Goal: Information Seeking & Learning: Learn about a topic

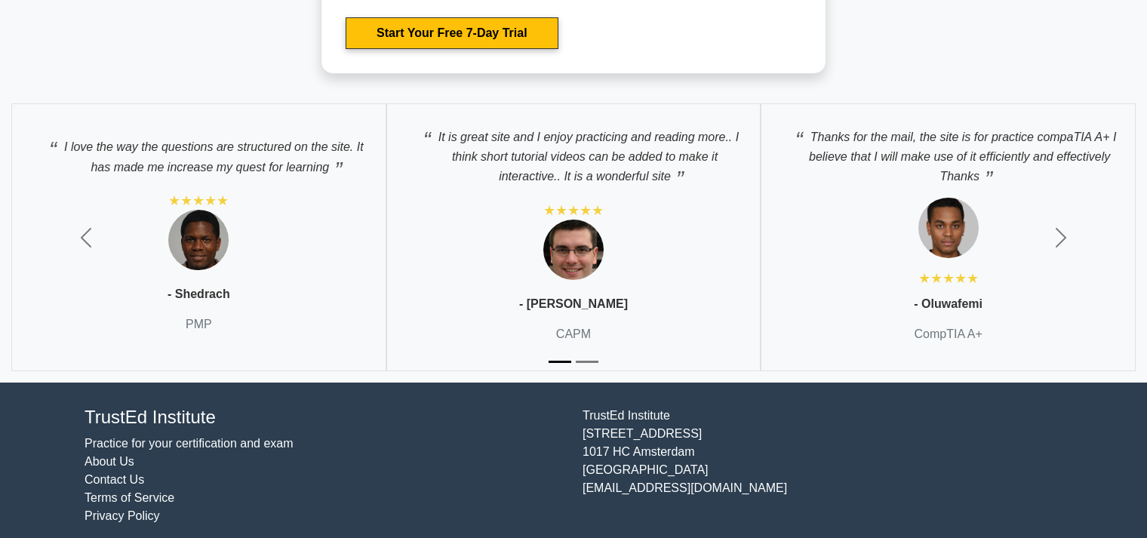
scroll to position [3689, 0]
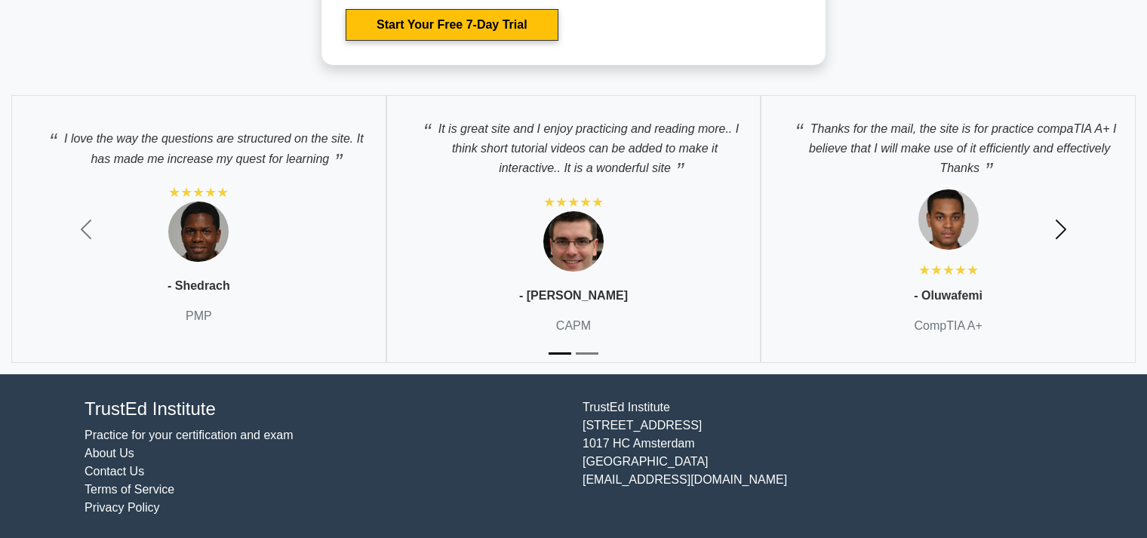
click at [1061, 226] on span "button" at bounding box center [1060, 229] width 24 height 24
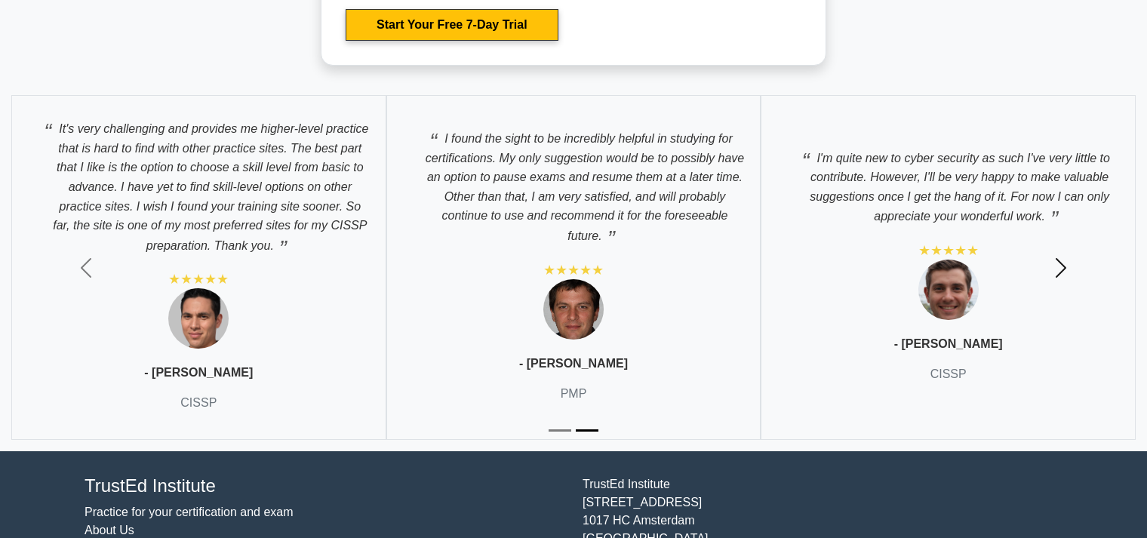
click at [1064, 264] on span "button" at bounding box center [1060, 268] width 24 height 24
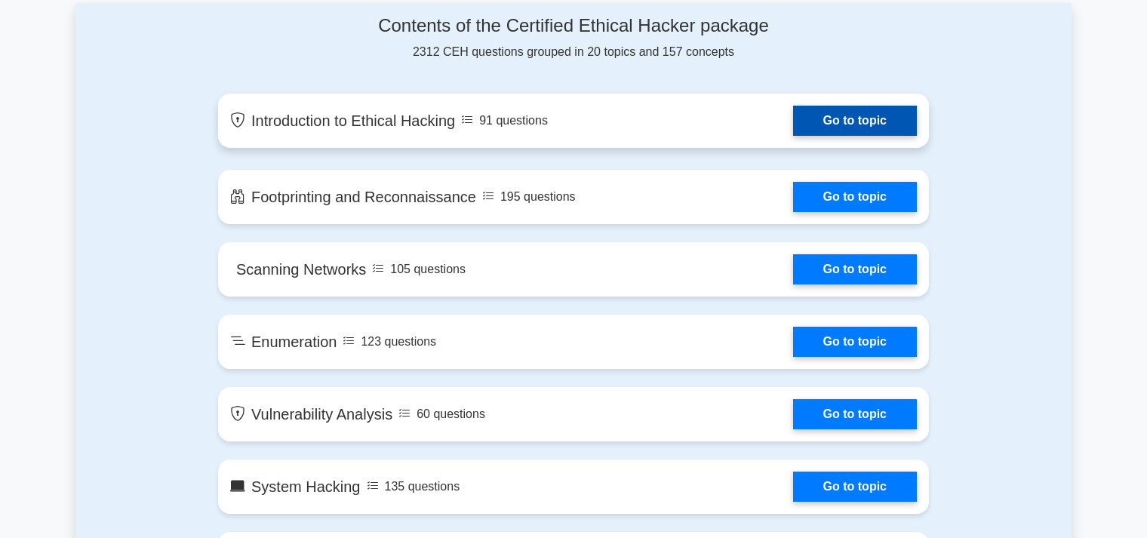
scroll to position [637, 0]
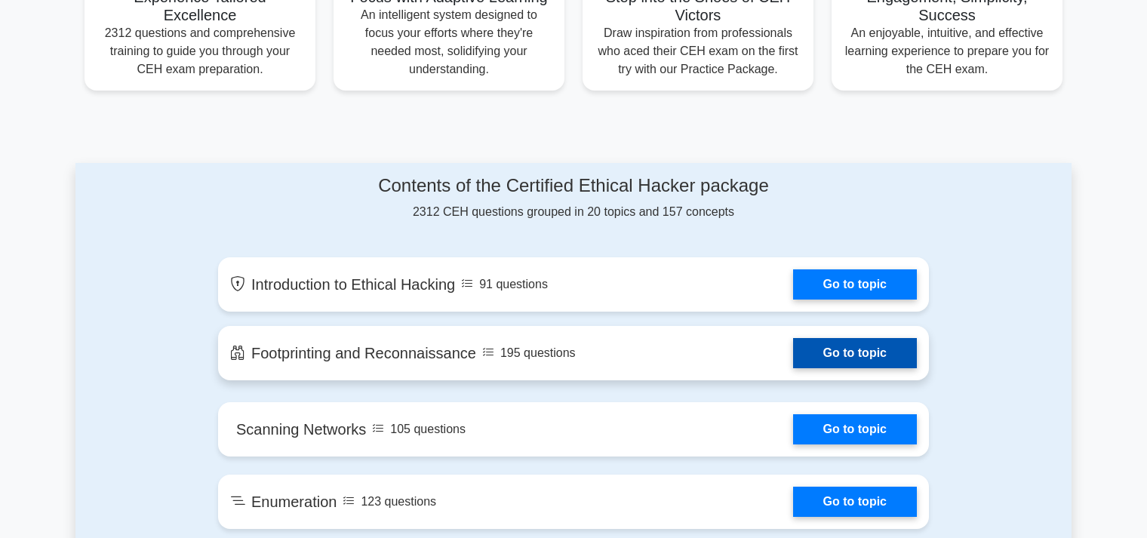
click at [862, 345] on link "Go to topic" at bounding box center [855, 353] width 124 height 30
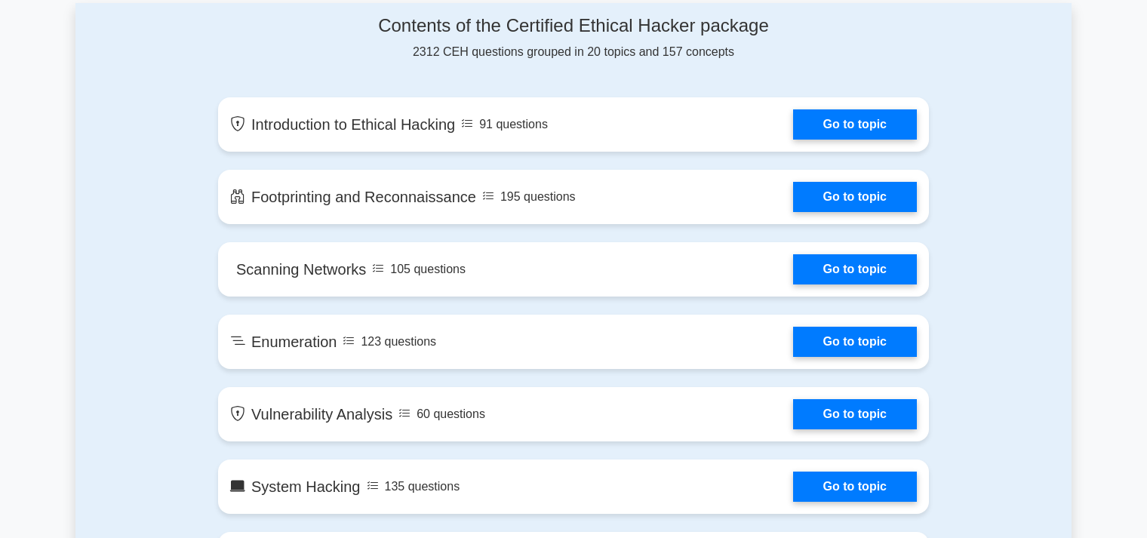
scroll to position [0, 0]
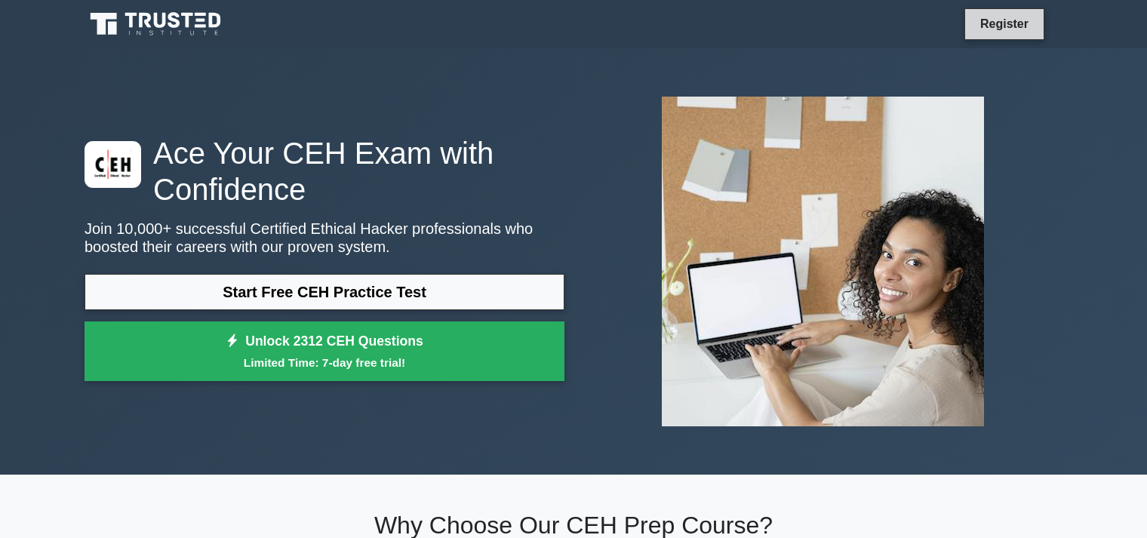
click at [995, 25] on link "Register" at bounding box center [1004, 23] width 66 height 19
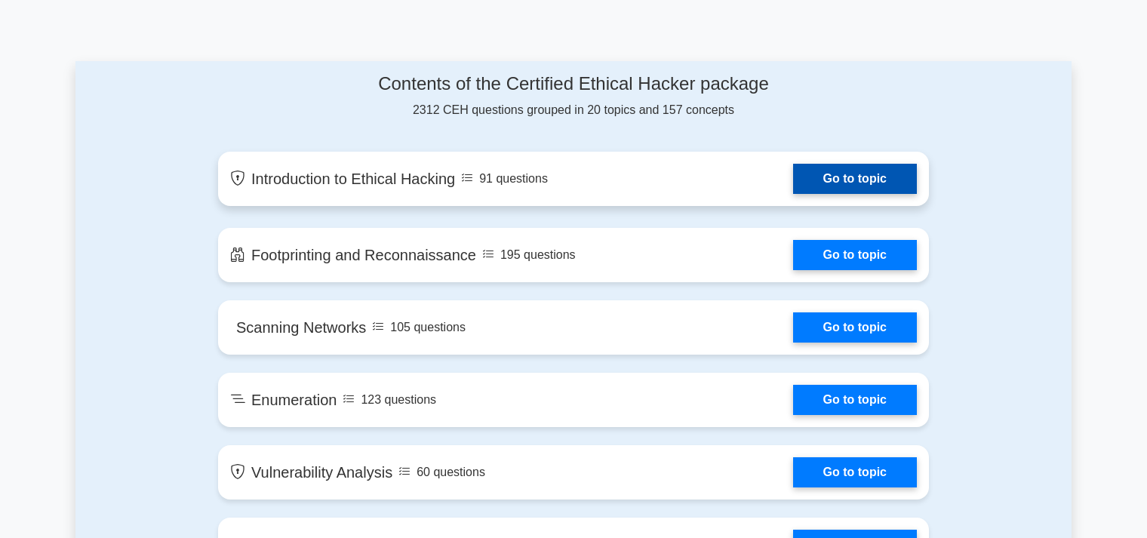
scroll to position [797, 0]
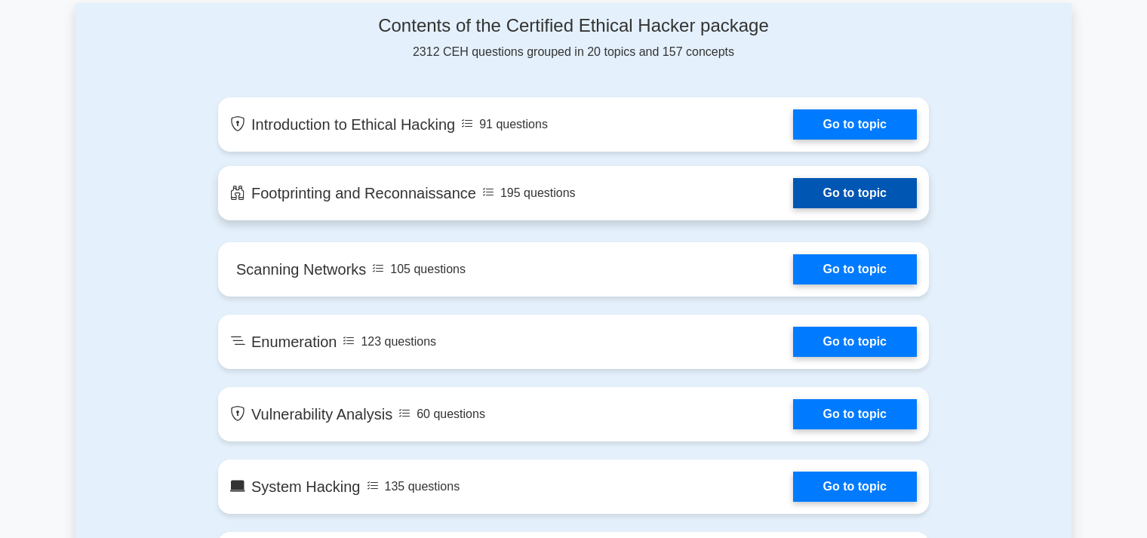
click at [846, 193] on link "Go to topic" at bounding box center [855, 193] width 124 height 30
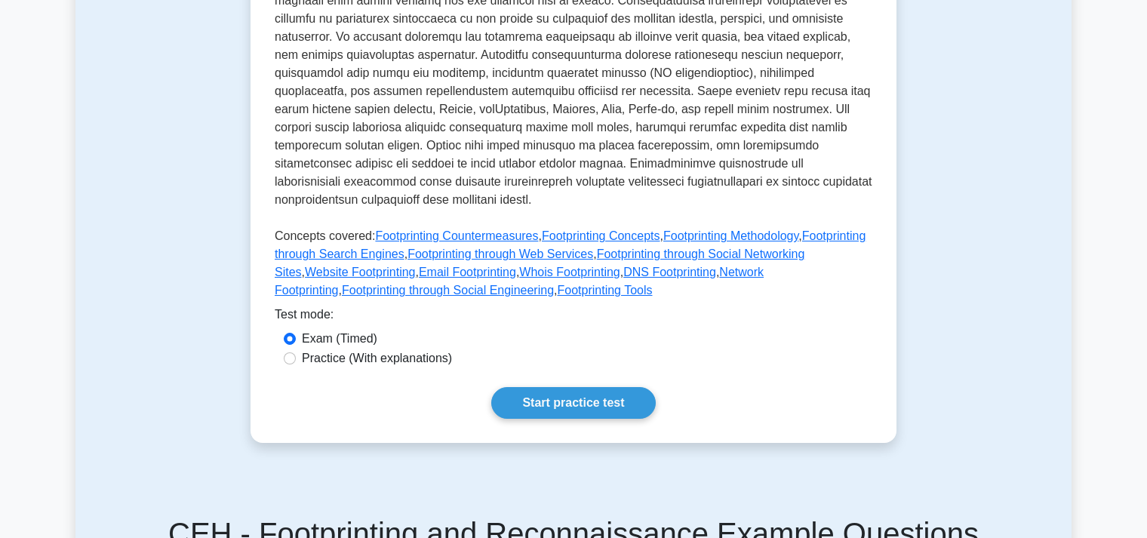
scroll to position [637, 0]
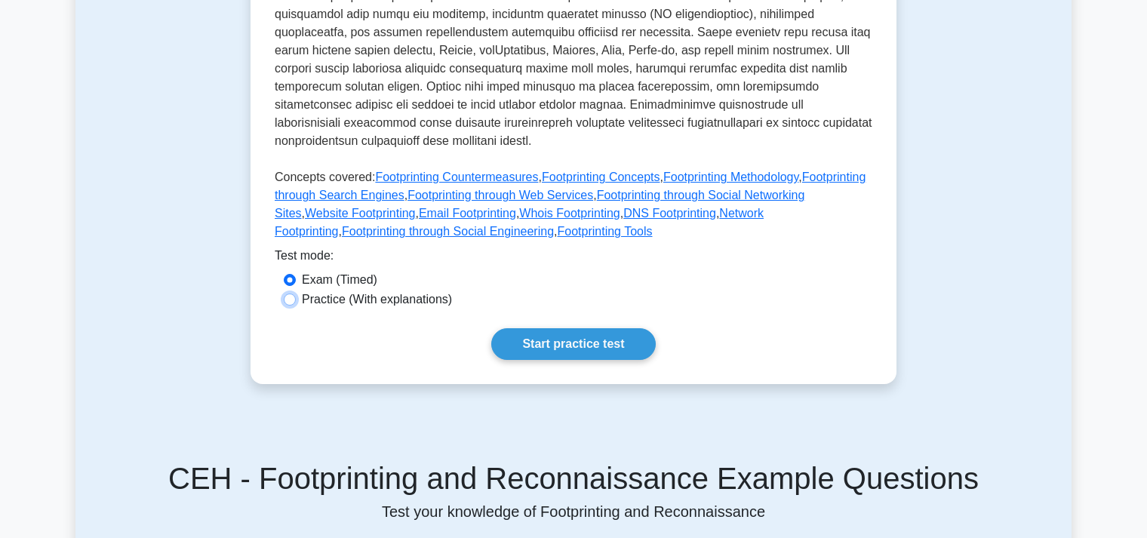
click at [288, 293] on input "Practice (With explanations)" at bounding box center [290, 299] width 12 height 12
radio input "true"
click at [573, 328] on link "Start practice test" at bounding box center [573, 344] width 164 height 32
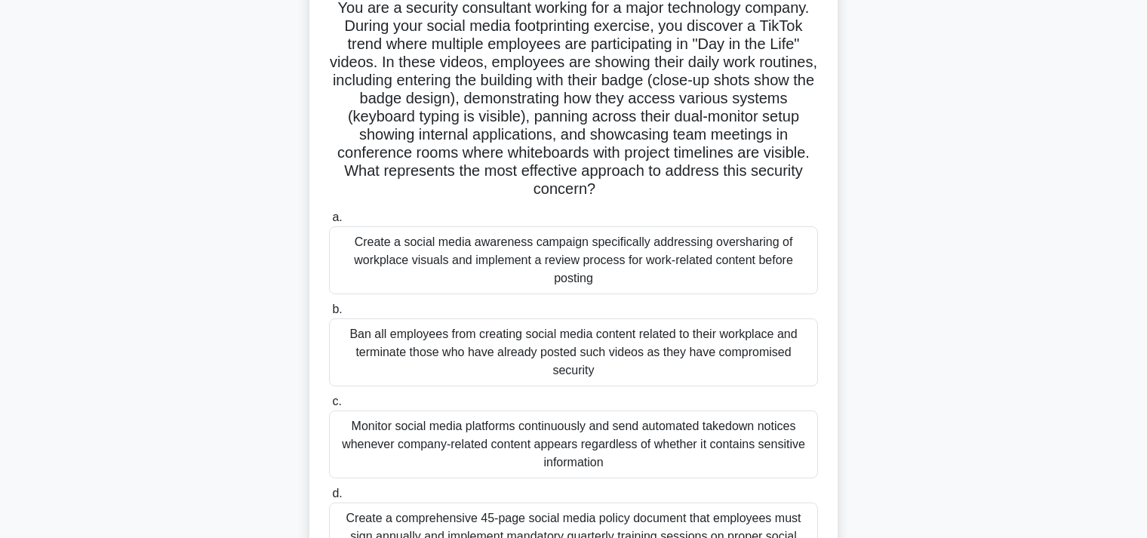
scroll to position [159, 0]
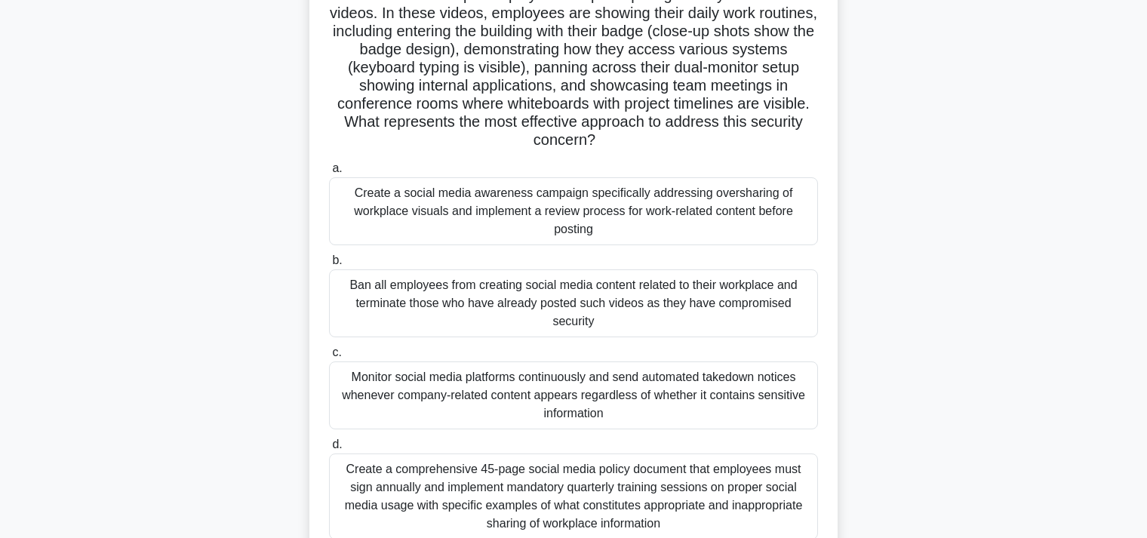
click at [570, 191] on div "Create a social media awareness campaign specifically addressing oversharing of…" at bounding box center [573, 211] width 489 height 68
click at [329, 173] on input "a. Create a social media awareness campaign specifically addressing oversharing…" at bounding box center [329, 169] width 0 height 10
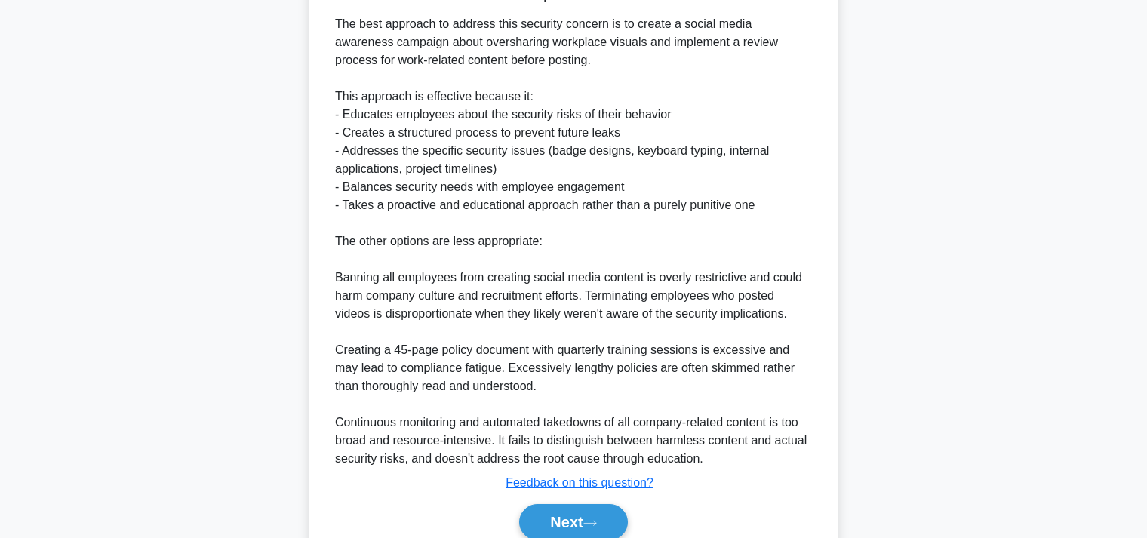
scroll to position [790, 0]
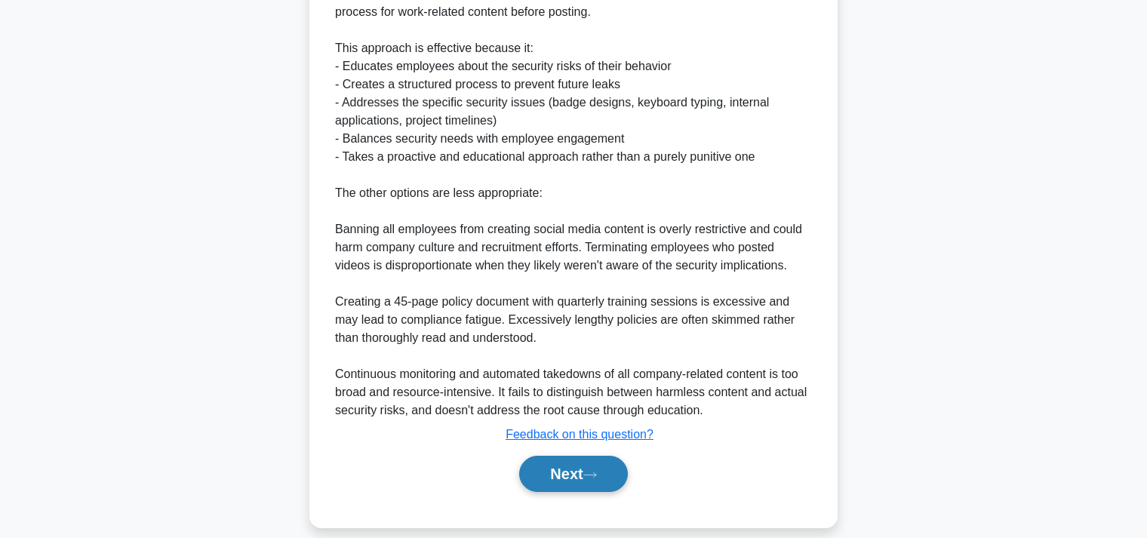
click at [554, 456] on button "Next" at bounding box center [573, 474] width 108 height 36
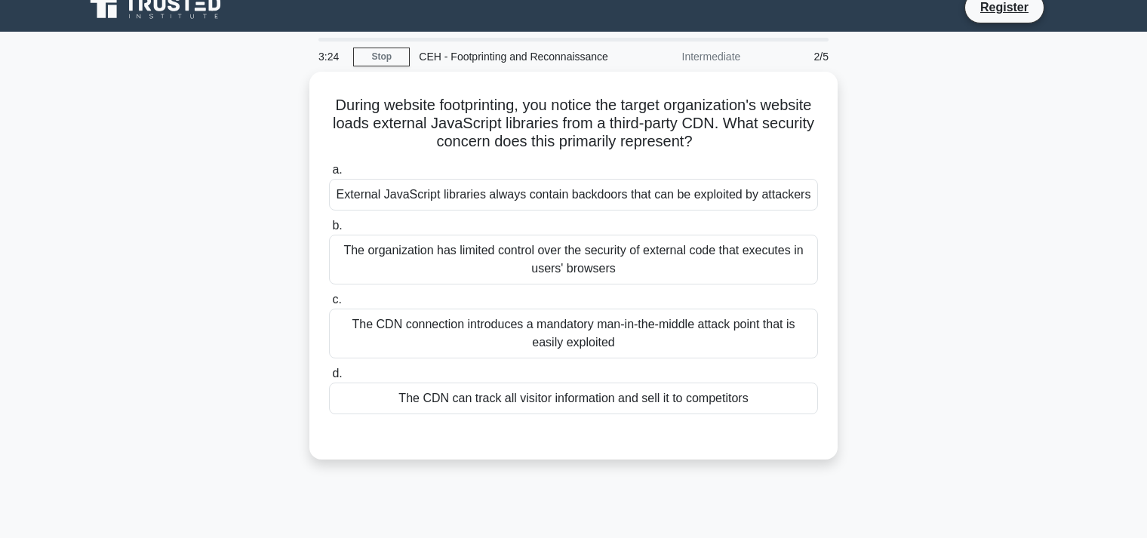
scroll to position [0, 0]
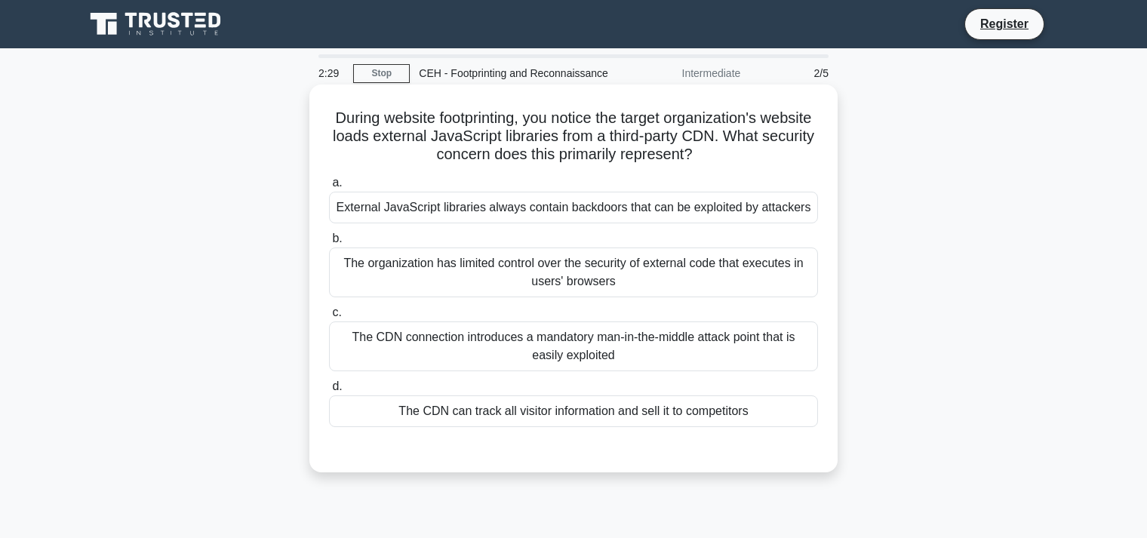
click at [502, 270] on div "The organization has limited control over the security of external code that ex…" at bounding box center [573, 272] width 489 height 50
click at [329, 244] on input "b. The organization has limited control over the security of external code that…" at bounding box center [329, 239] width 0 height 10
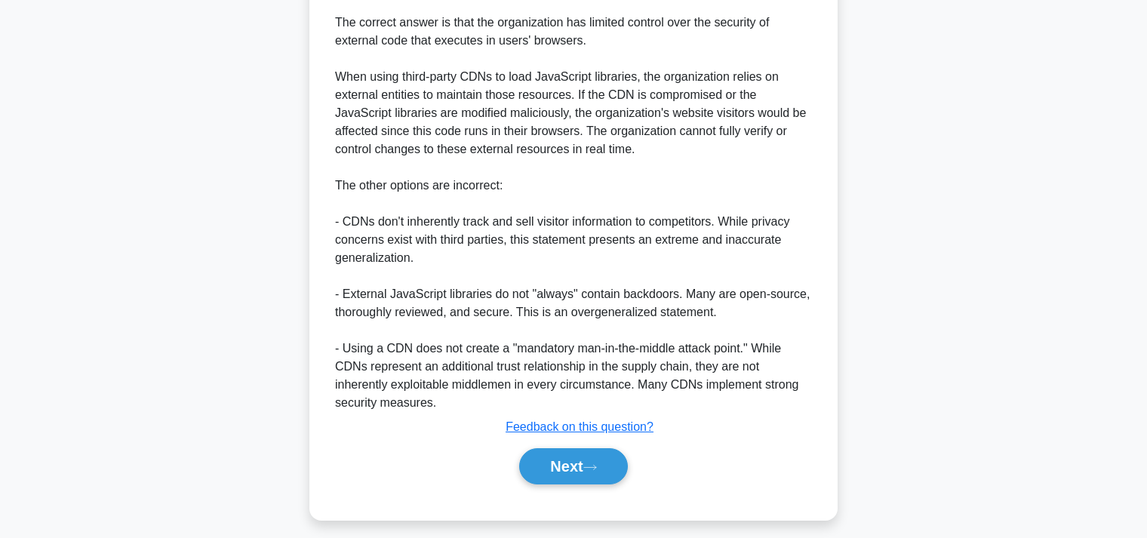
scroll to position [483, 0]
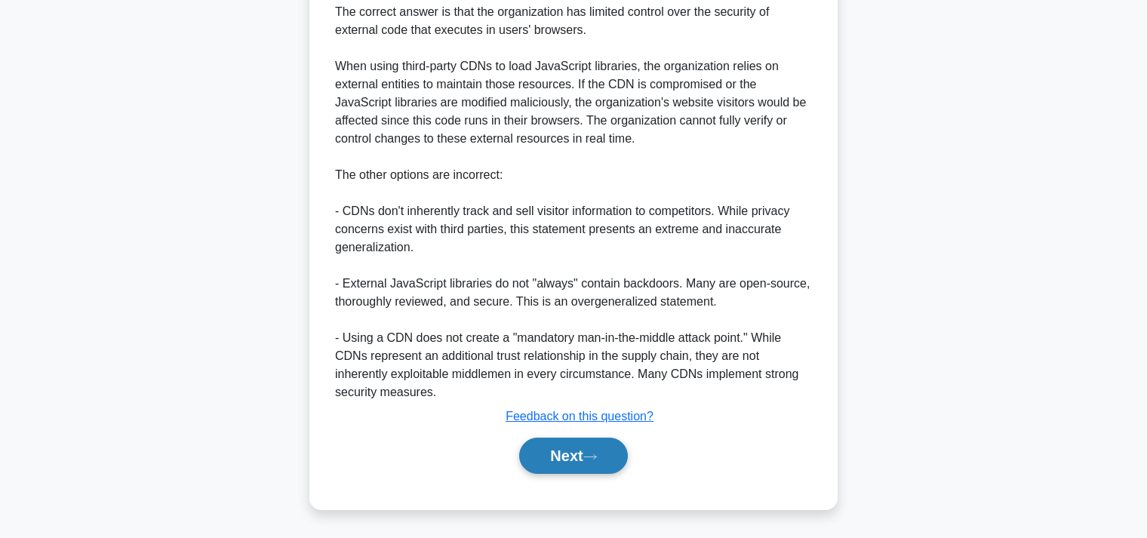
click at [564, 448] on button "Next" at bounding box center [573, 455] width 108 height 36
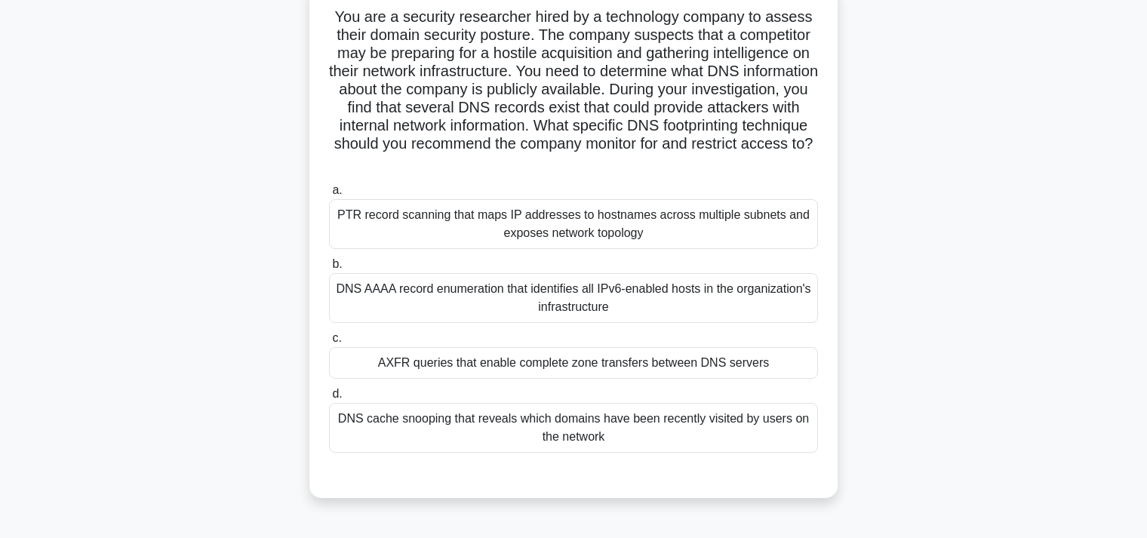
scroll to position [159, 0]
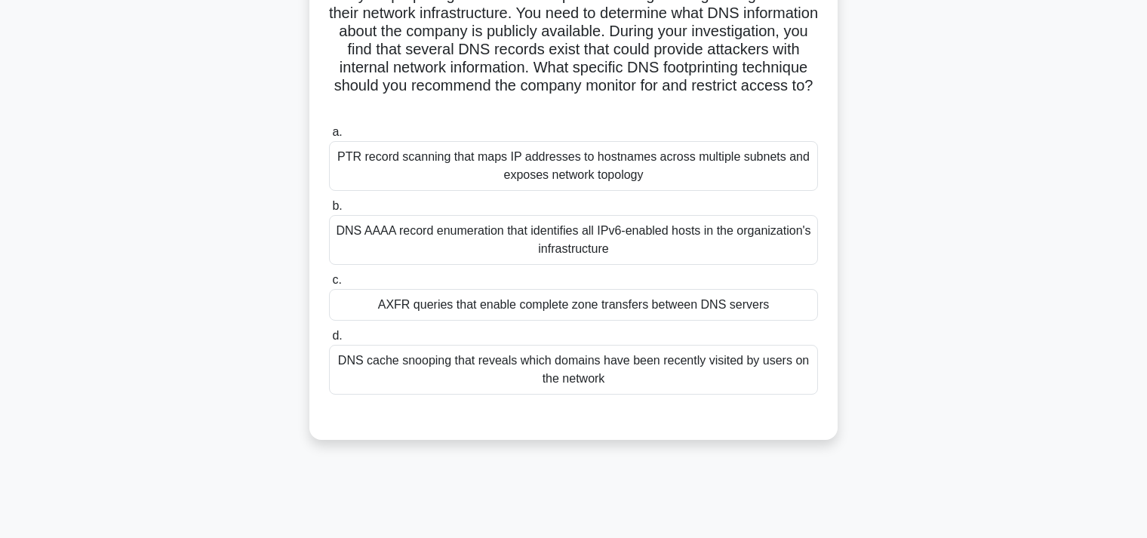
click at [590, 305] on div "AXFR queries that enable complete zone transfers between DNS servers" at bounding box center [573, 305] width 489 height 32
click at [329, 285] on input "c. AXFR queries that enable complete zone transfers between DNS servers" at bounding box center [329, 280] width 0 height 10
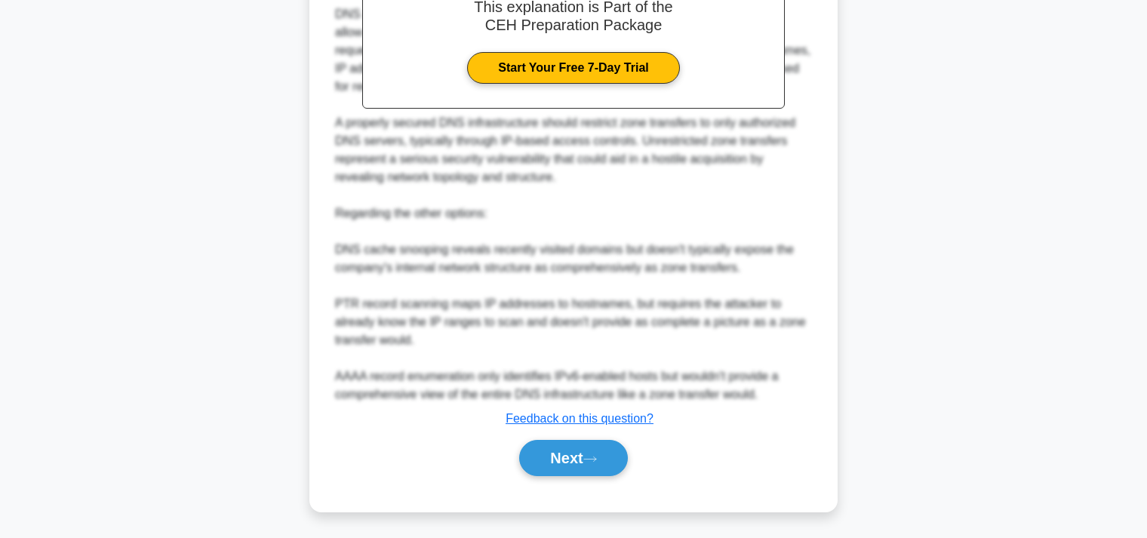
scroll to position [664, 0]
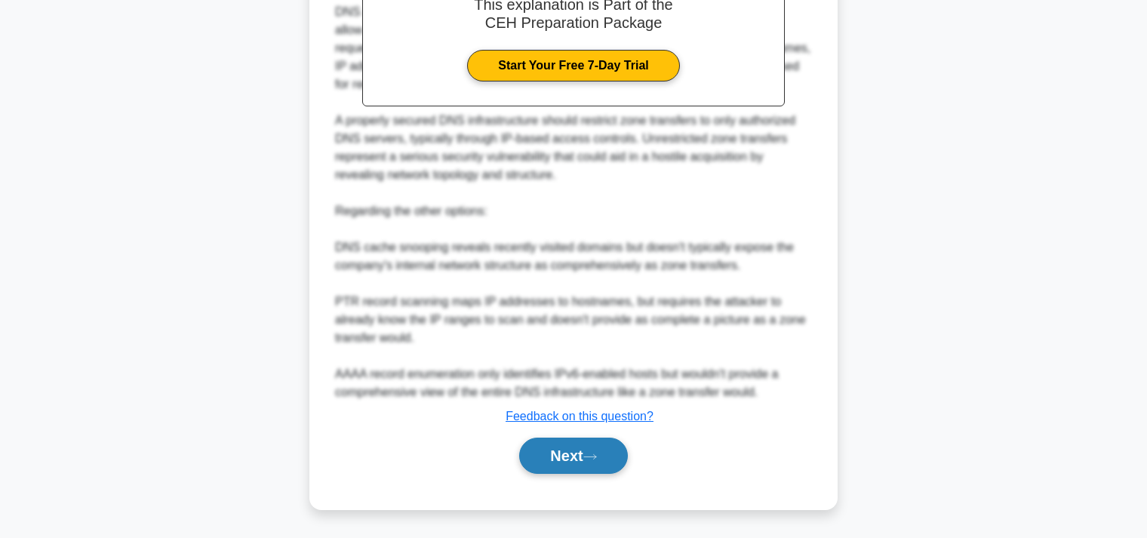
click at [560, 450] on button "Next" at bounding box center [573, 455] width 108 height 36
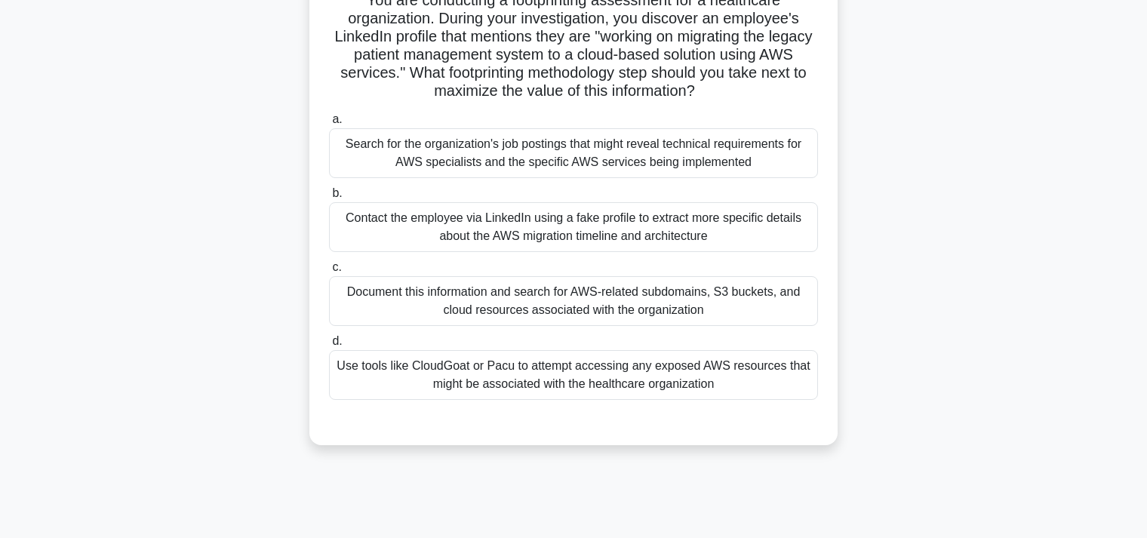
scroll to position [0, 0]
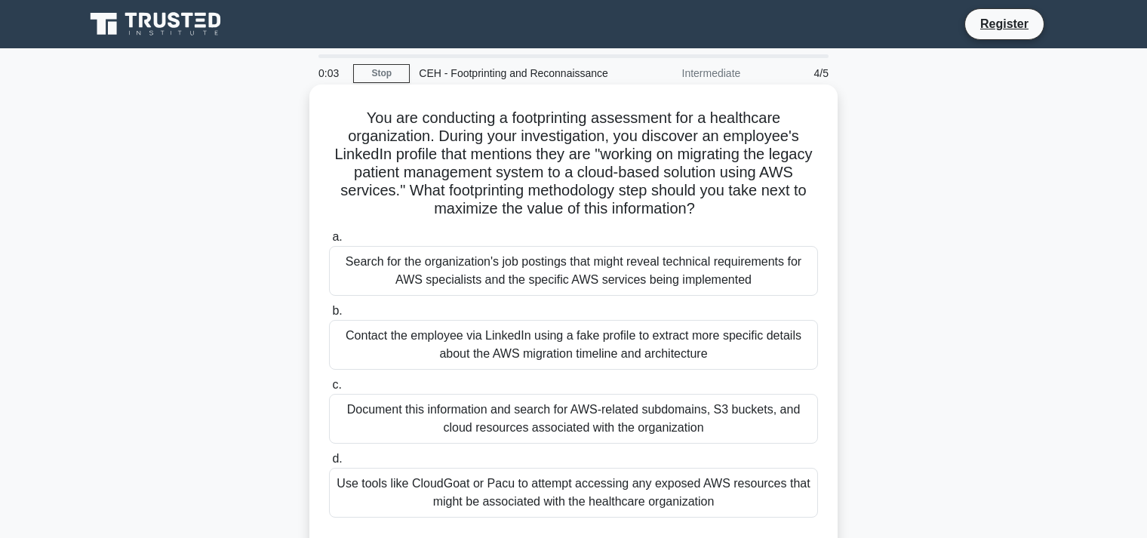
click at [495, 260] on div "Search for the organization's job postings that might reveal technical requirem…" at bounding box center [573, 271] width 489 height 50
click at [329, 242] on input "a. Search for the organization's job postings that might reveal technical requi…" at bounding box center [329, 237] width 0 height 10
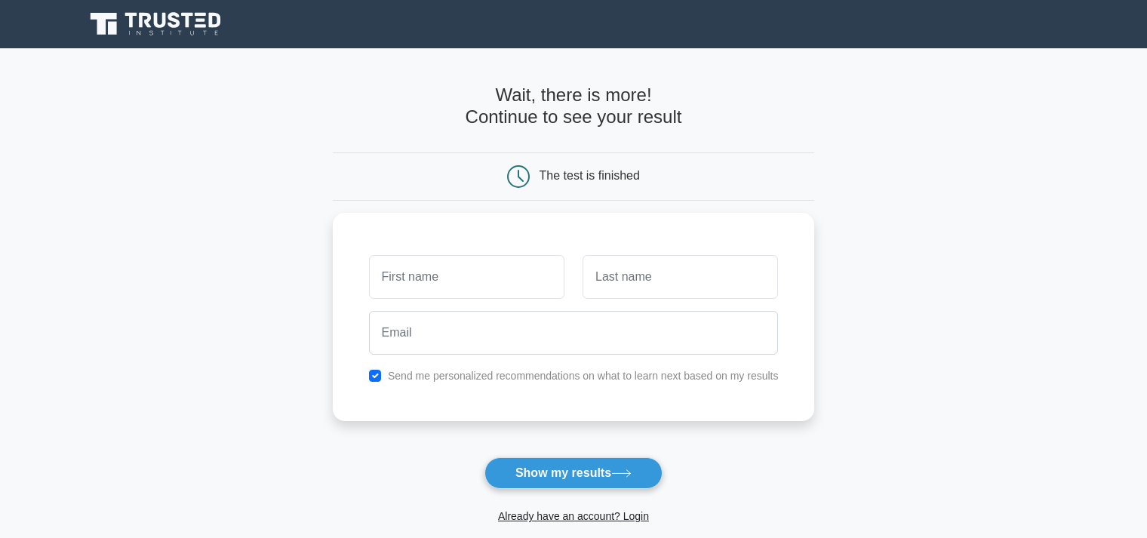
scroll to position [159, 0]
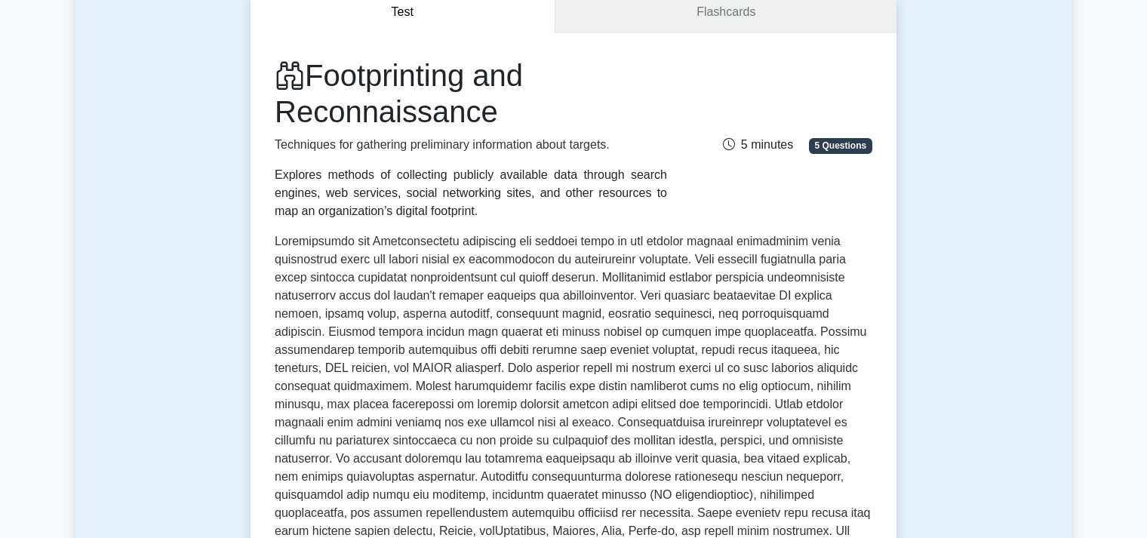
scroll to position [159, 0]
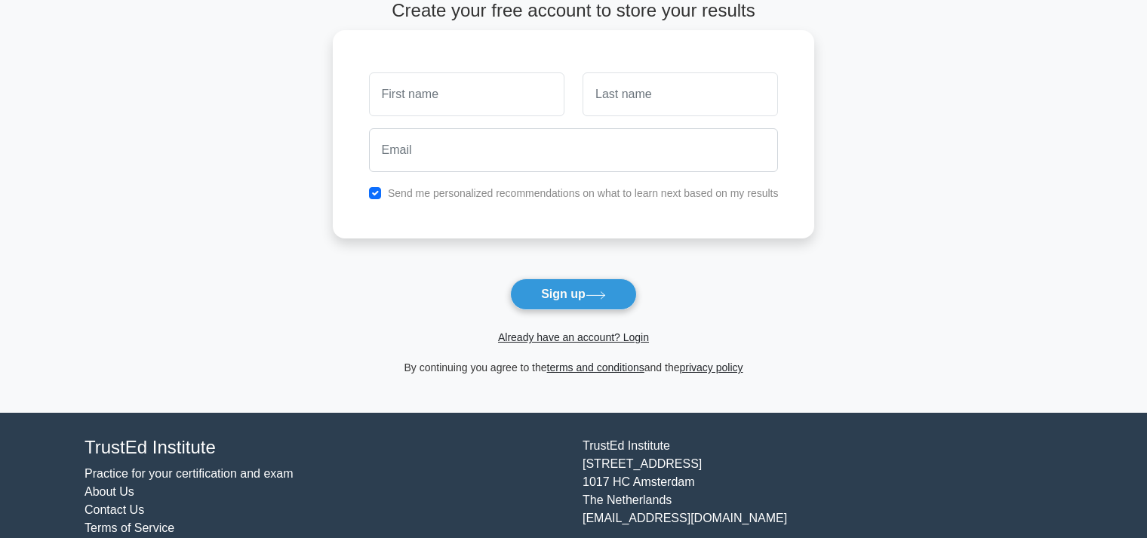
scroll to position [126, 0]
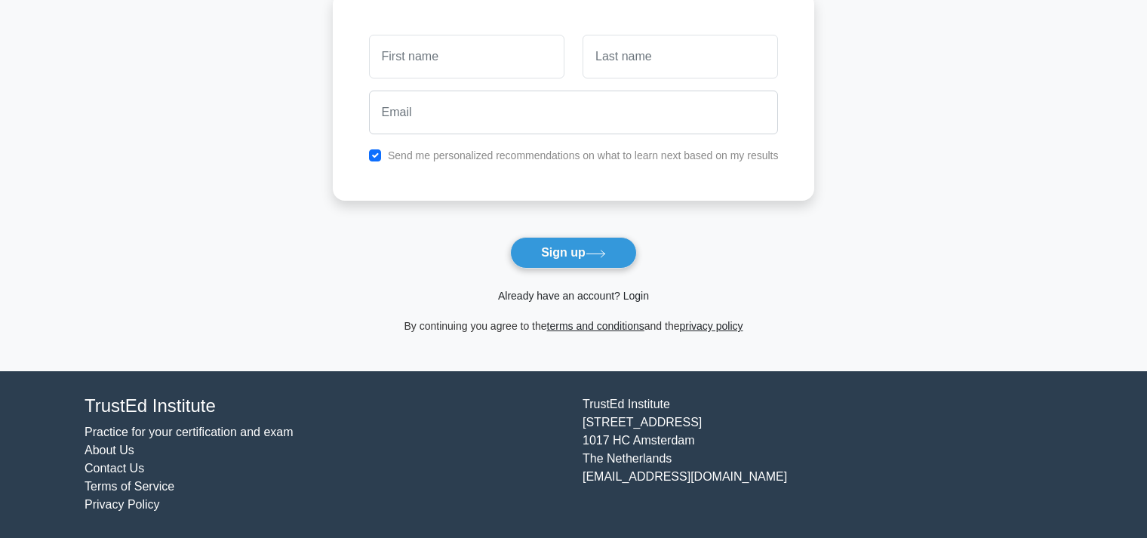
click at [641, 294] on link "Already have an account? Login" at bounding box center [573, 296] width 151 height 12
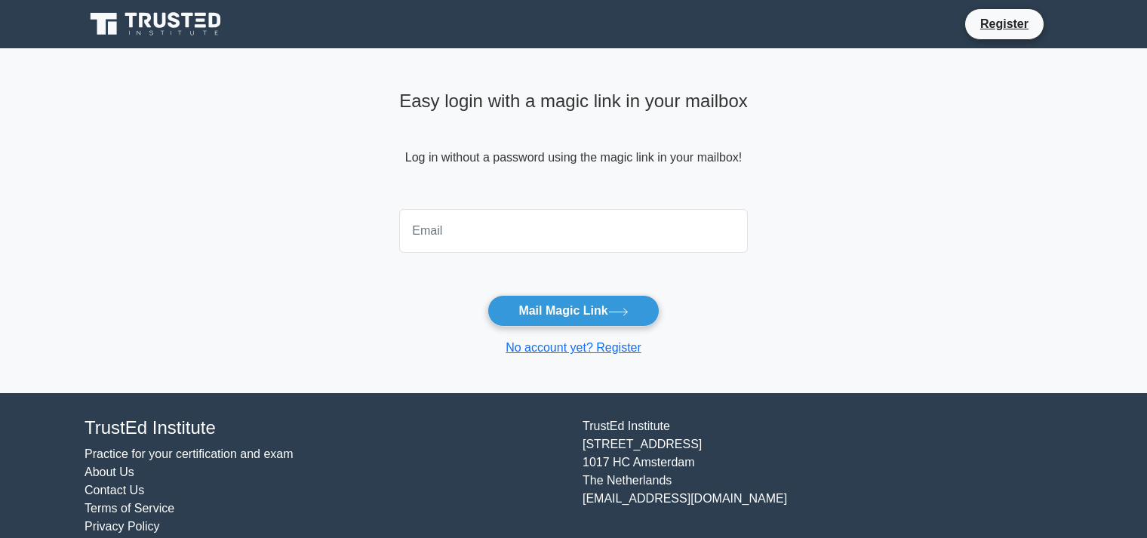
click at [469, 228] on input "email" at bounding box center [573, 231] width 348 height 44
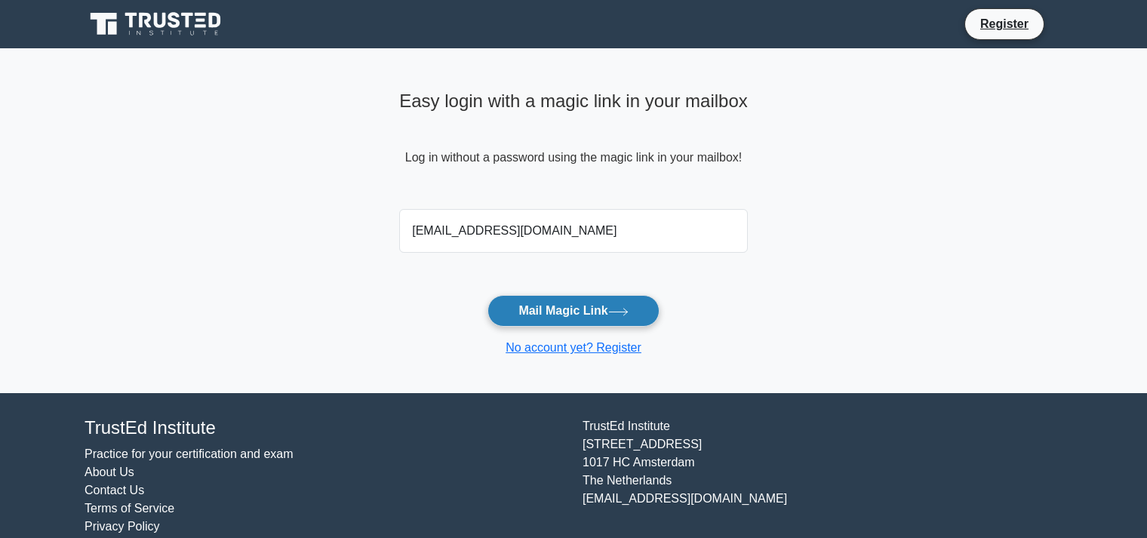
type input "[EMAIL_ADDRESS][DOMAIN_NAME]"
click at [566, 304] on button "Mail Magic Link" at bounding box center [572, 311] width 171 height 32
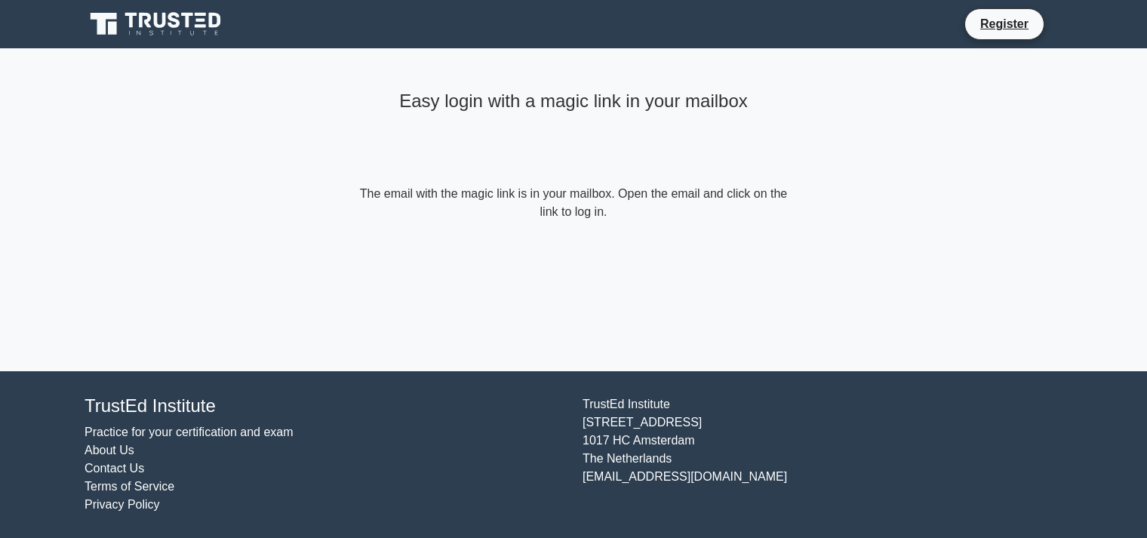
click at [587, 216] on form "The email with the magic link is in your mailbox. Open the email and click on t…" at bounding box center [573, 203] width 434 height 36
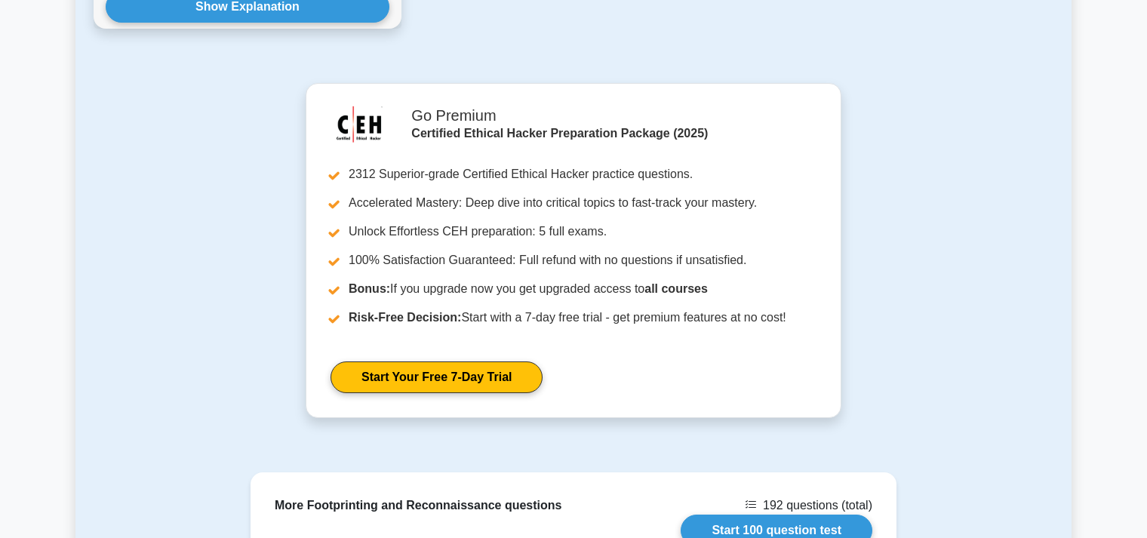
scroll to position [1752, 0]
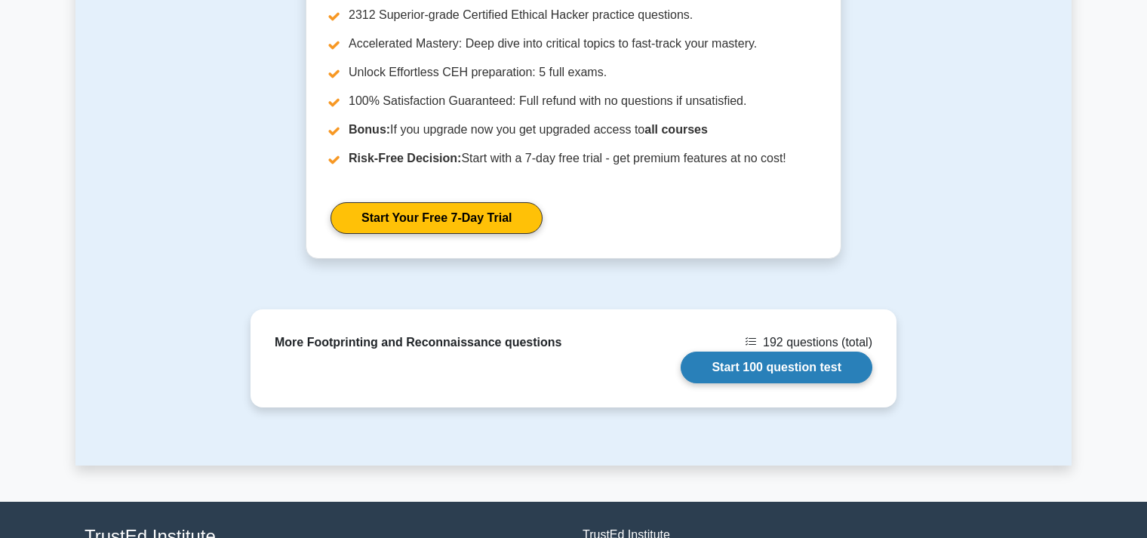
click at [768, 351] on link "Start 100 question test" at bounding box center [776, 367] width 192 height 32
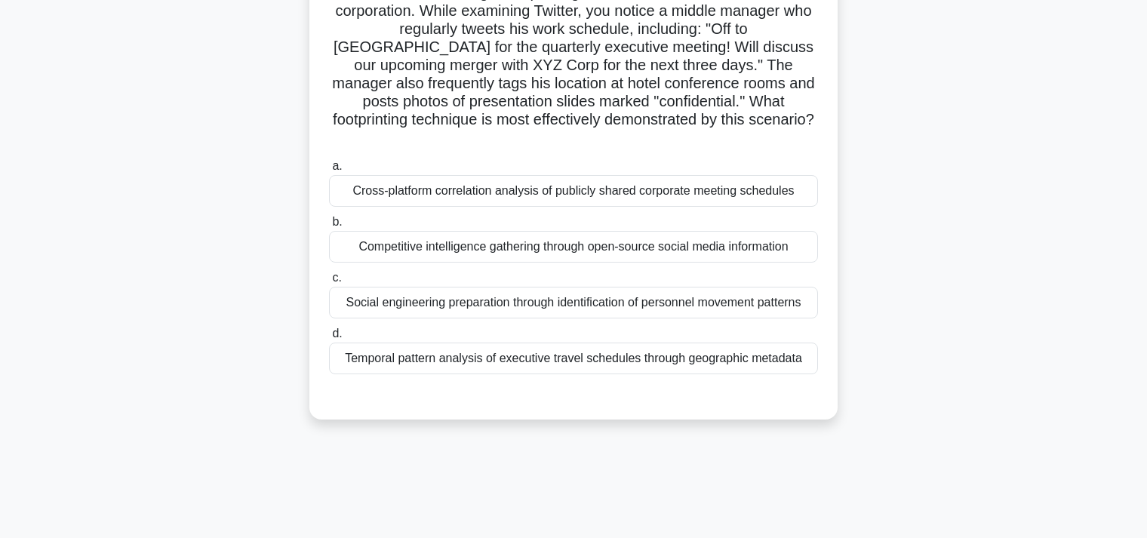
scroll to position [159, 0]
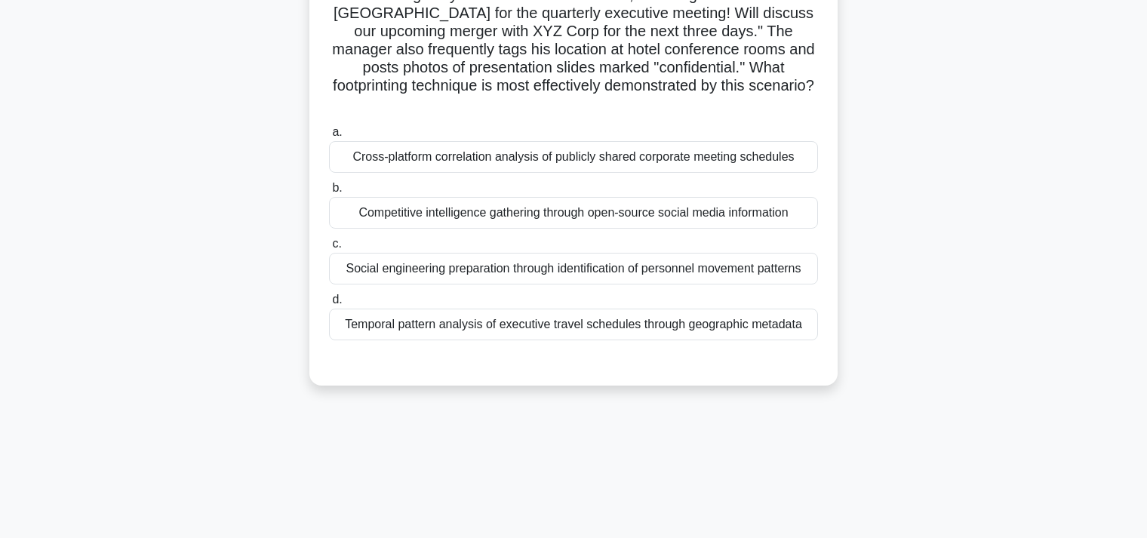
click at [451, 197] on div "Competitive intelligence gathering through open-source social media information" at bounding box center [573, 213] width 489 height 32
click at [329, 193] on input "b. Competitive intelligence gathering through open-source social media informat…" at bounding box center [329, 188] width 0 height 10
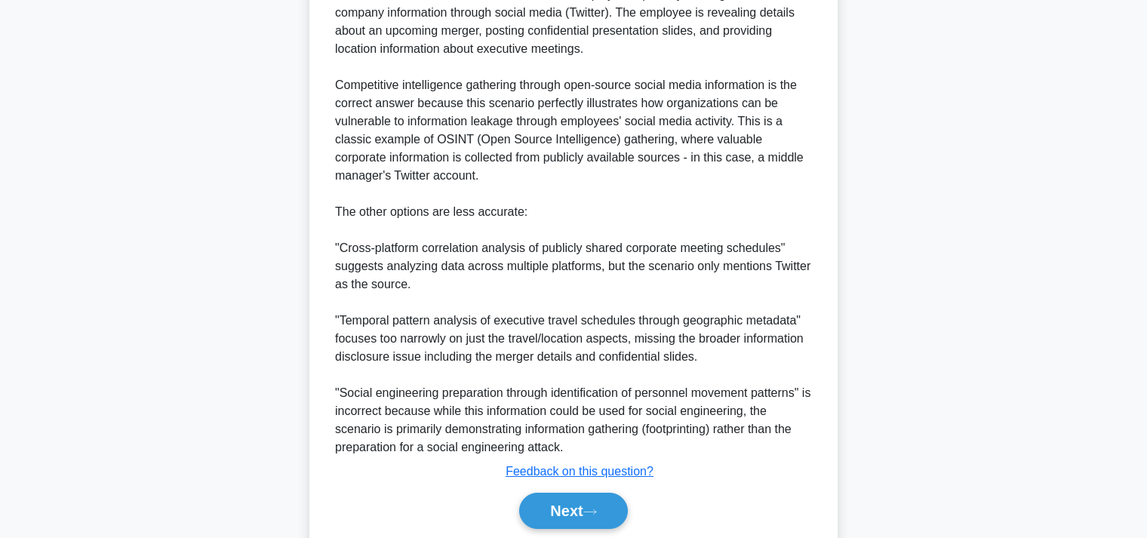
scroll to position [609, 0]
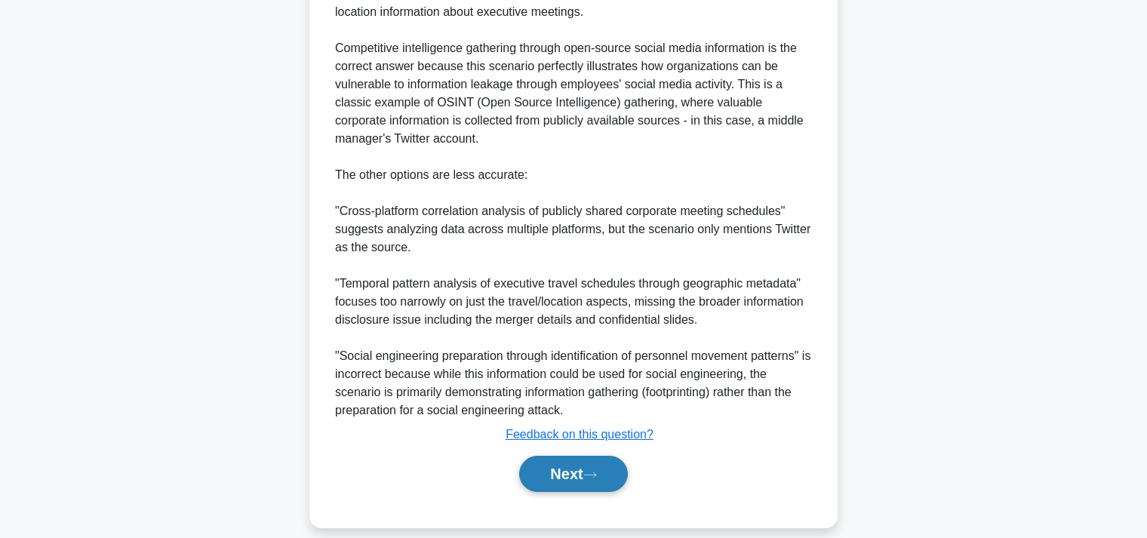
click at [563, 456] on button "Next" at bounding box center [573, 474] width 108 height 36
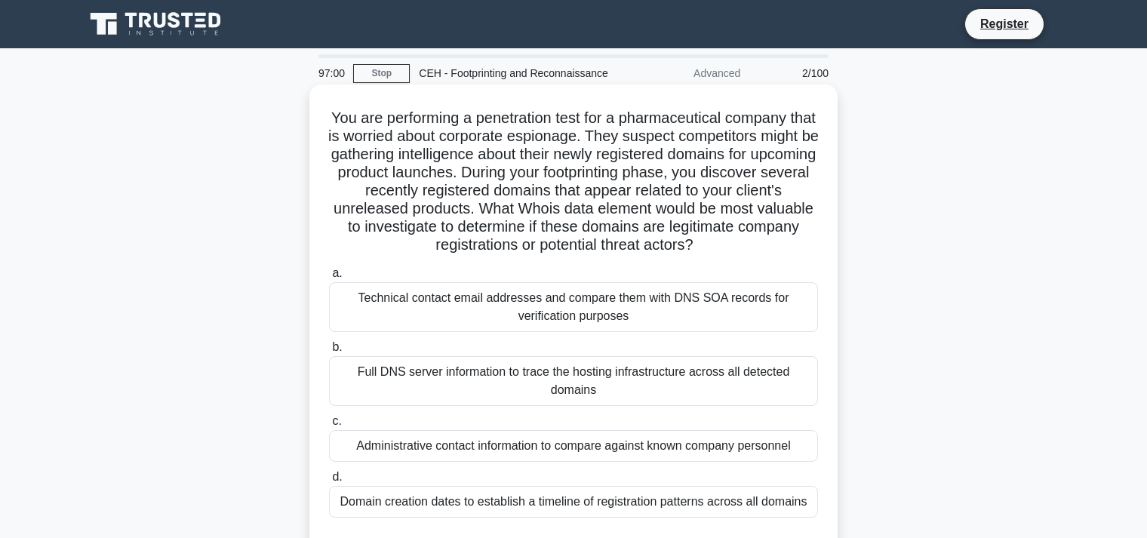
scroll to position [159, 0]
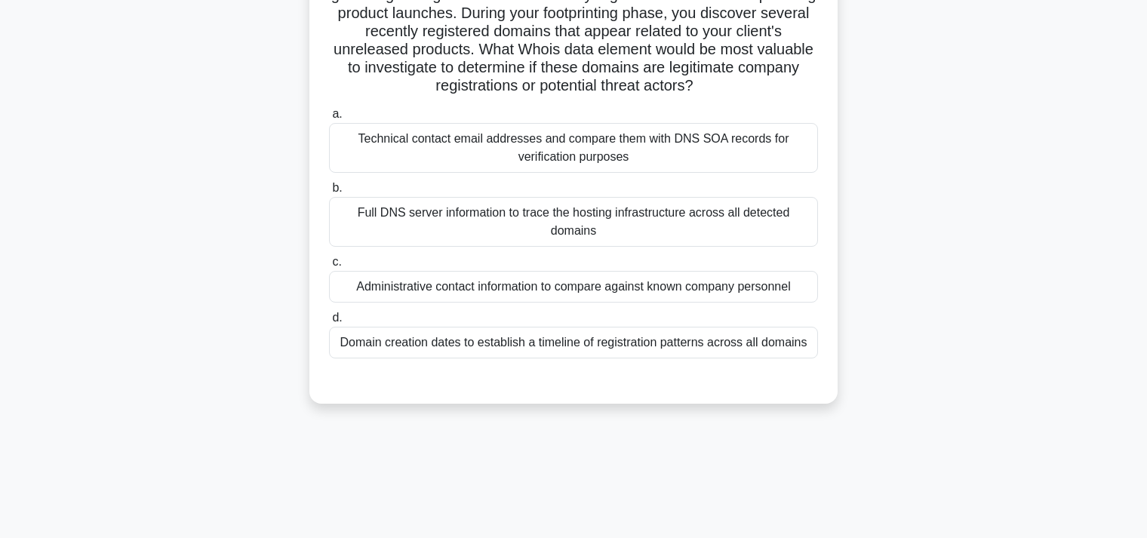
click at [575, 219] on div "Full DNS server information to trace the hosting infrastructure across all dete…" at bounding box center [573, 222] width 489 height 50
click at [329, 193] on input "b. Full DNS server information to trace the hosting infrastructure across all d…" at bounding box center [329, 188] width 0 height 10
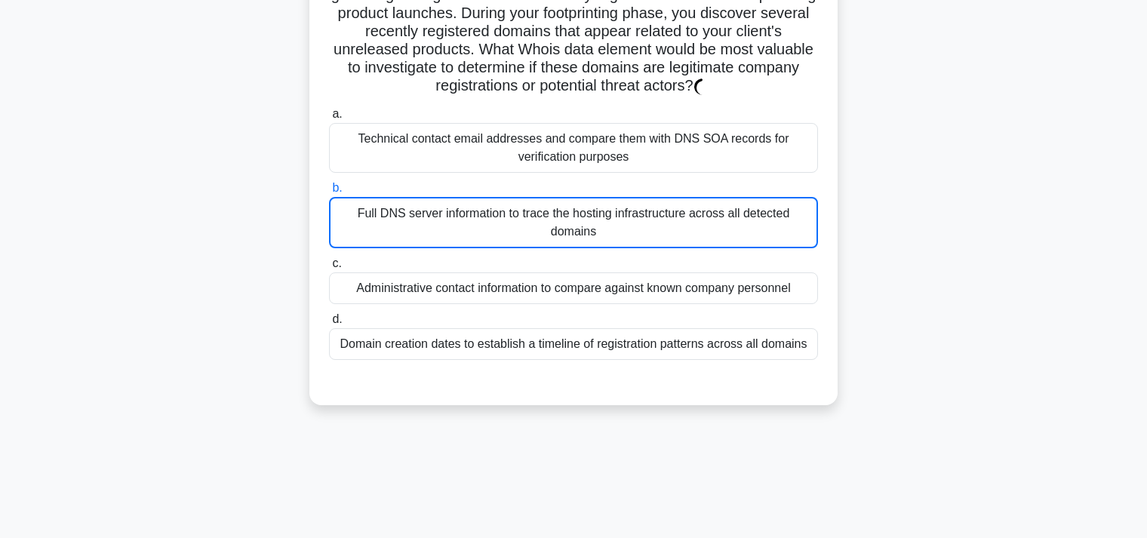
click at [586, 161] on div "Technical contact email addresses and compare them with DNS SOA records for ver…" at bounding box center [573, 148] width 489 height 50
click at [329, 119] on input "a. Technical contact email addresses and compare them with DNS SOA records for …" at bounding box center [329, 114] width 0 height 10
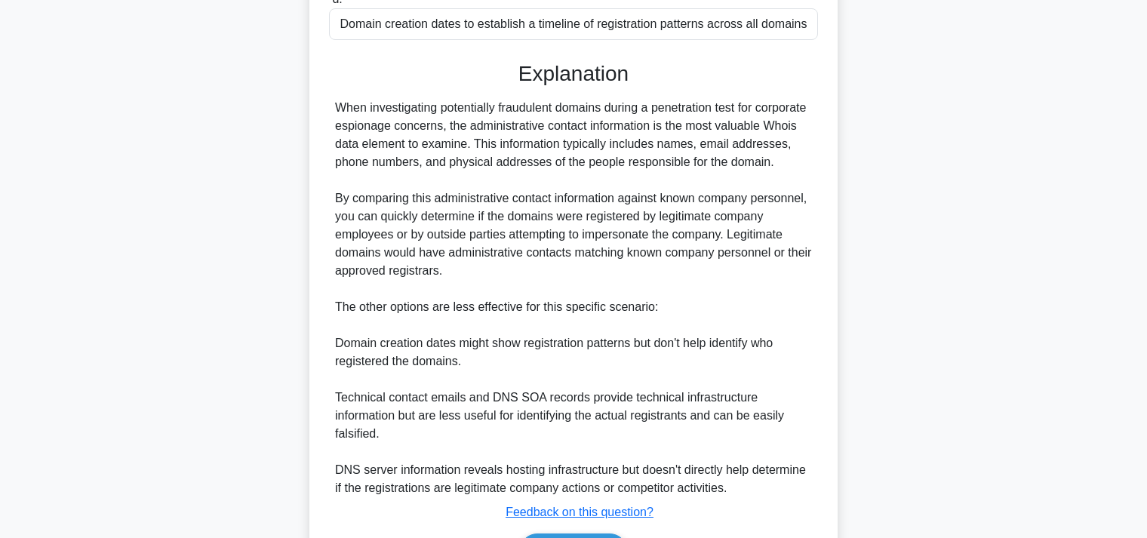
scroll to position [592, 0]
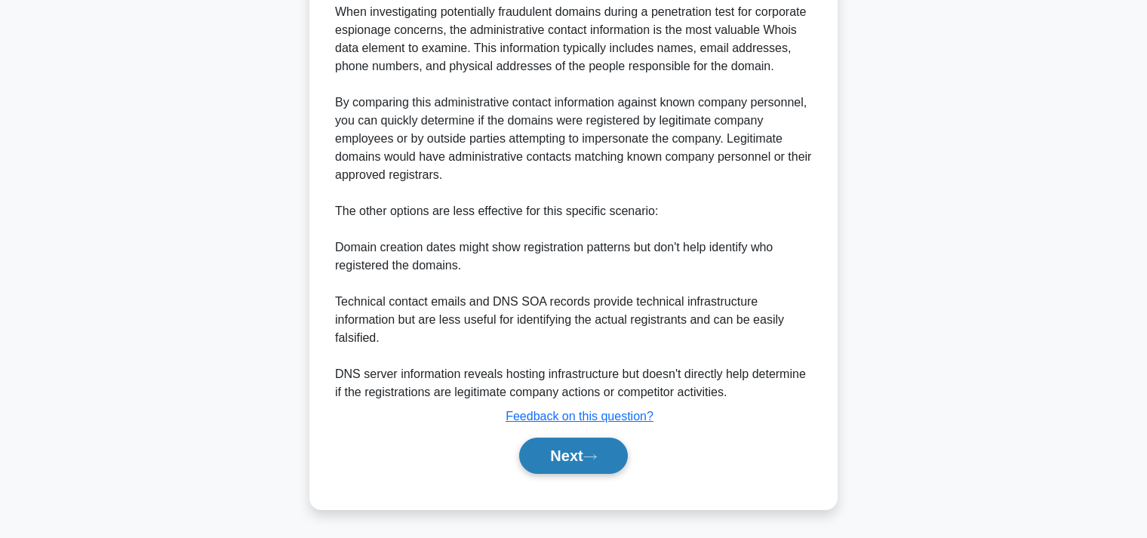
click at [551, 456] on button "Next" at bounding box center [573, 455] width 108 height 36
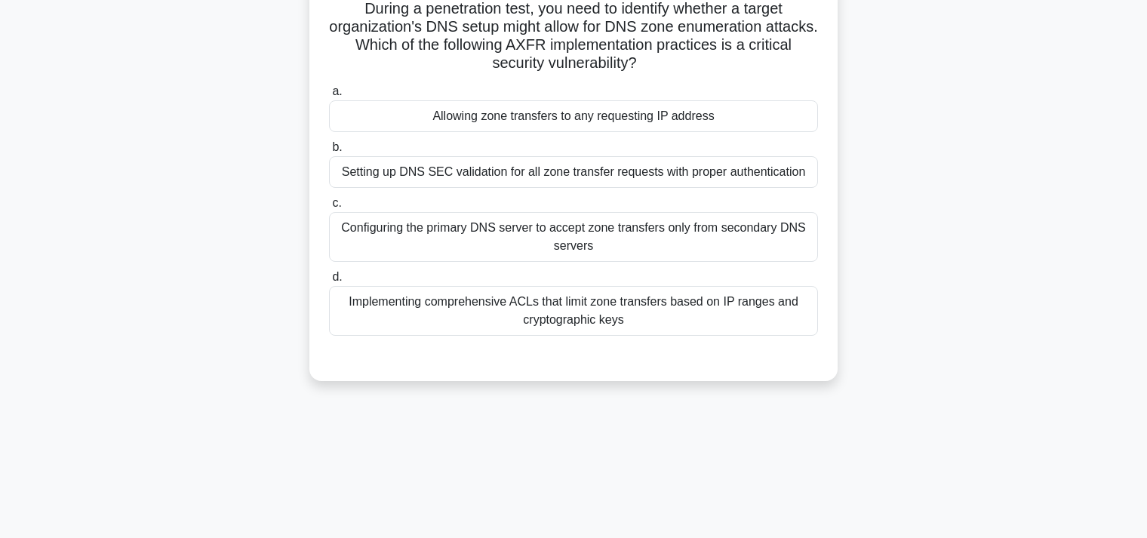
scroll to position [0, 0]
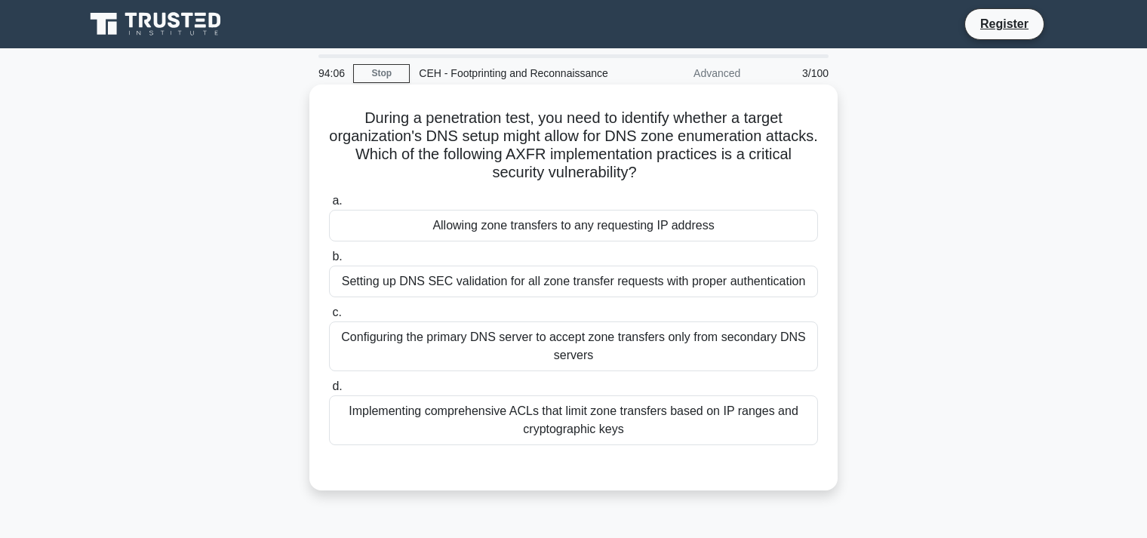
click at [523, 229] on div "Allowing zone transfers to any requesting IP address" at bounding box center [573, 226] width 489 height 32
click at [329, 206] on input "a. Allowing zone transfers to any requesting IP address" at bounding box center [329, 201] width 0 height 10
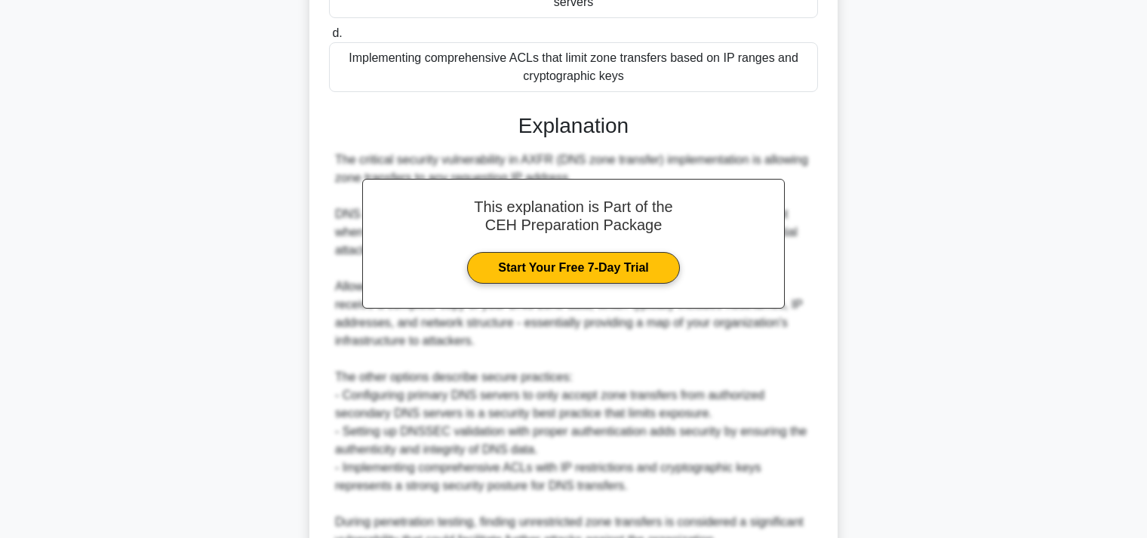
scroll to position [501, 0]
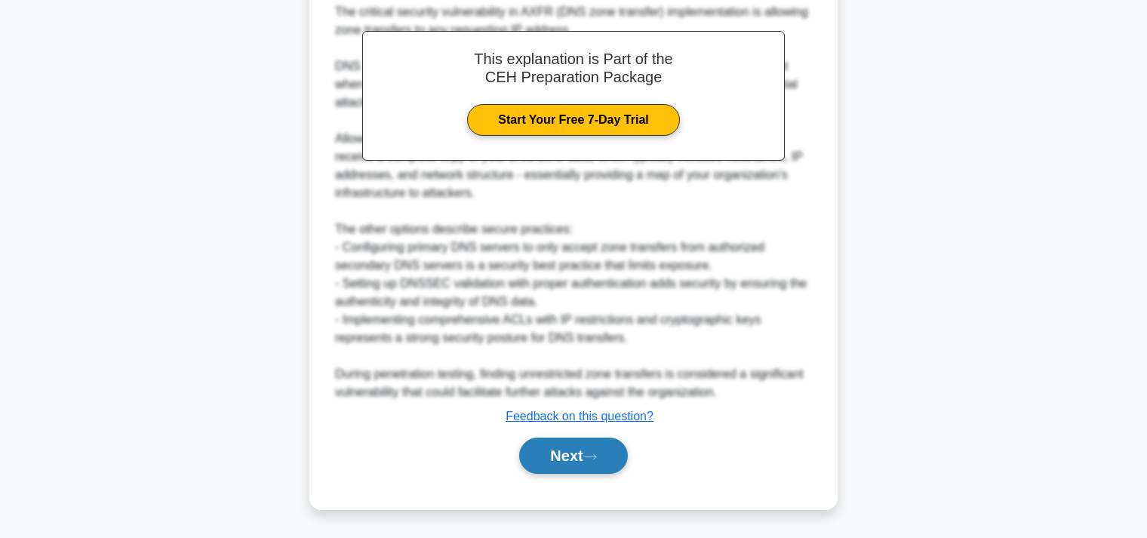
click at [567, 454] on button "Next" at bounding box center [573, 455] width 108 height 36
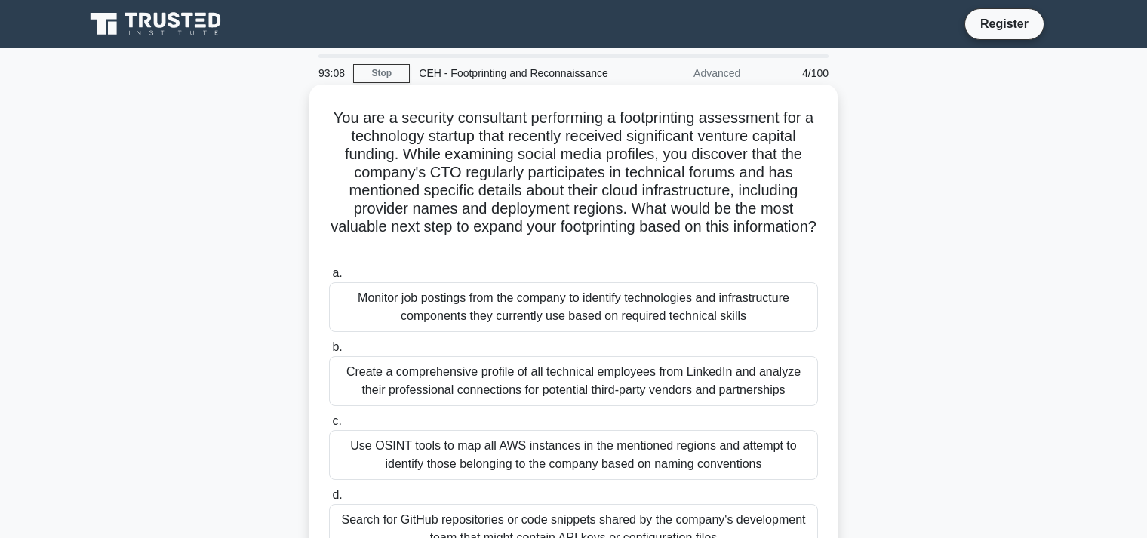
scroll to position [159, 0]
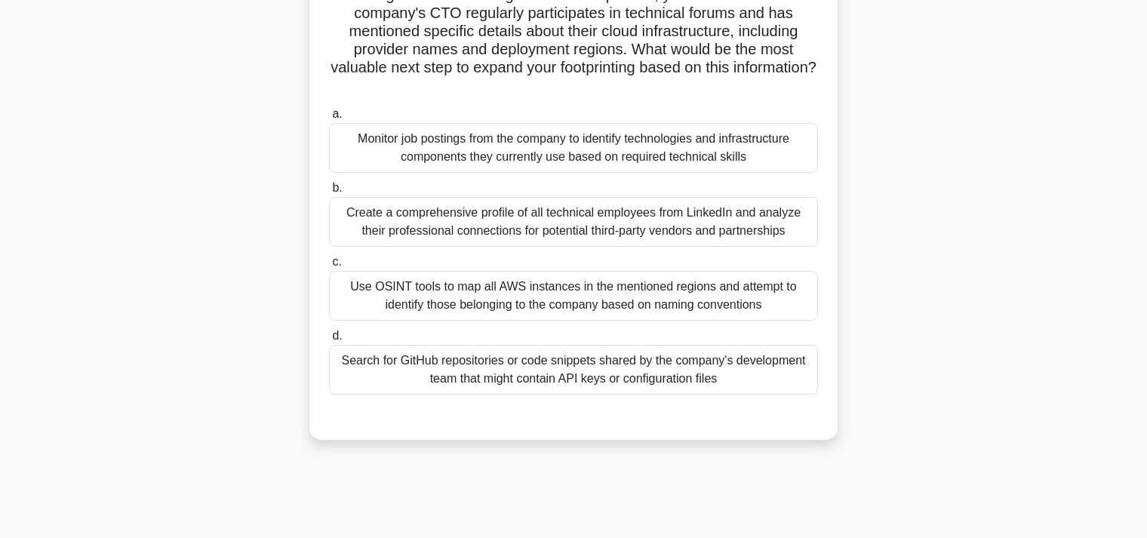
click at [566, 296] on div "Use OSINT tools to map all AWS instances in the mentioned regions and attempt t…" at bounding box center [573, 296] width 489 height 50
click at [329, 267] on input "c. Use OSINT tools to map all AWS instances in the mentioned regions and attemp…" at bounding box center [329, 262] width 0 height 10
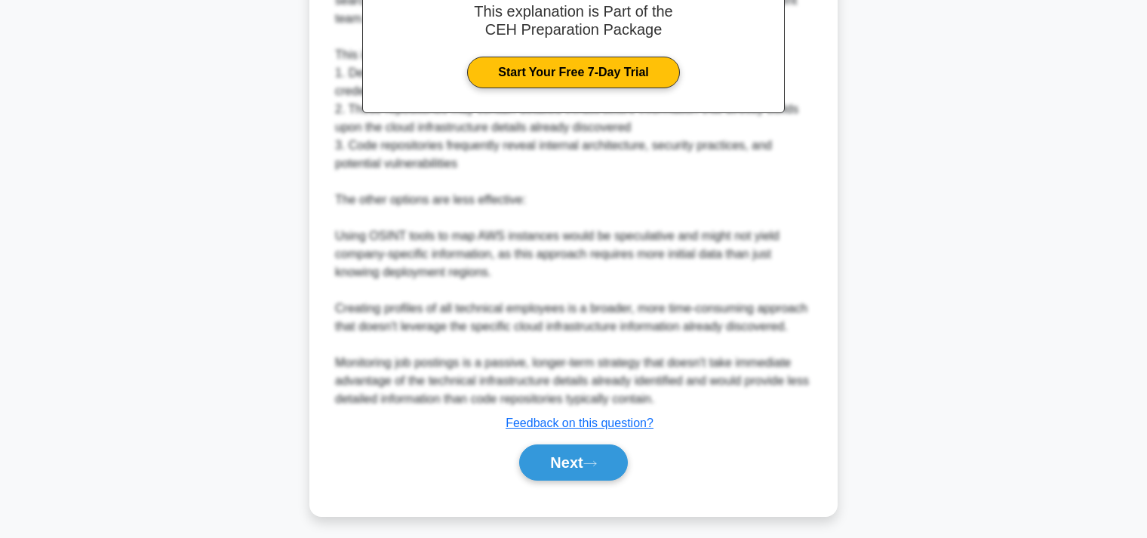
scroll to position [665, 0]
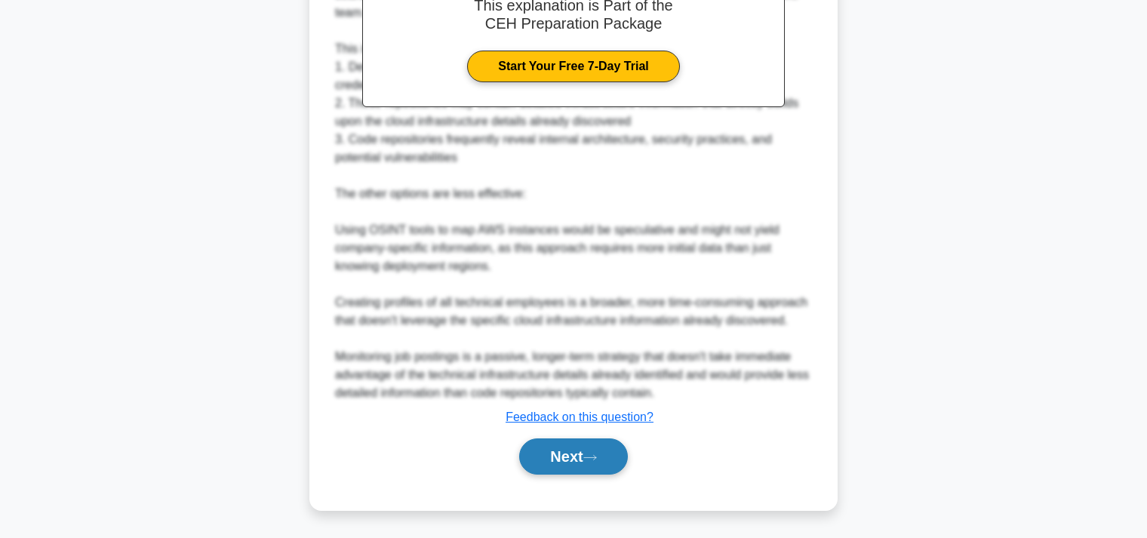
click at [573, 449] on button "Next" at bounding box center [573, 456] width 108 height 36
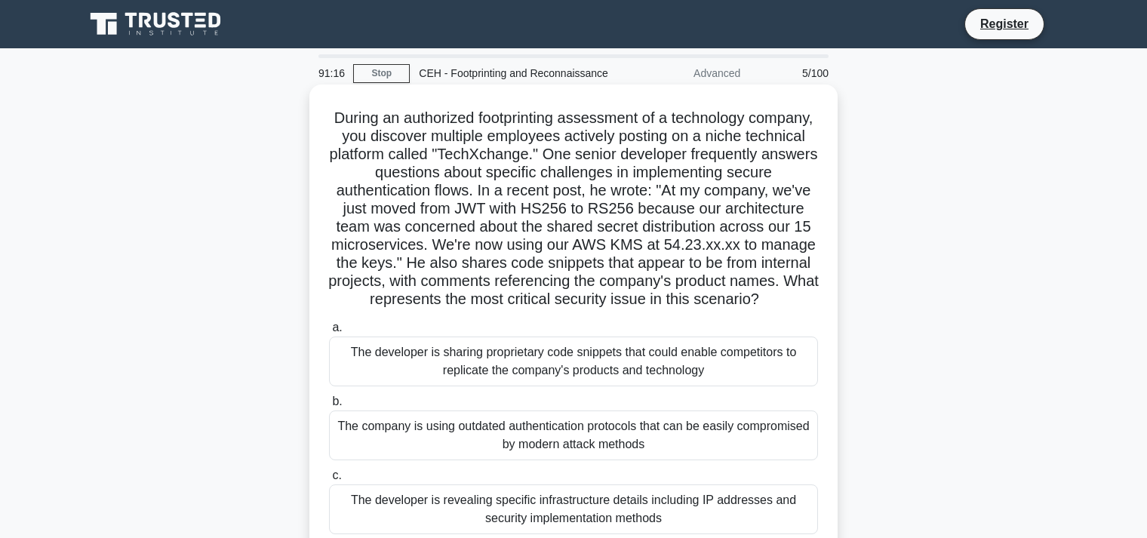
scroll to position [159, 0]
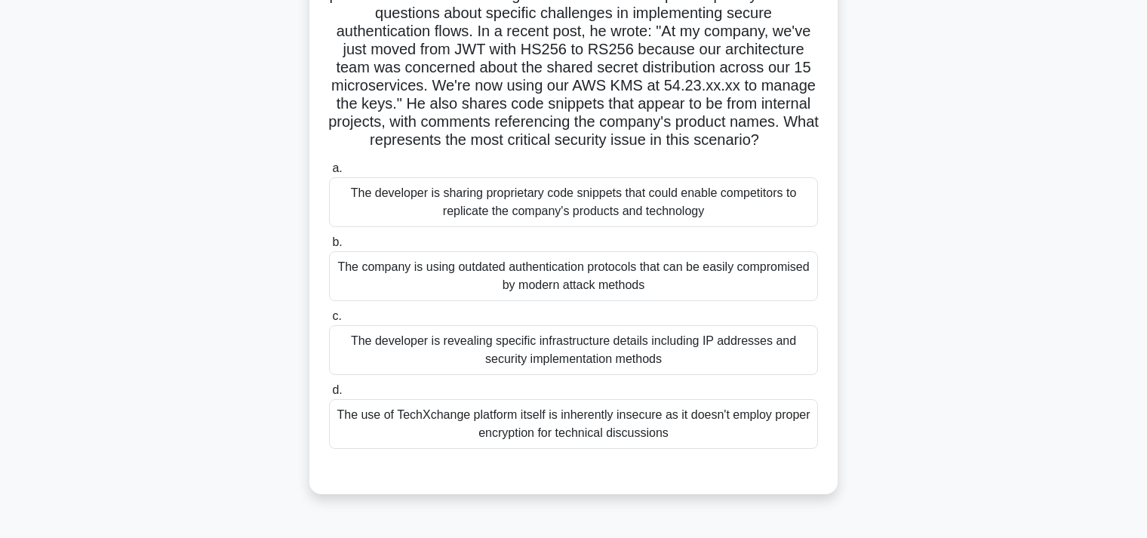
click at [627, 198] on div "The developer is sharing proprietary code snippets that could enable competitor…" at bounding box center [573, 202] width 489 height 50
click at [329, 173] on input "a. The developer is sharing proprietary code snippets that could enable competi…" at bounding box center [329, 169] width 0 height 10
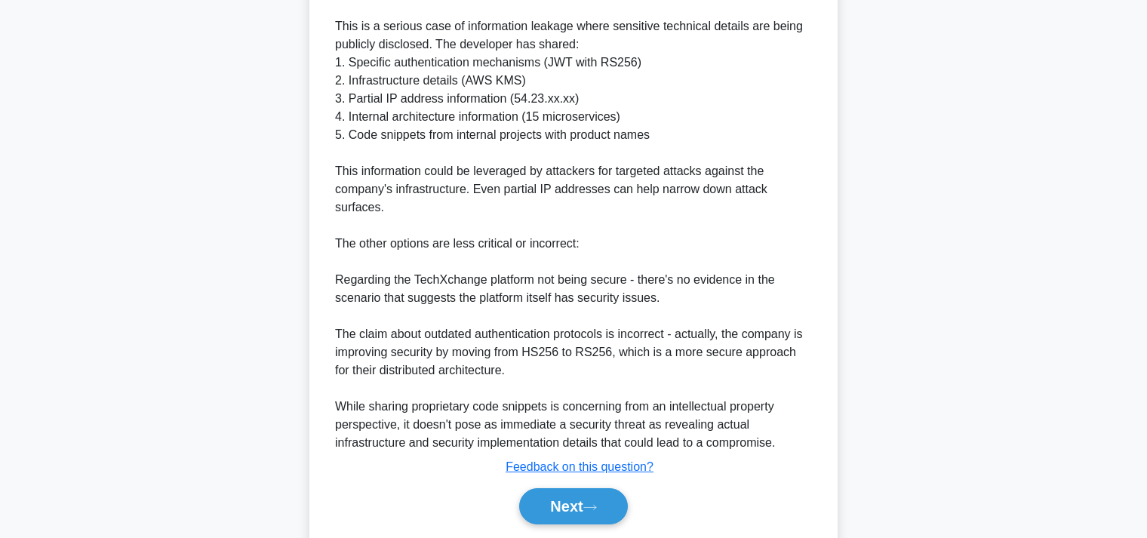
scroll to position [737, 0]
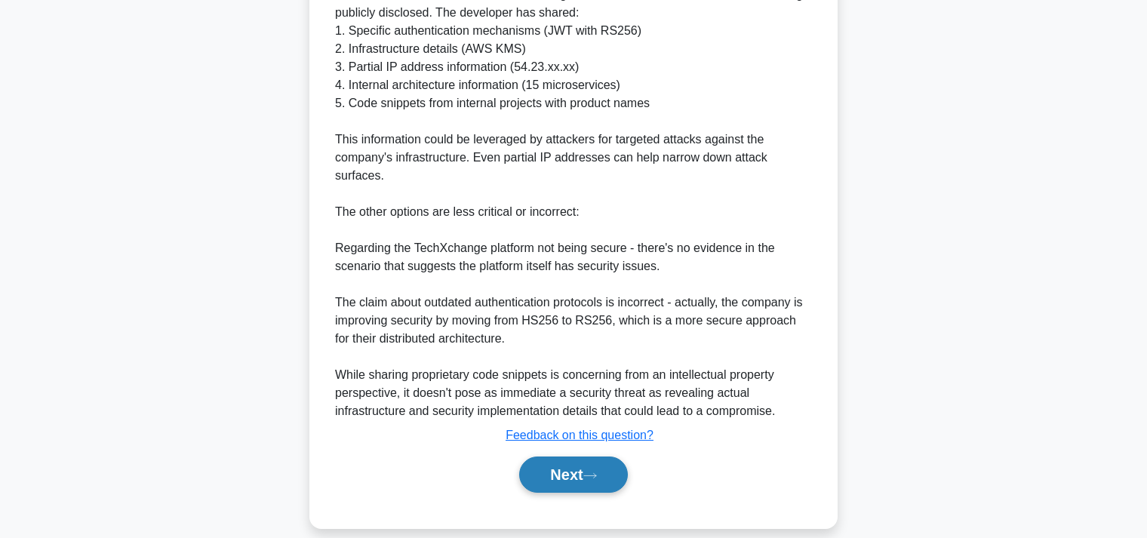
click at [566, 456] on button "Next" at bounding box center [573, 474] width 108 height 36
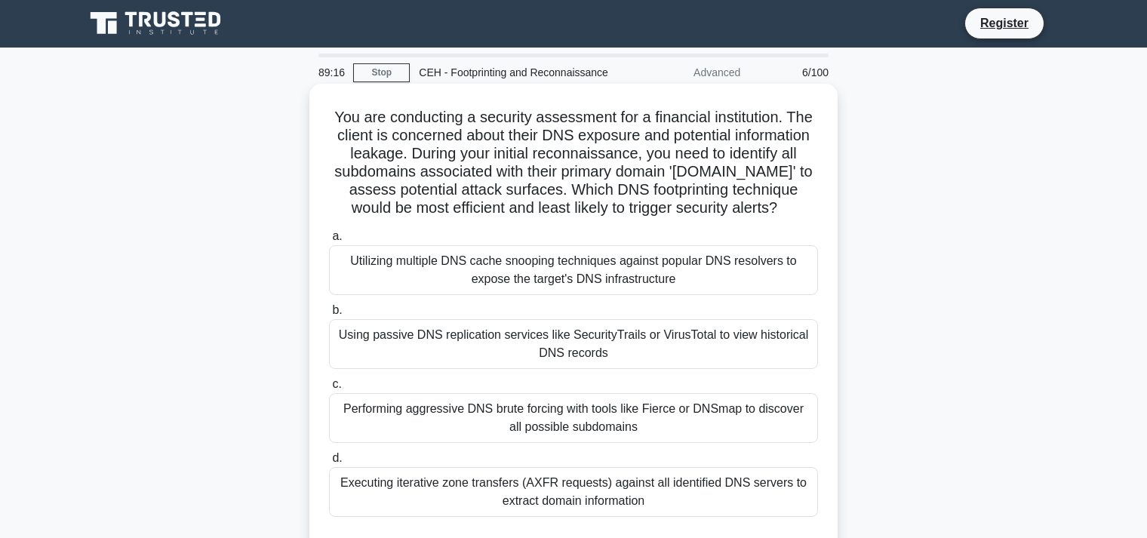
scroll to position [0, 0]
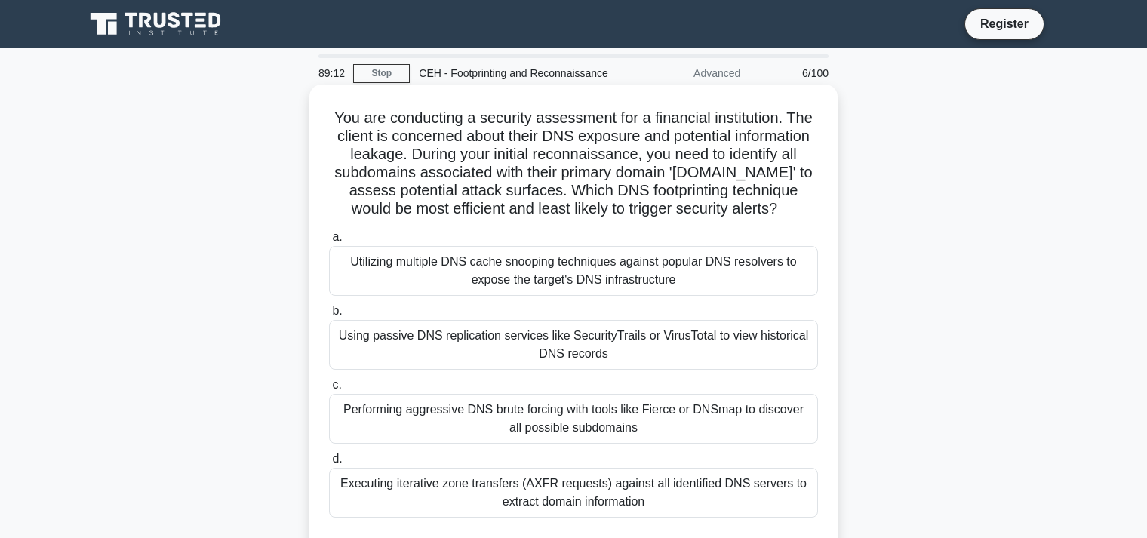
click at [525, 271] on div "Utilizing multiple DNS cache snooping techniques against popular DNS resolvers …" at bounding box center [573, 271] width 489 height 50
click at [329, 242] on input "a. Utilizing multiple DNS cache snooping techniques against popular DNS resolve…" at bounding box center [329, 237] width 0 height 10
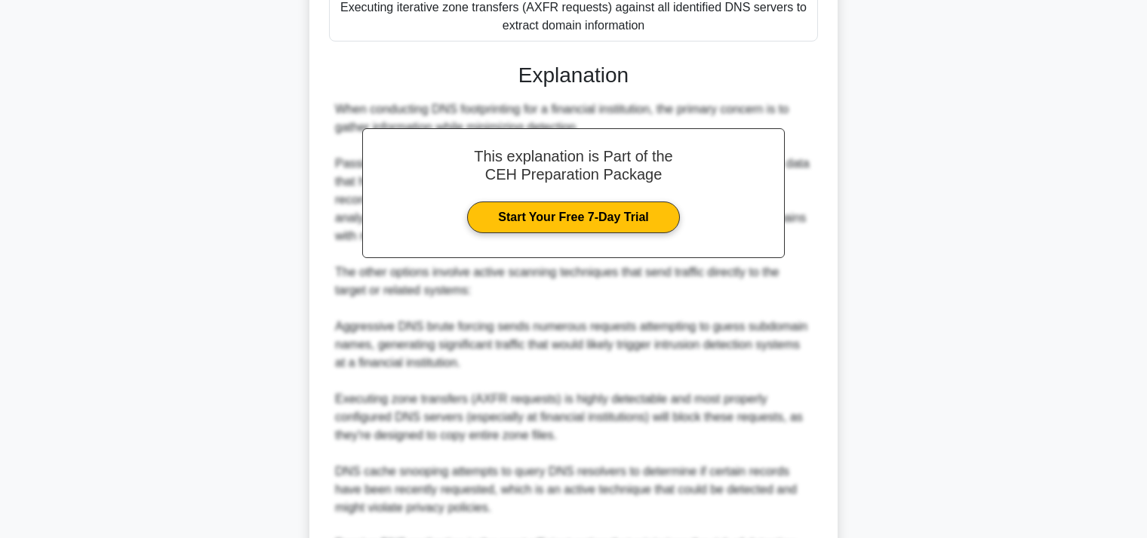
scroll to position [646, 0]
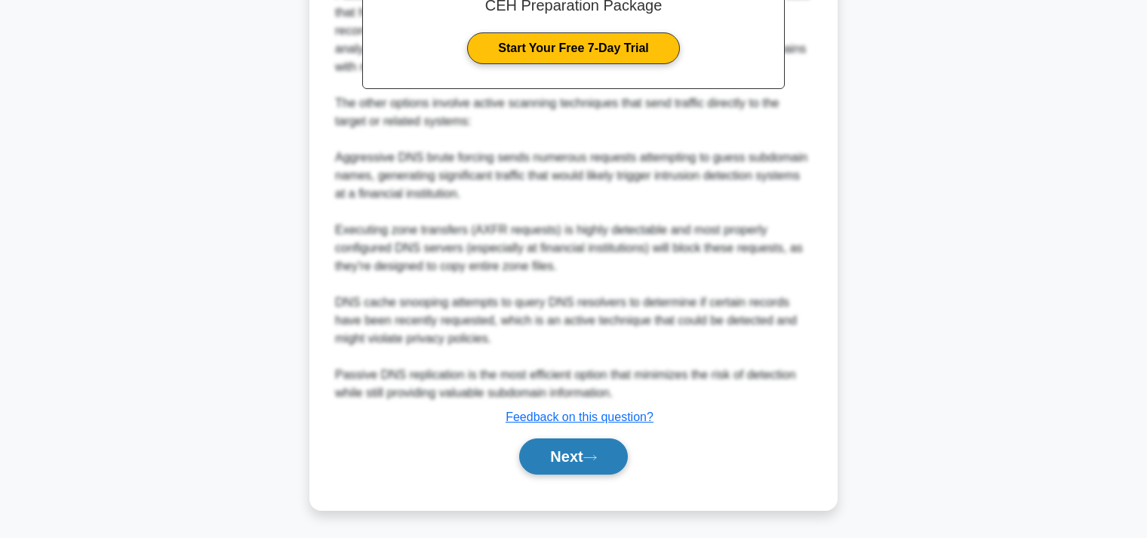
click at [563, 454] on button "Next" at bounding box center [573, 456] width 108 height 36
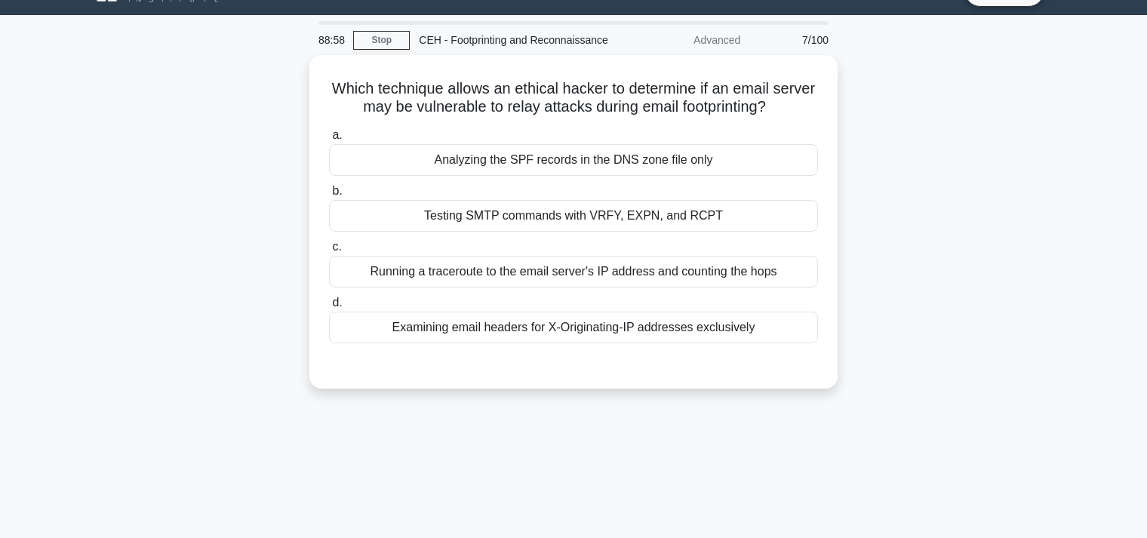
scroll to position [0, 0]
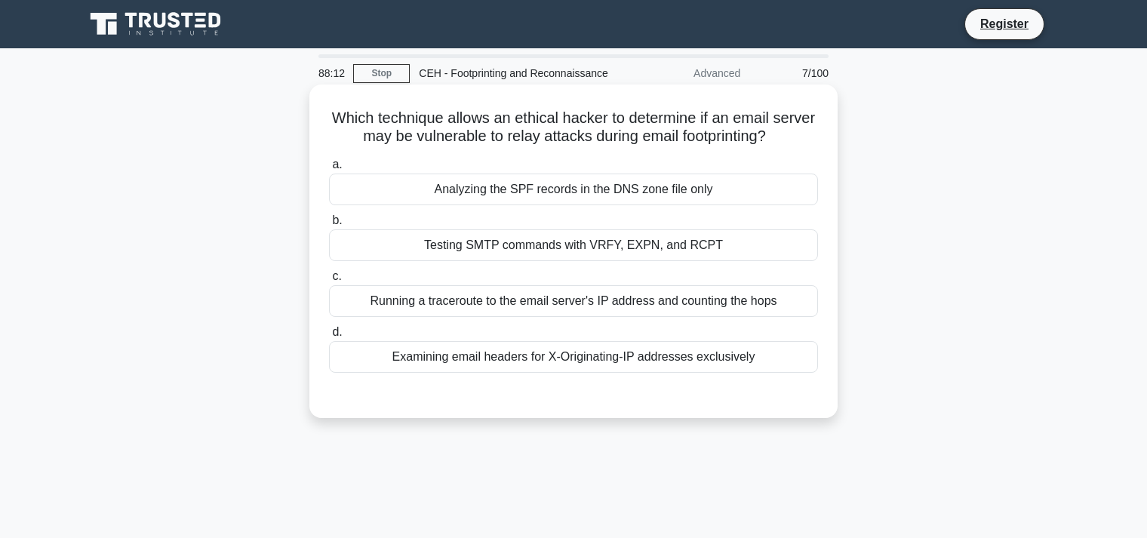
click at [573, 244] on div "Testing SMTP commands with VRFY, EXPN, and RCPT" at bounding box center [573, 245] width 489 height 32
click at [329, 226] on input "b. Testing SMTP commands with VRFY, EXPN, and RCPT" at bounding box center [329, 221] width 0 height 10
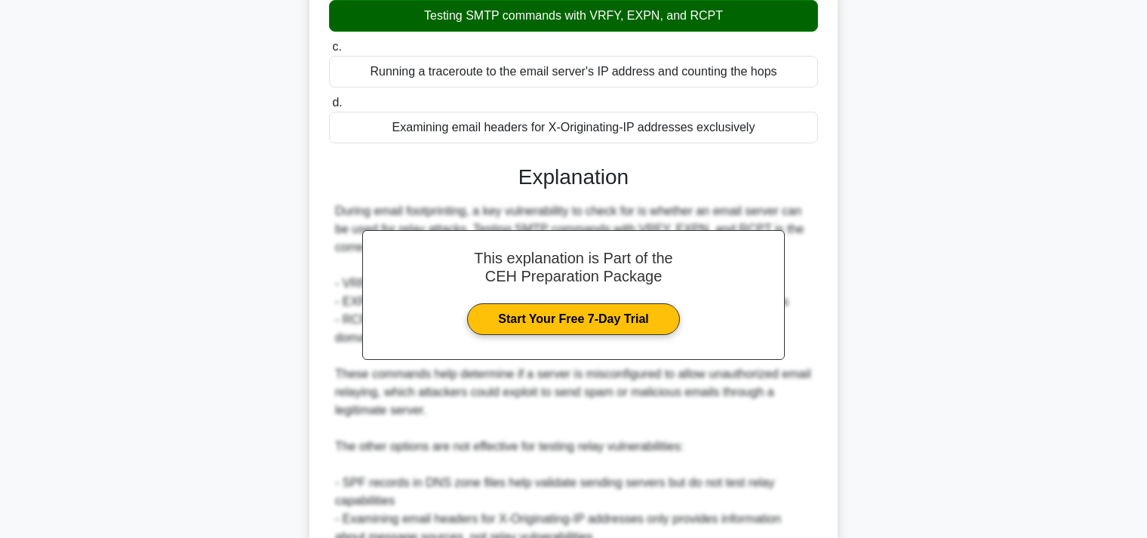
scroll to position [410, 0]
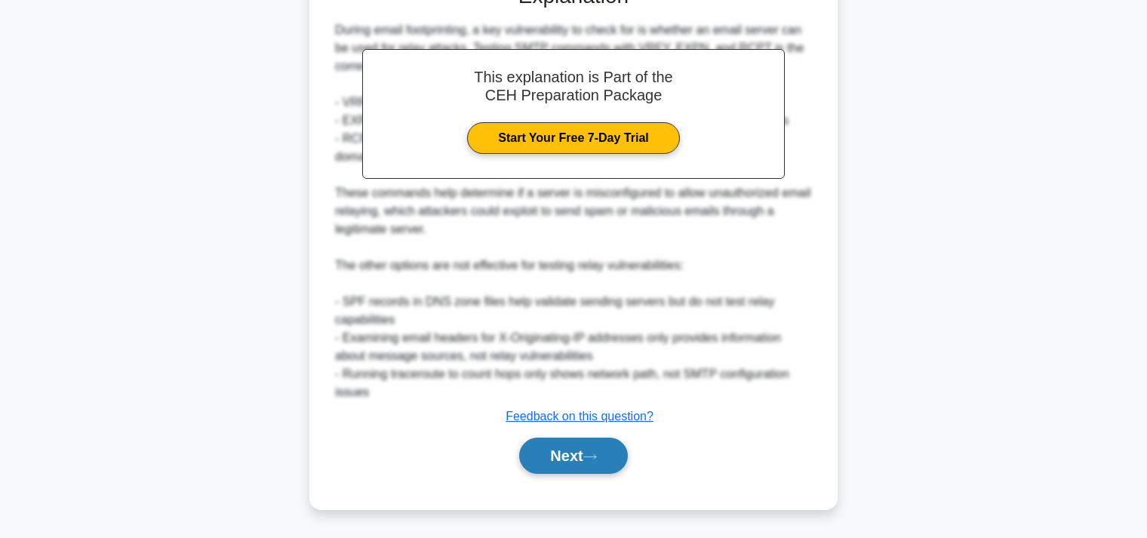
click at [556, 461] on button "Next" at bounding box center [573, 455] width 108 height 36
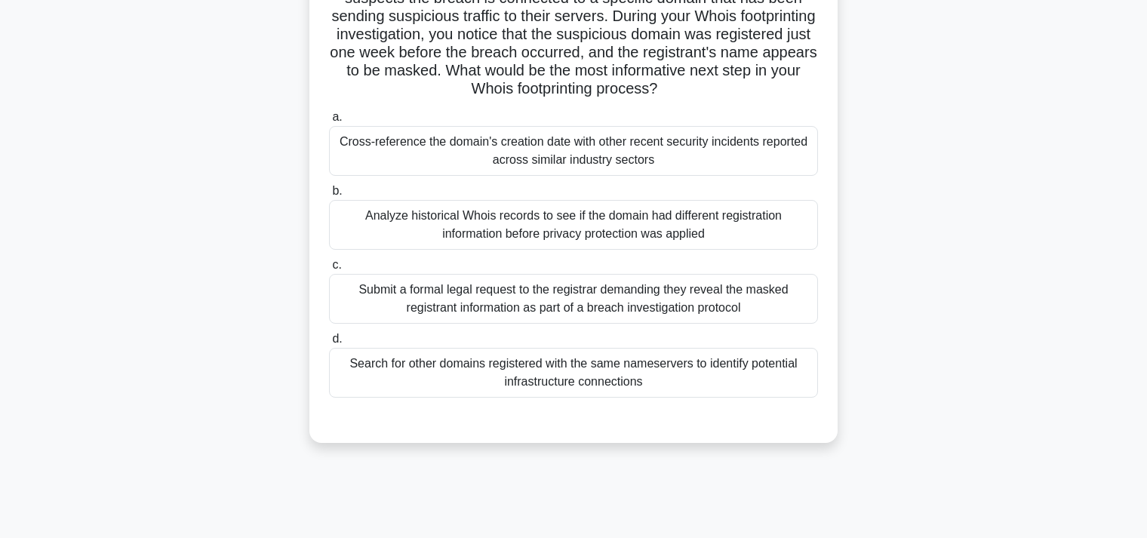
scroll to position [159, 0]
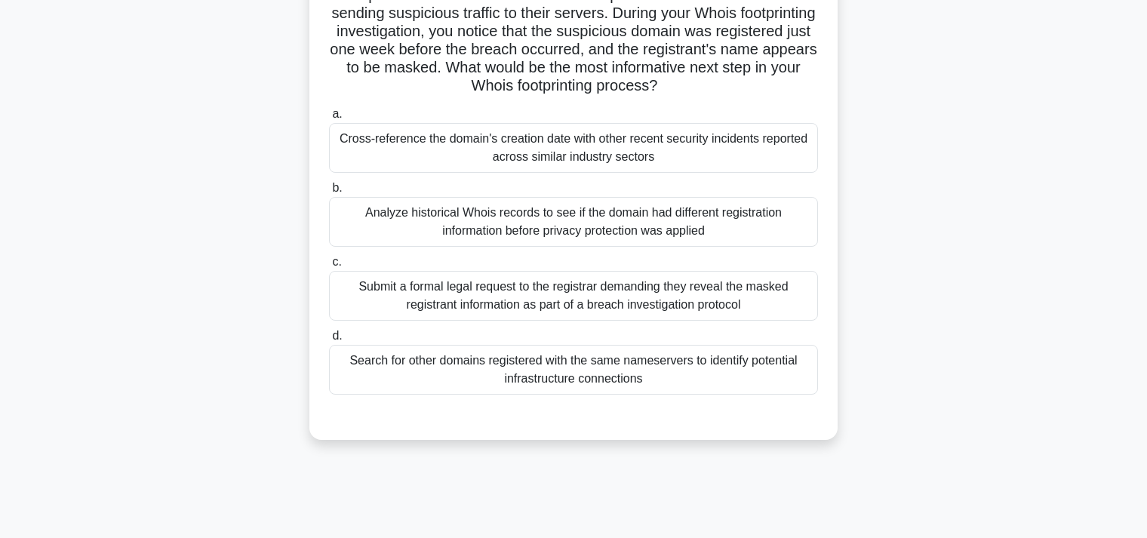
click at [540, 371] on div "Search for other domains registered with the same nameservers to identify poten…" at bounding box center [573, 370] width 489 height 50
click at [329, 341] on input "d. Search for other domains registered with the same nameservers to identify po…" at bounding box center [329, 336] width 0 height 10
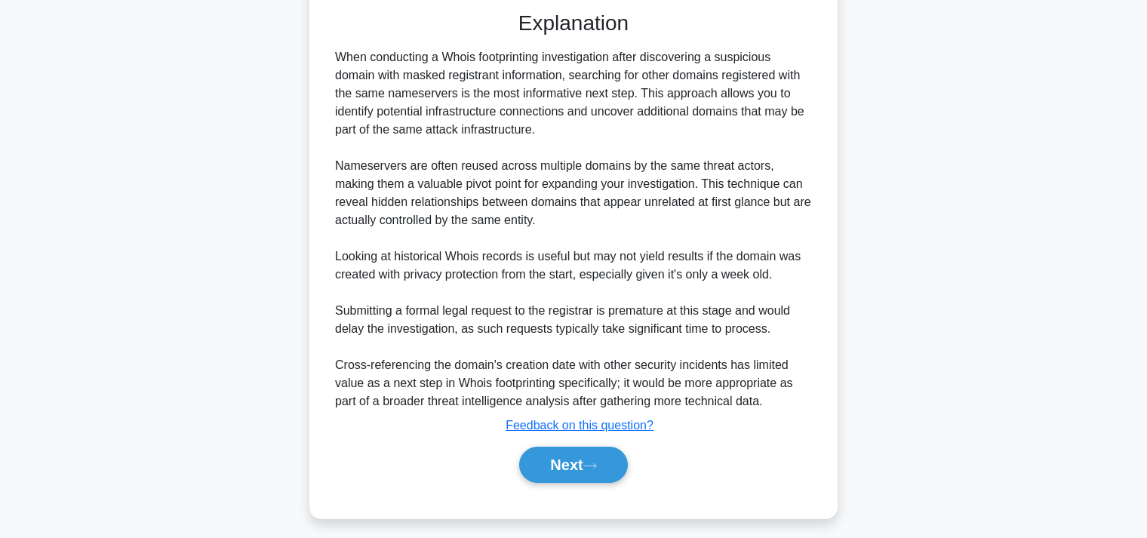
scroll to position [573, 0]
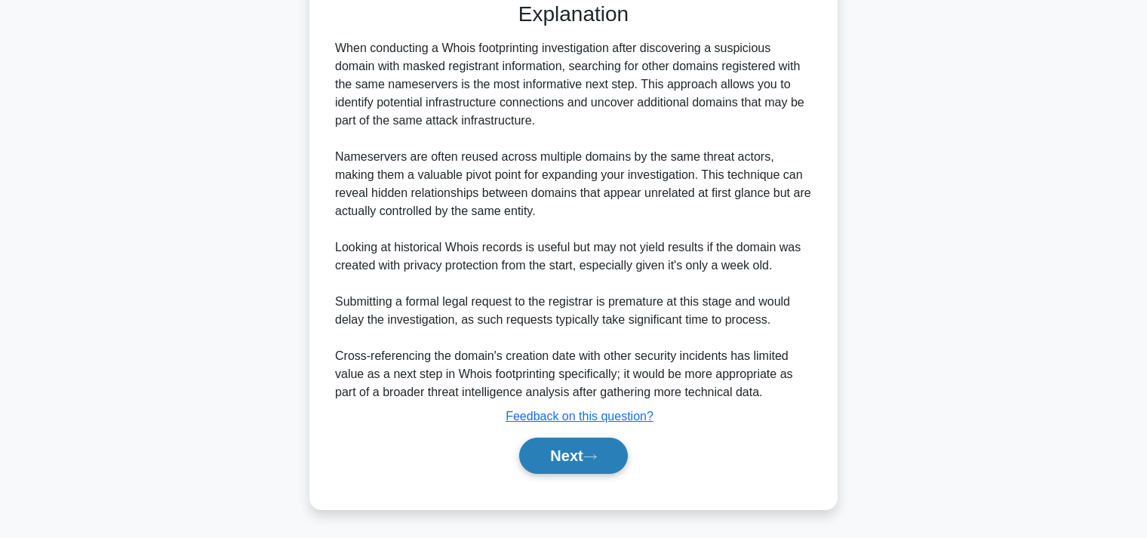
click at [551, 453] on button "Next" at bounding box center [573, 455] width 108 height 36
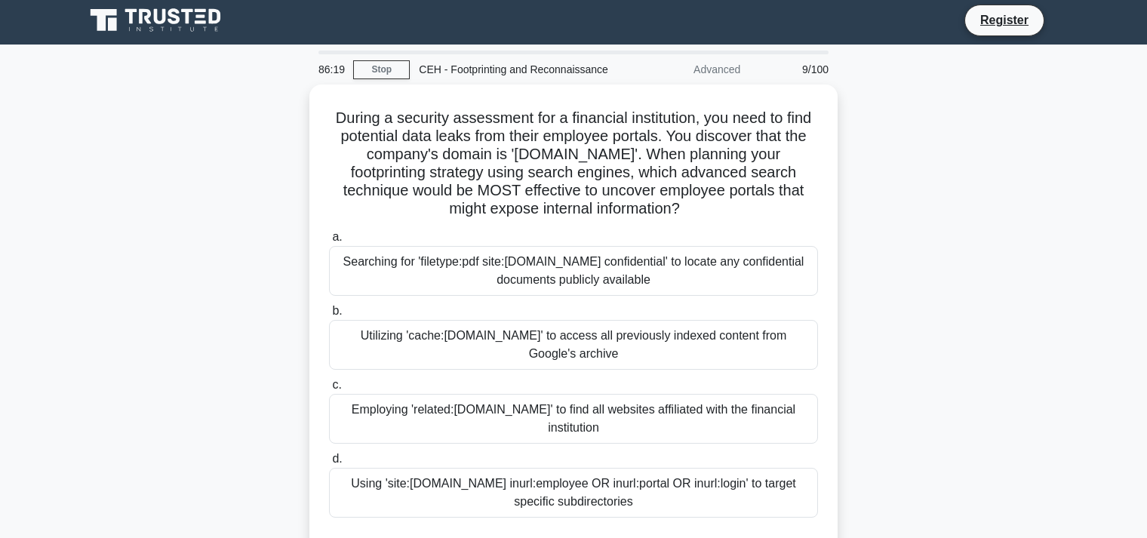
scroll to position [0, 0]
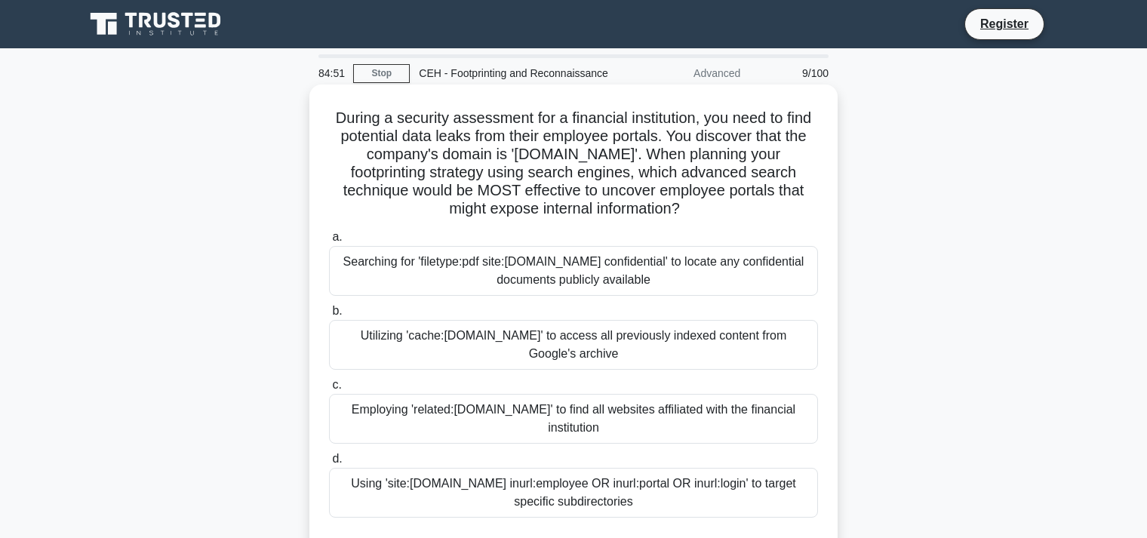
click at [580, 272] on div "Searching for 'filetype:pdf site:[DOMAIN_NAME] confidential' to locate any conf…" at bounding box center [573, 271] width 489 height 50
click at [329, 242] on input "a. Searching for 'filetype:pdf site:[DOMAIN_NAME] confidential' to locate any c…" at bounding box center [329, 237] width 0 height 10
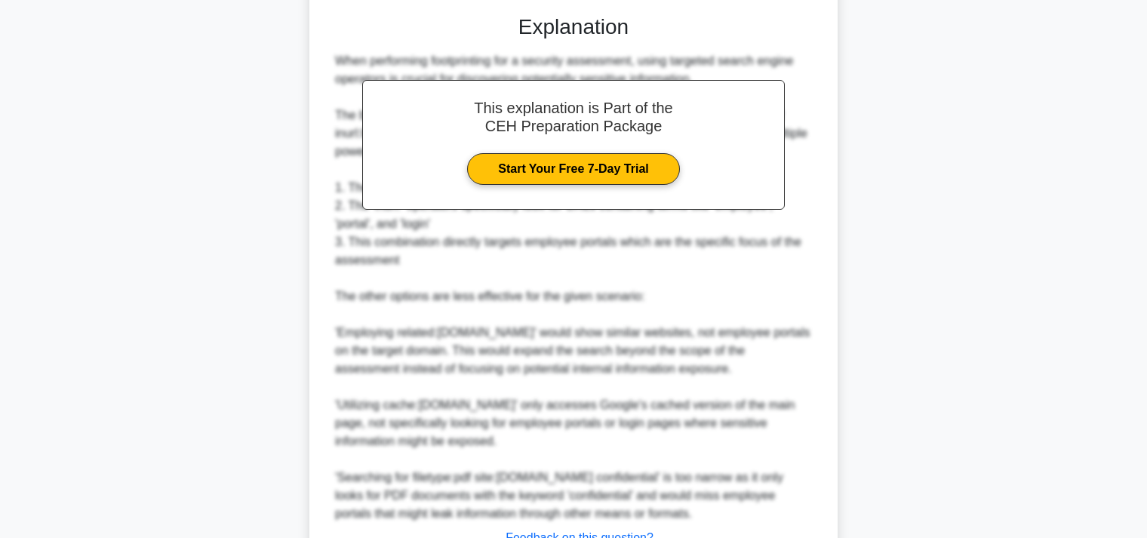
scroll to position [646, 0]
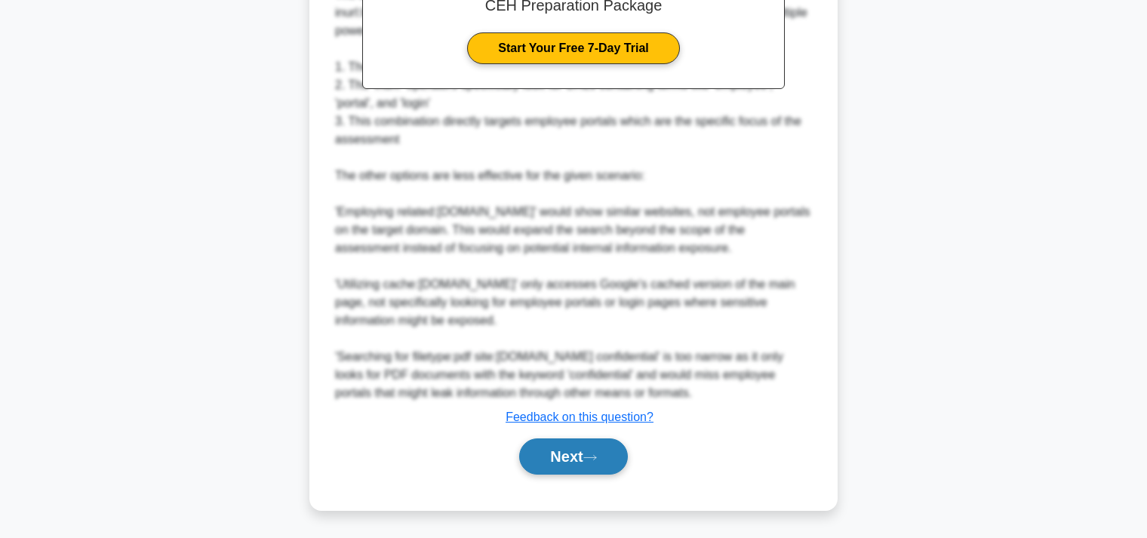
click at [565, 448] on button "Next" at bounding box center [573, 456] width 108 height 36
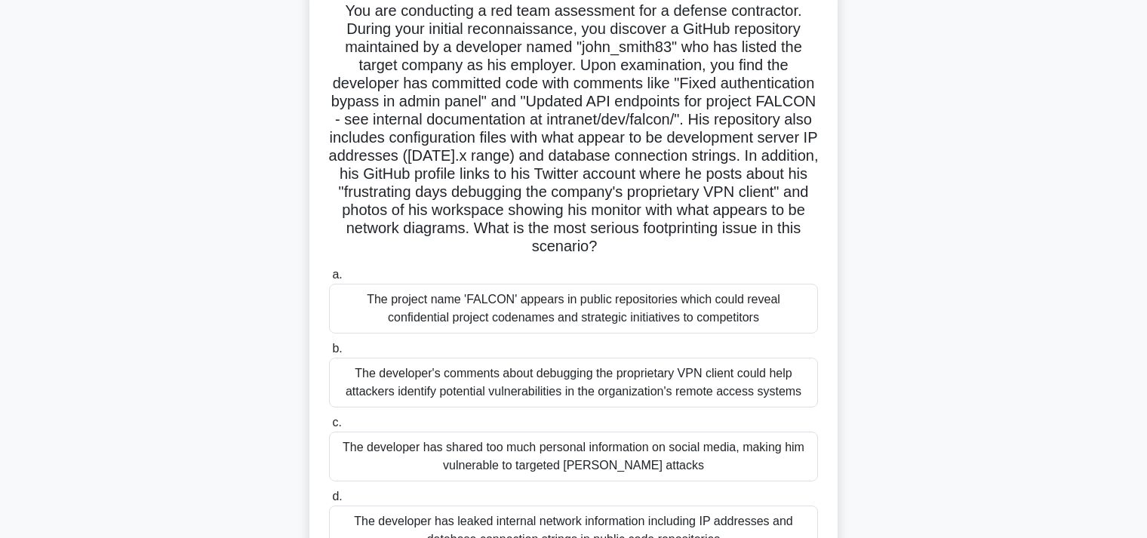
scroll to position [159, 0]
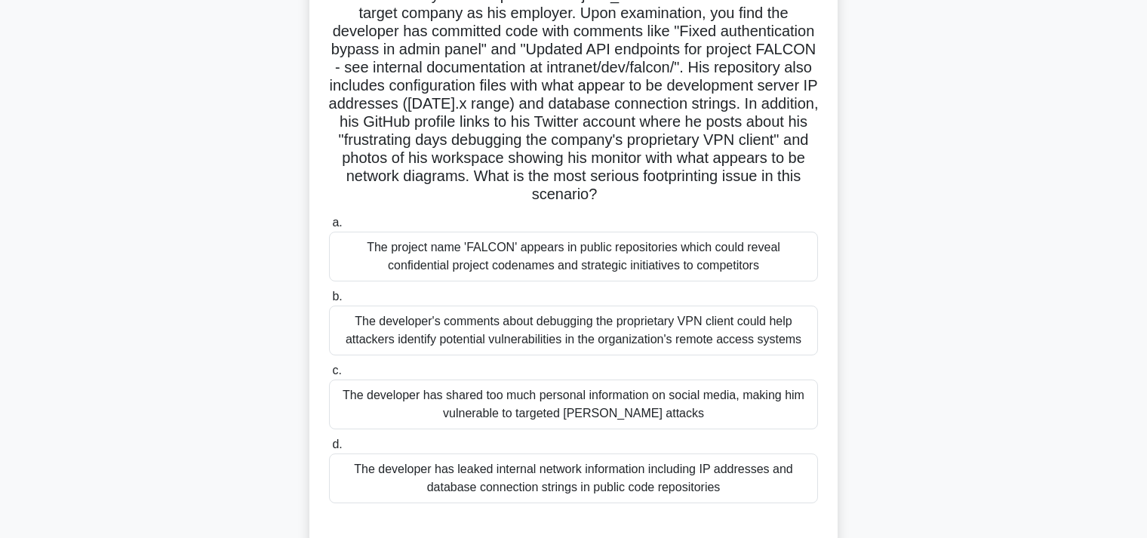
click at [551, 476] on div "The developer has leaked internal network information including IP addresses an…" at bounding box center [573, 478] width 489 height 50
click at [329, 450] on input "d. The developer has leaked internal network information including IP addresses…" at bounding box center [329, 445] width 0 height 10
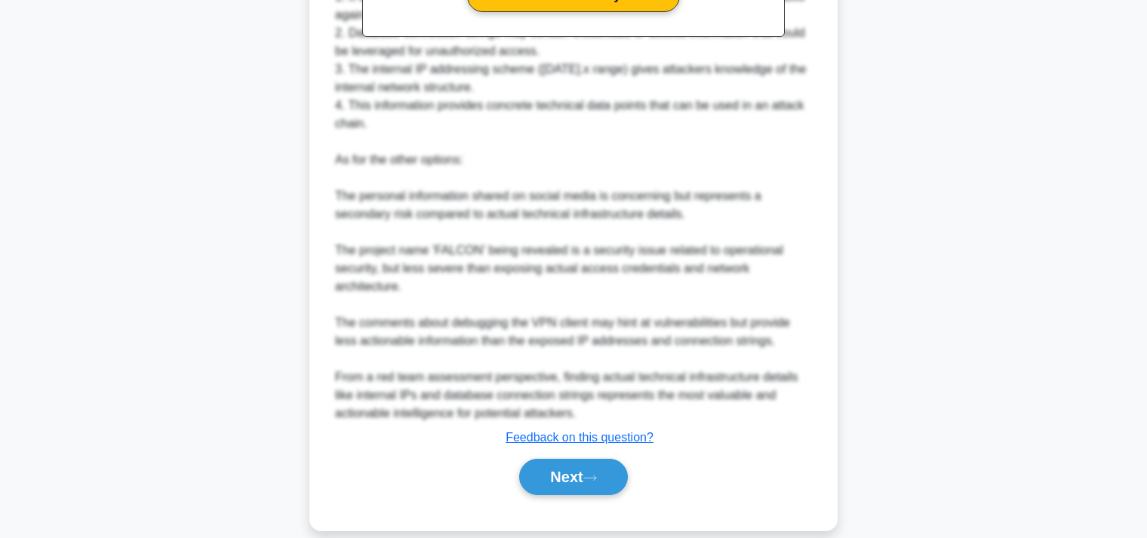
scroll to position [845, 0]
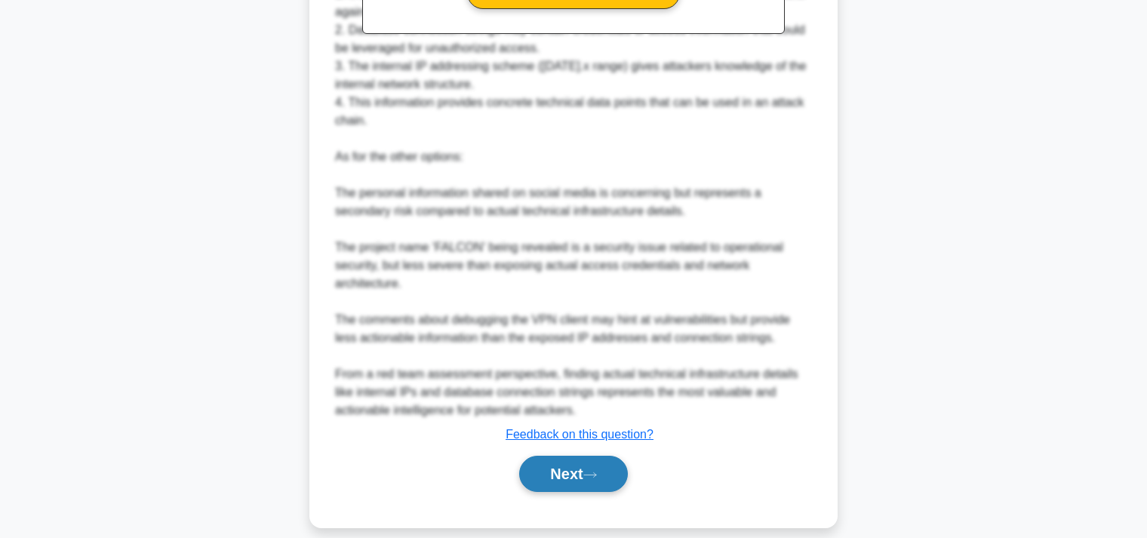
click at [563, 456] on button "Next" at bounding box center [573, 474] width 108 height 36
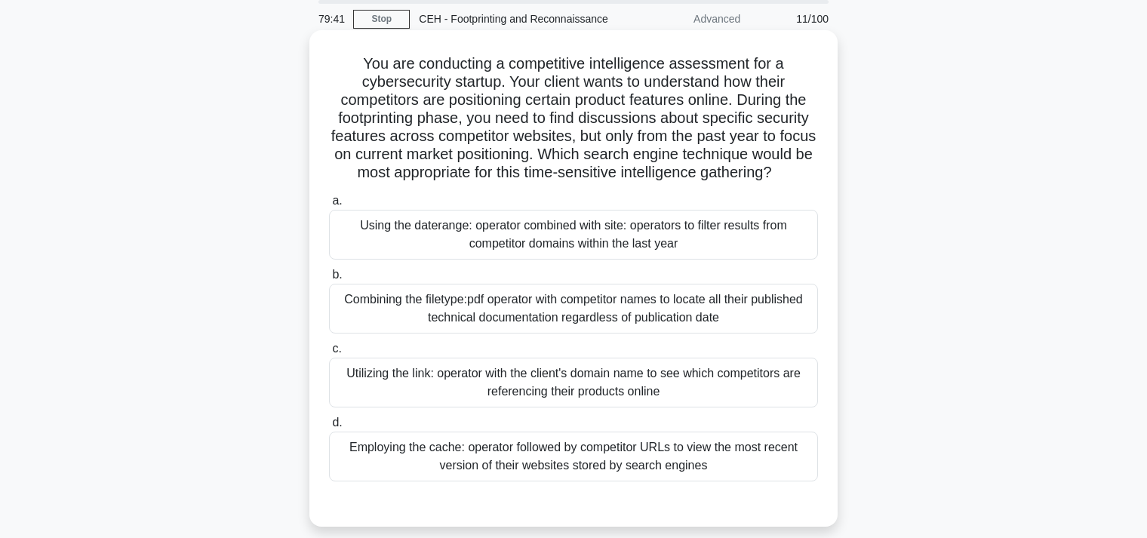
scroll to position [0, 0]
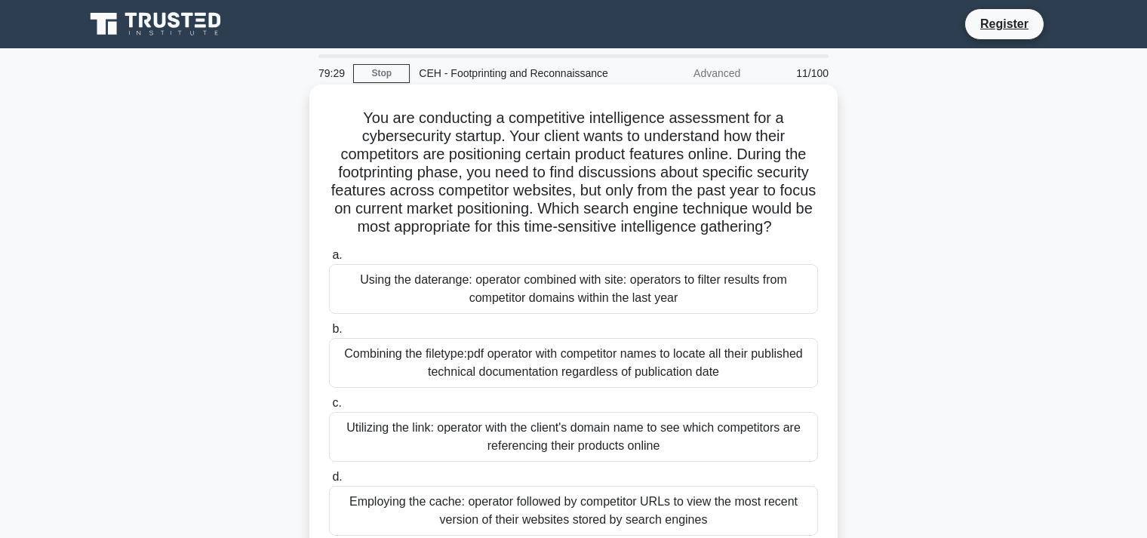
click at [551, 282] on div "Using the daterange: operator combined with site: operators to filter results f…" at bounding box center [573, 289] width 489 height 50
click at [329, 260] on input "a. Using the daterange: operator combined with site: operators to filter result…" at bounding box center [329, 255] width 0 height 10
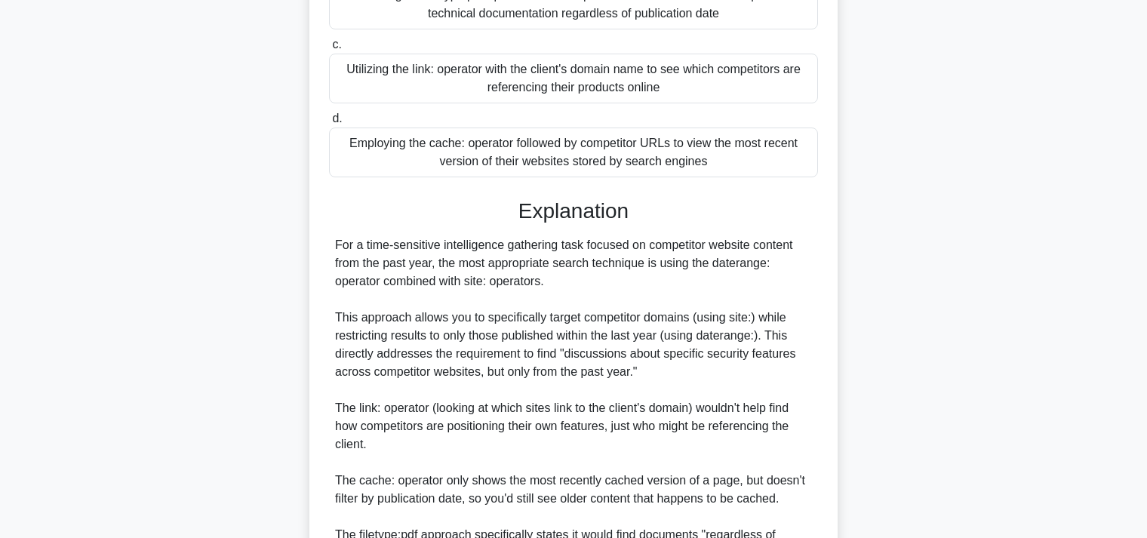
scroll to position [537, 0]
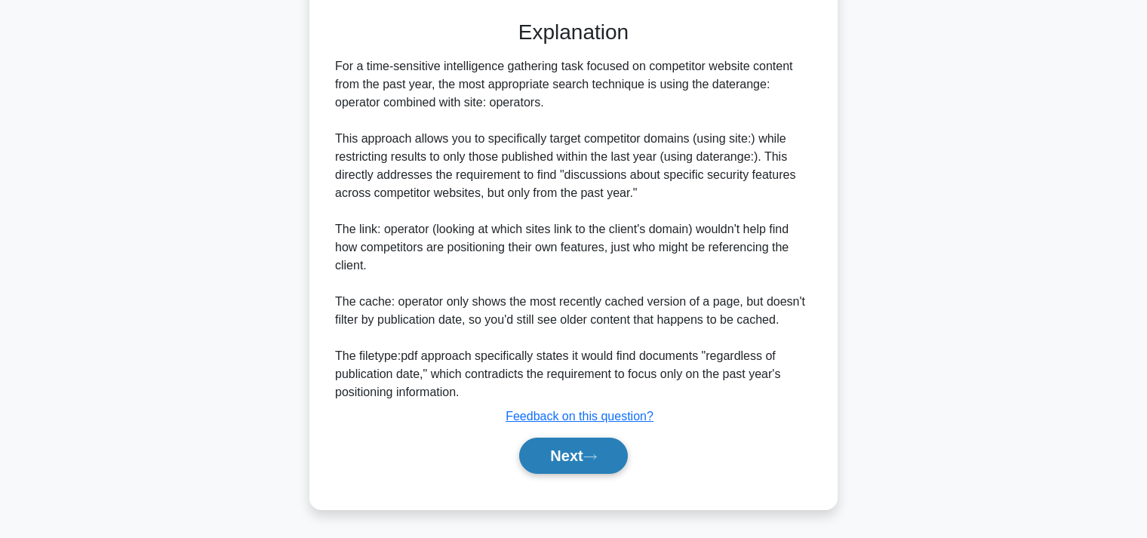
click at [566, 460] on button "Next" at bounding box center [573, 455] width 108 height 36
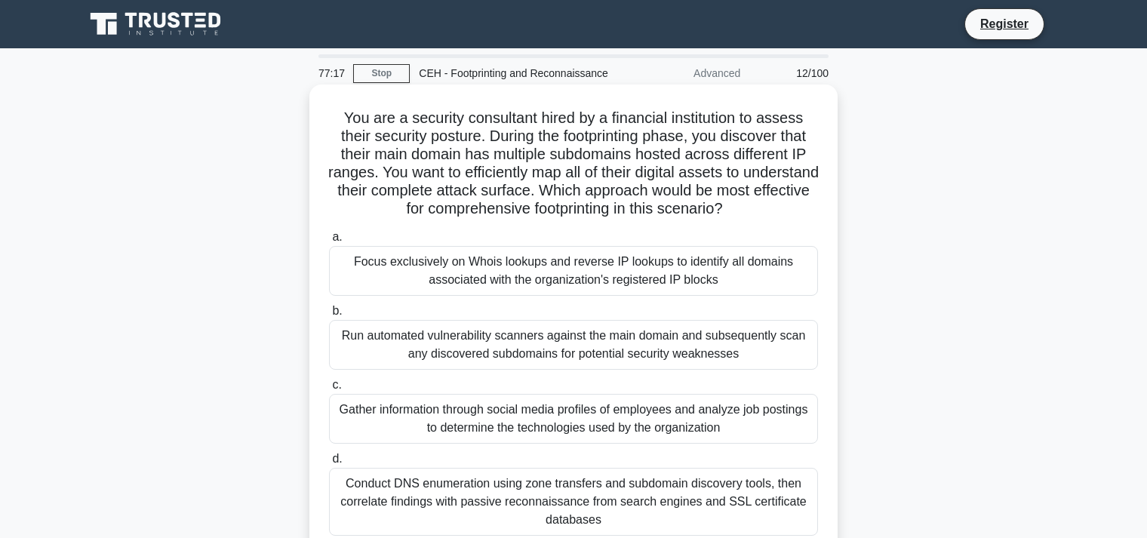
scroll to position [159, 0]
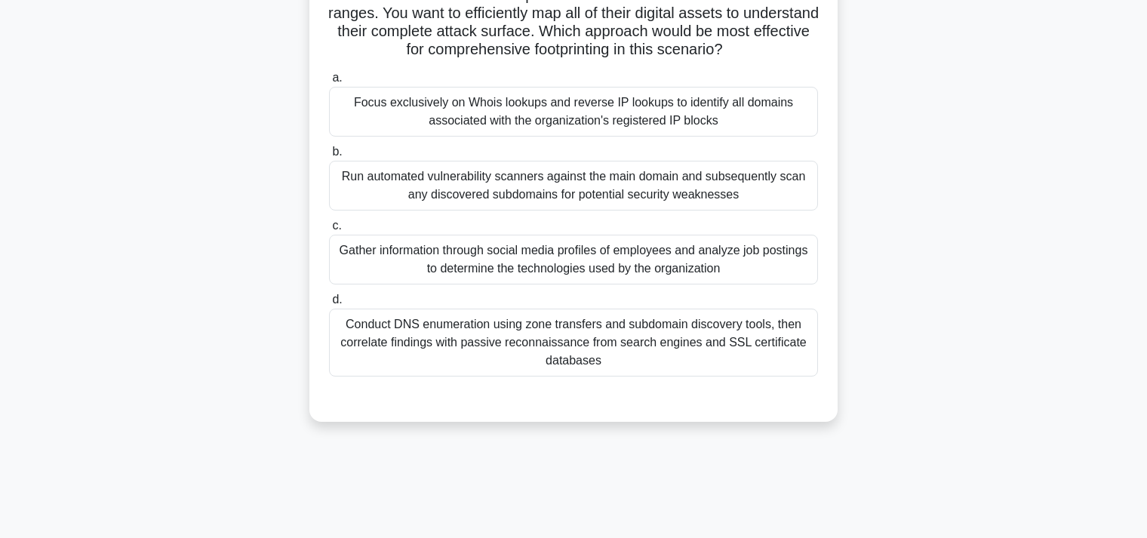
click at [534, 327] on div "Conduct DNS enumeration using zone transfers and subdomain discovery tools, the…" at bounding box center [573, 343] width 489 height 68
click at [329, 305] on input "d. Conduct DNS enumeration using zone transfers and subdomain discovery tools, …" at bounding box center [329, 300] width 0 height 10
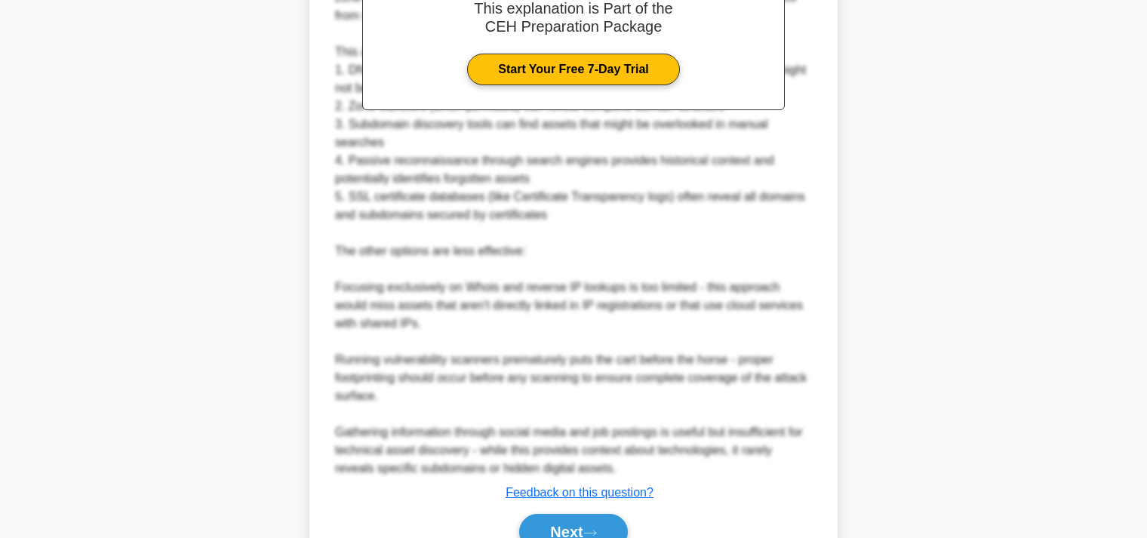
scroll to position [718, 0]
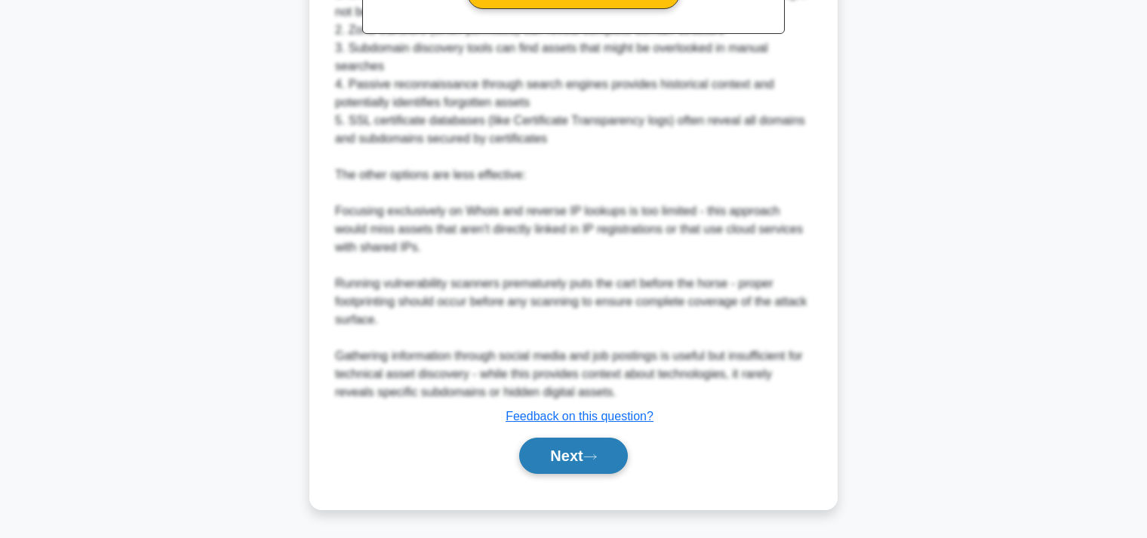
click at [542, 448] on button "Next" at bounding box center [573, 455] width 108 height 36
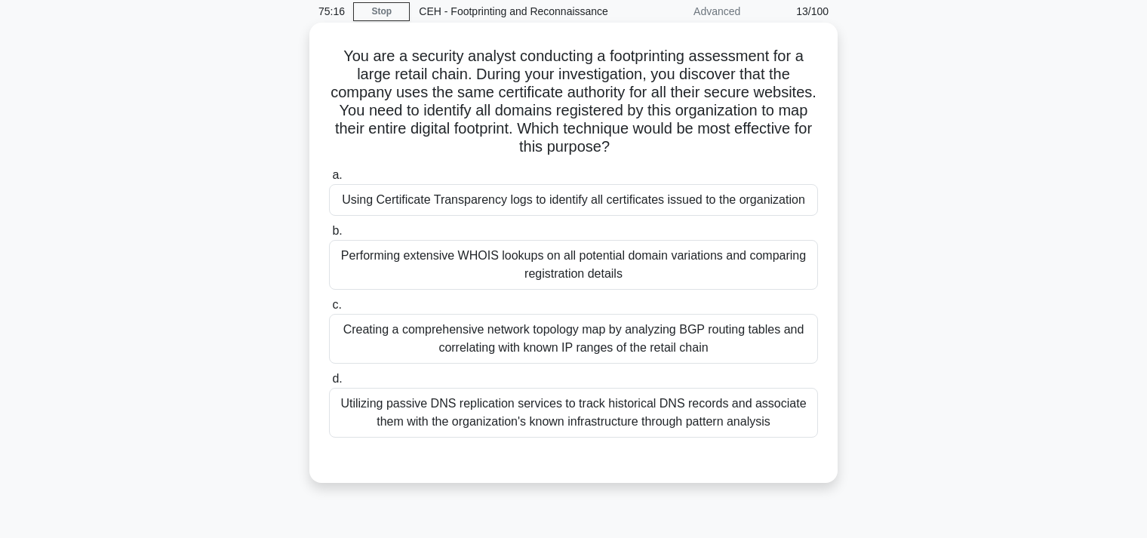
scroll to position [0, 0]
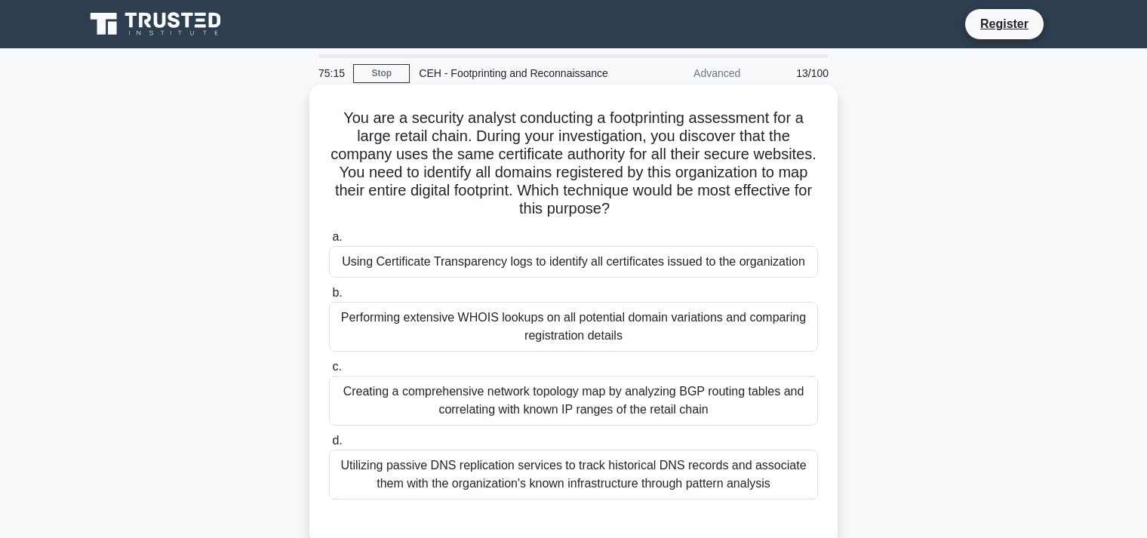
click at [513, 321] on div "Performing extensive WHOIS lookups on all potential domain variations and compa…" at bounding box center [573, 327] width 489 height 50
click at [329, 298] on input "b. Performing extensive WHOIS lookups on all potential domain variations and co…" at bounding box center [329, 293] width 0 height 10
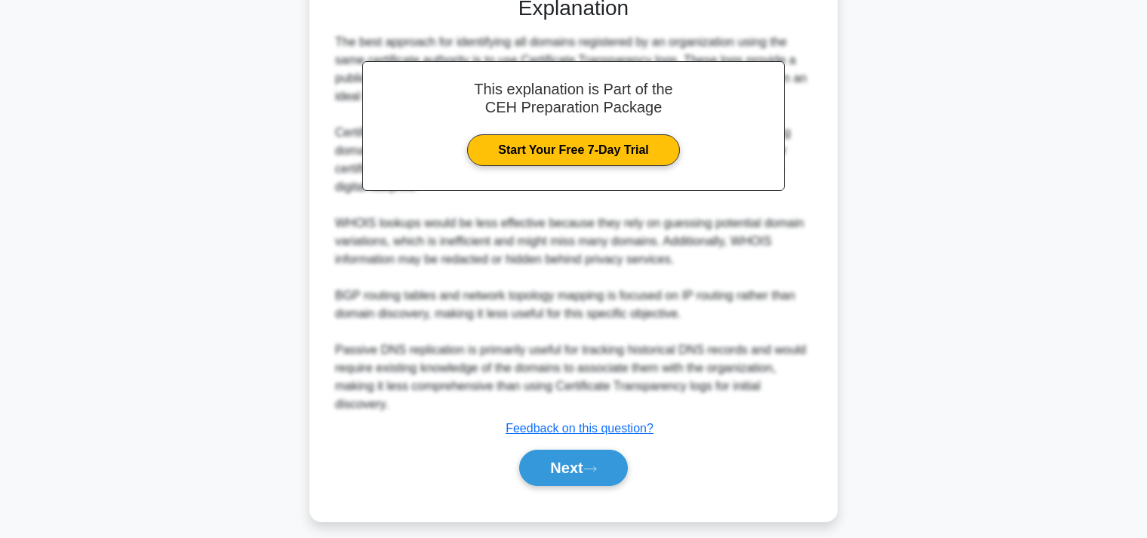
scroll to position [538, 0]
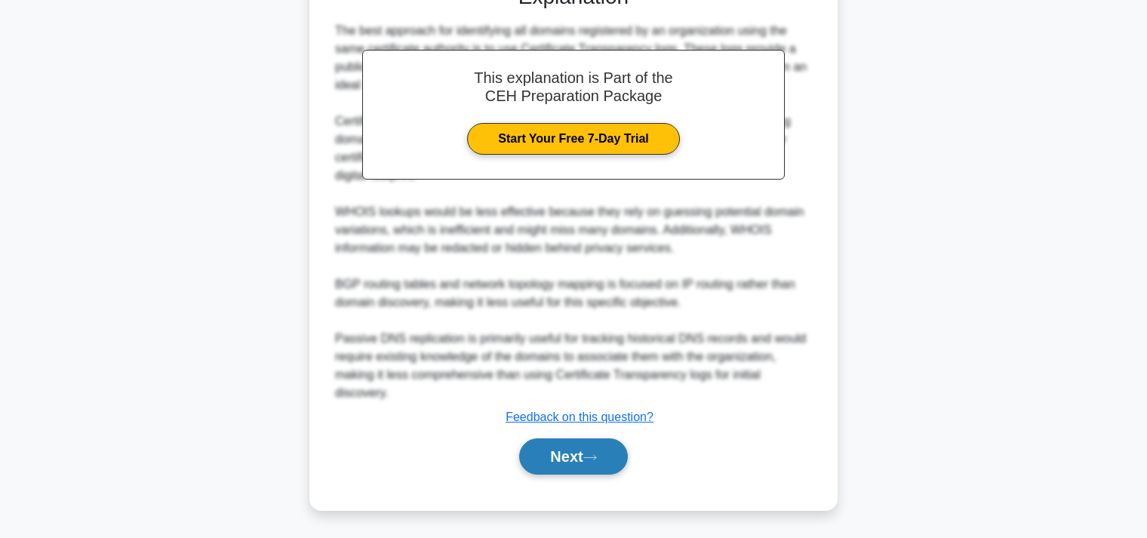
click at [558, 456] on button "Next" at bounding box center [573, 456] width 108 height 36
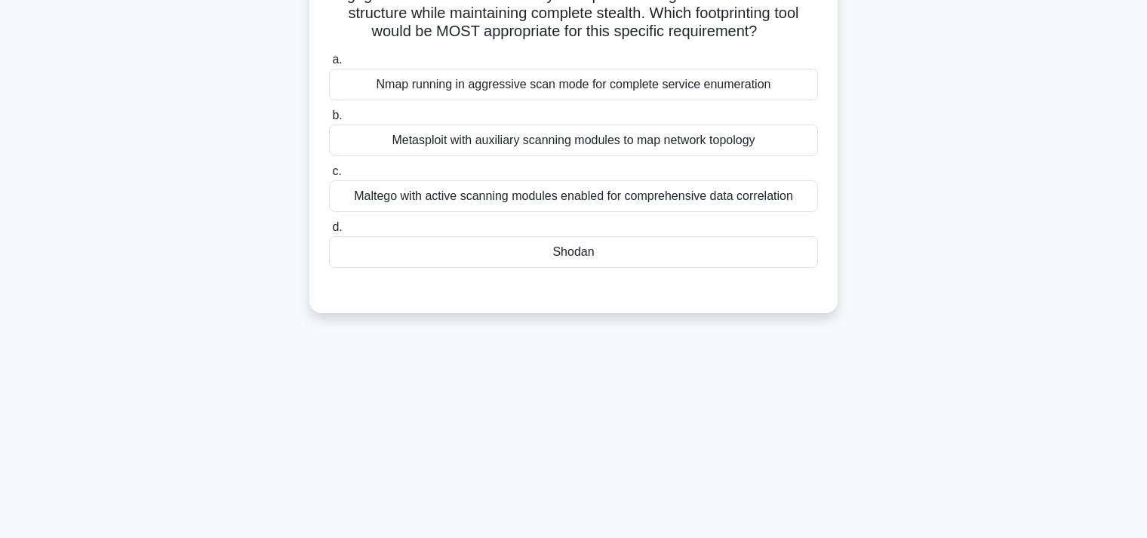
scroll to position [0, 0]
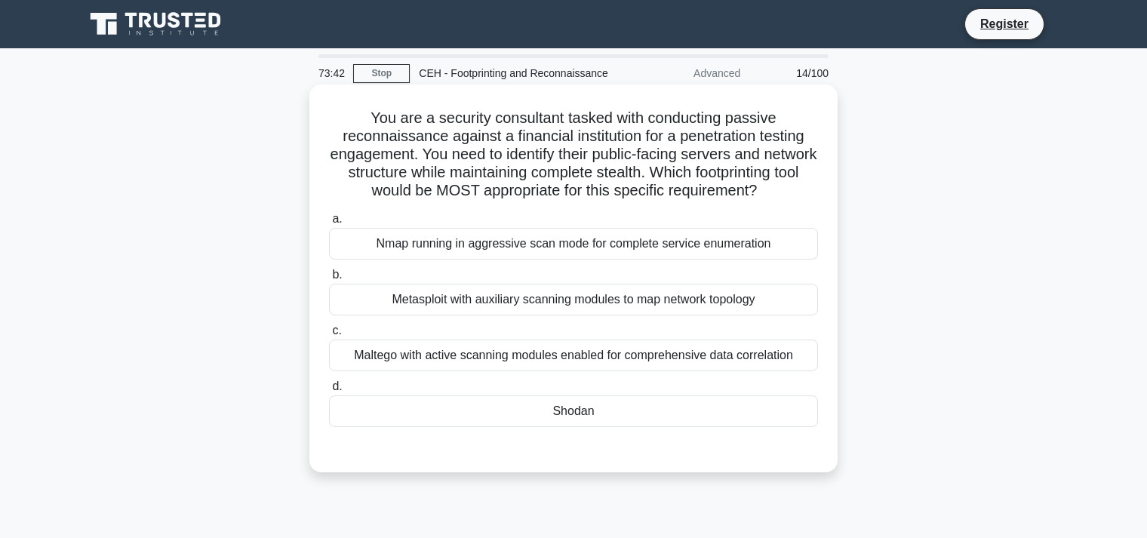
click at [455, 301] on div "Metasploit with auxiliary scanning modules to map network topology" at bounding box center [573, 300] width 489 height 32
click at [329, 280] on input "b. Metasploit with auxiliary scanning modules to map network topology" at bounding box center [329, 275] width 0 height 10
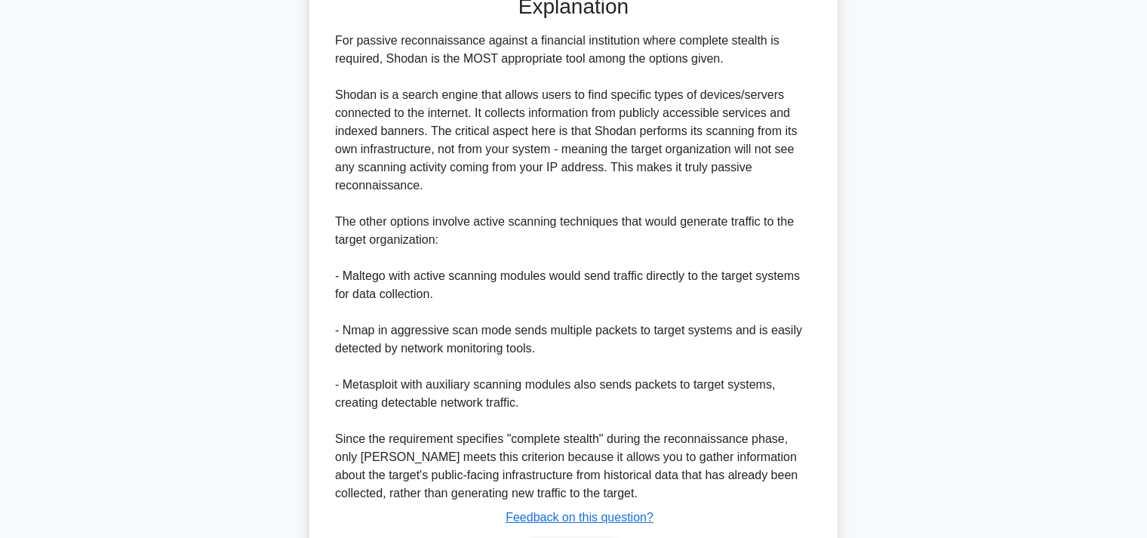
scroll to position [556, 0]
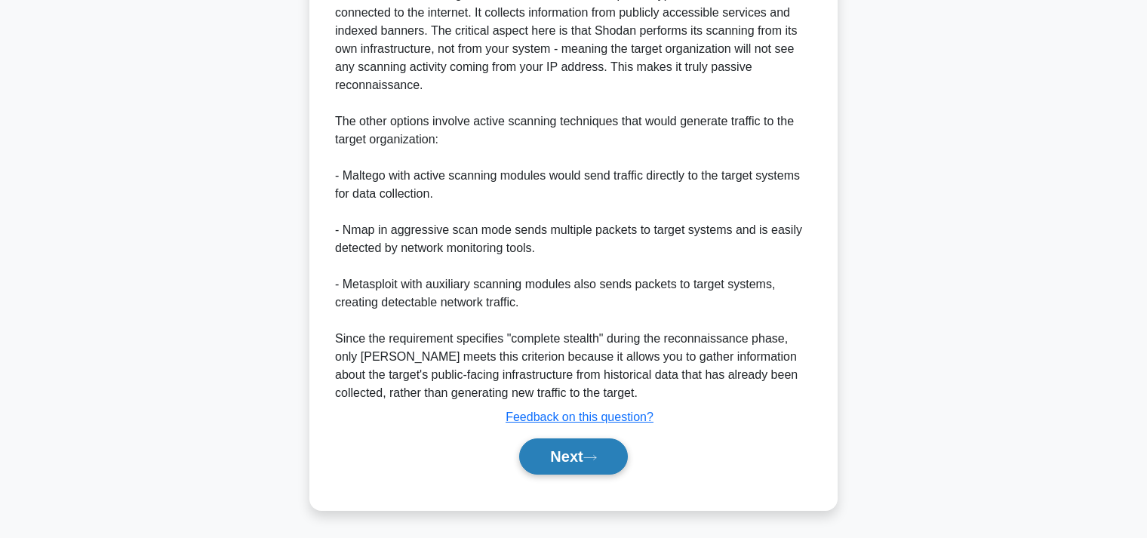
click at [571, 456] on button "Next" at bounding box center [573, 456] width 108 height 36
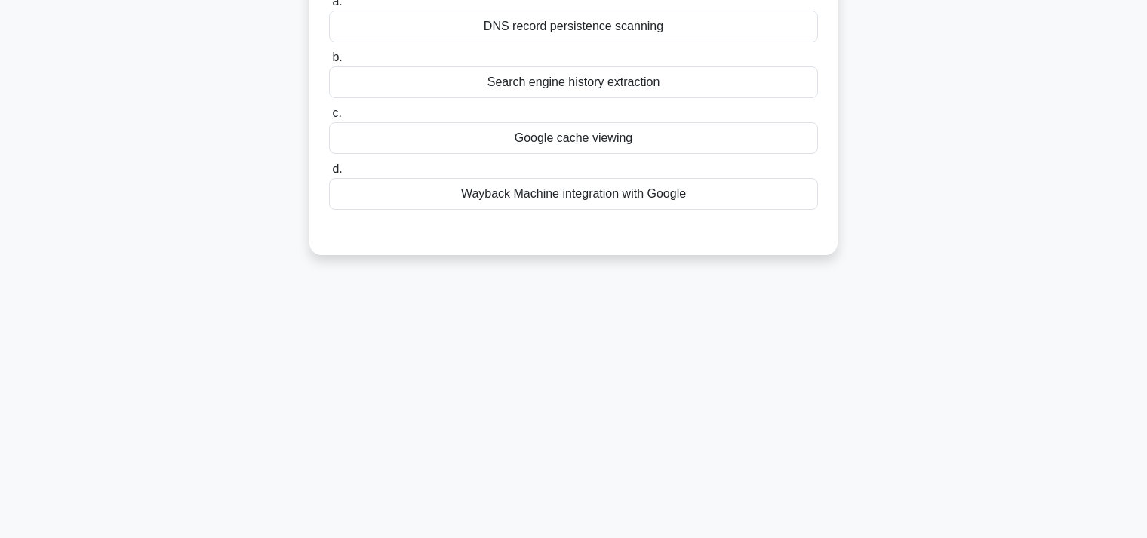
scroll to position [0, 0]
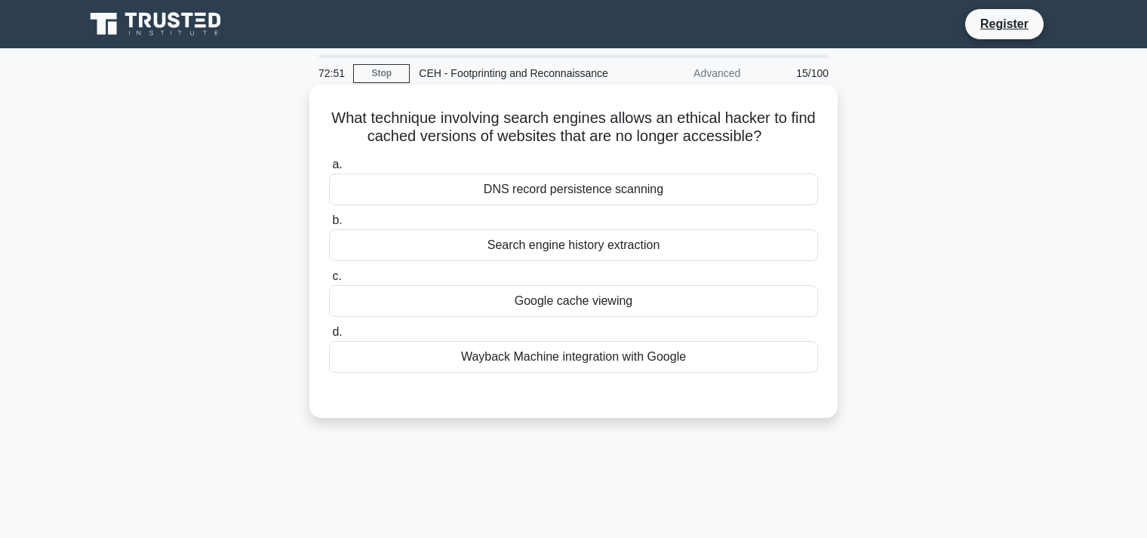
click at [569, 250] on div "Search engine history extraction" at bounding box center [573, 245] width 489 height 32
click at [329, 226] on input "b. Search engine history extraction" at bounding box center [329, 221] width 0 height 10
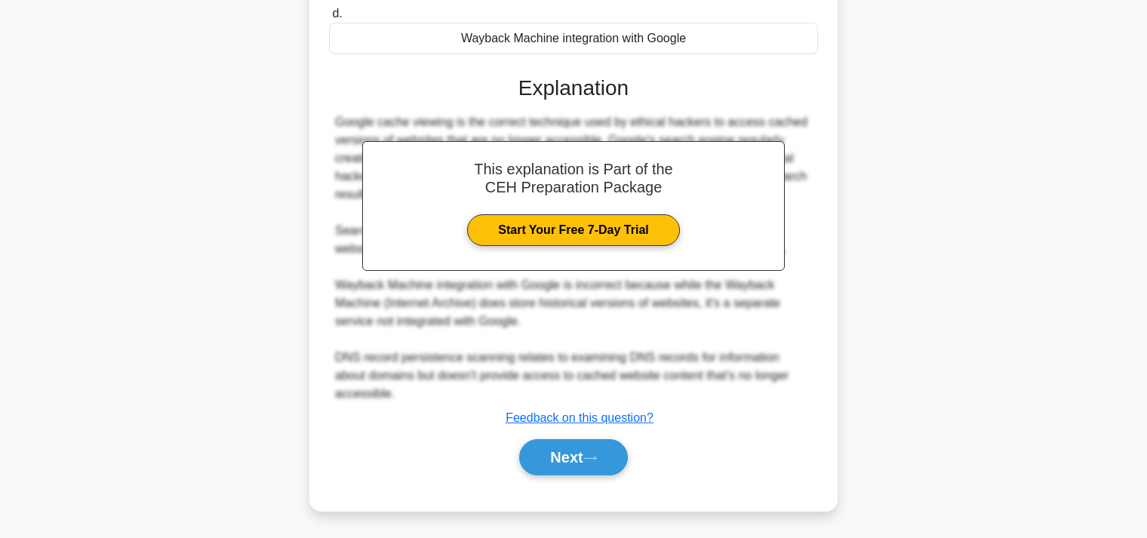
scroll to position [321, 0]
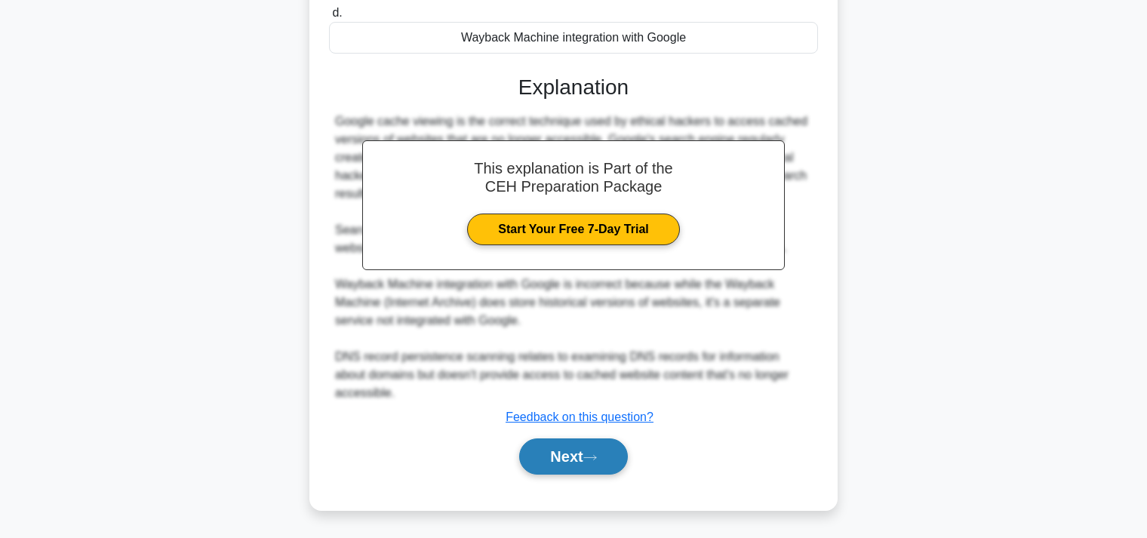
click at [573, 450] on button "Next" at bounding box center [573, 456] width 108 height 36
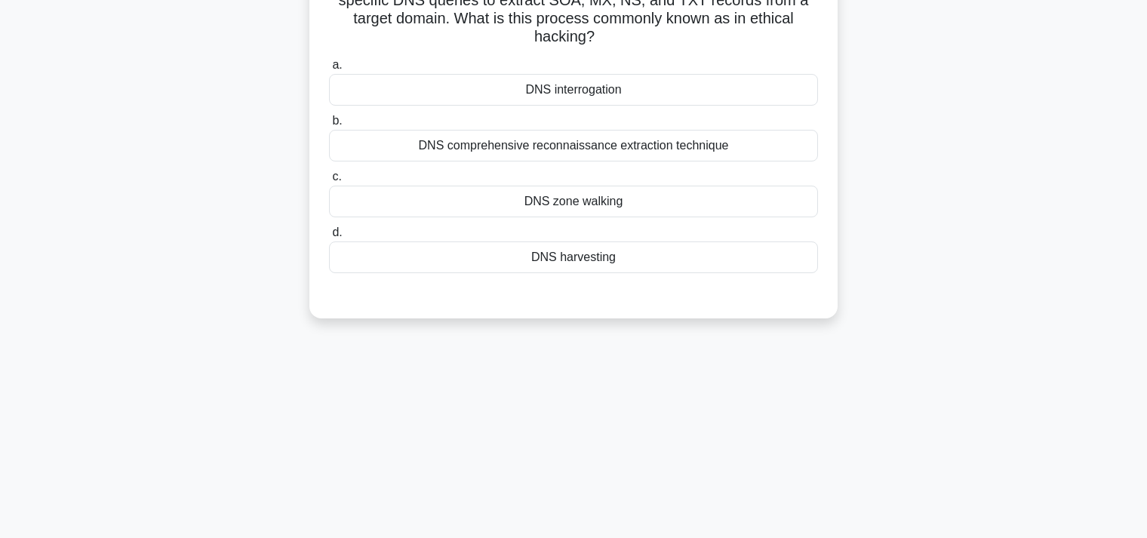
scroll to position [0, 0]
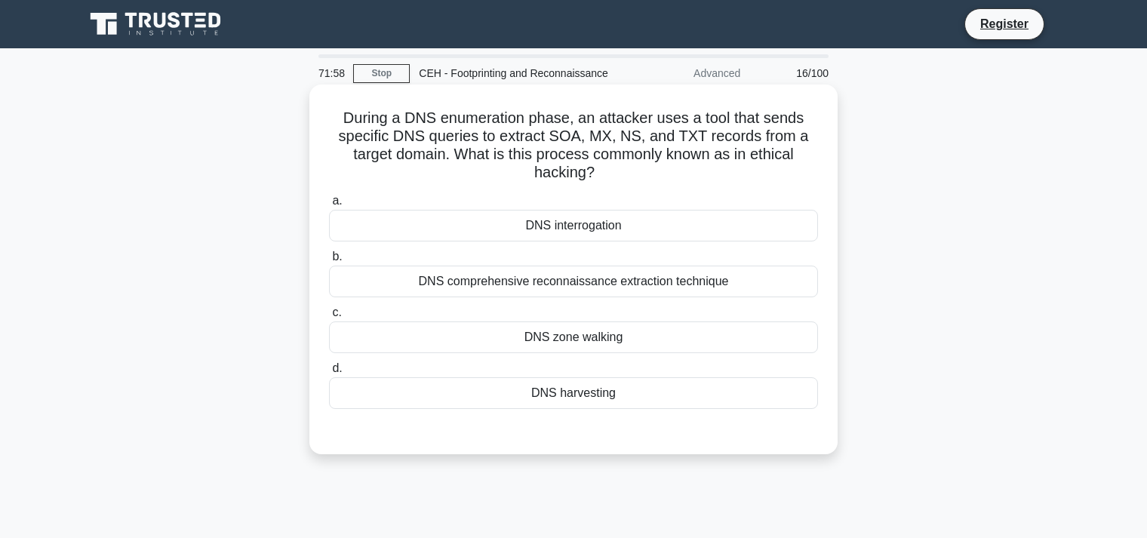
click at [579, 339] on div "DNS zone walking" at bounding box center [573, 337] width 489 height 32
click at [329, 318] on input "c. DNS zone walking" at bounding box center [329, 313] width 0 height 10
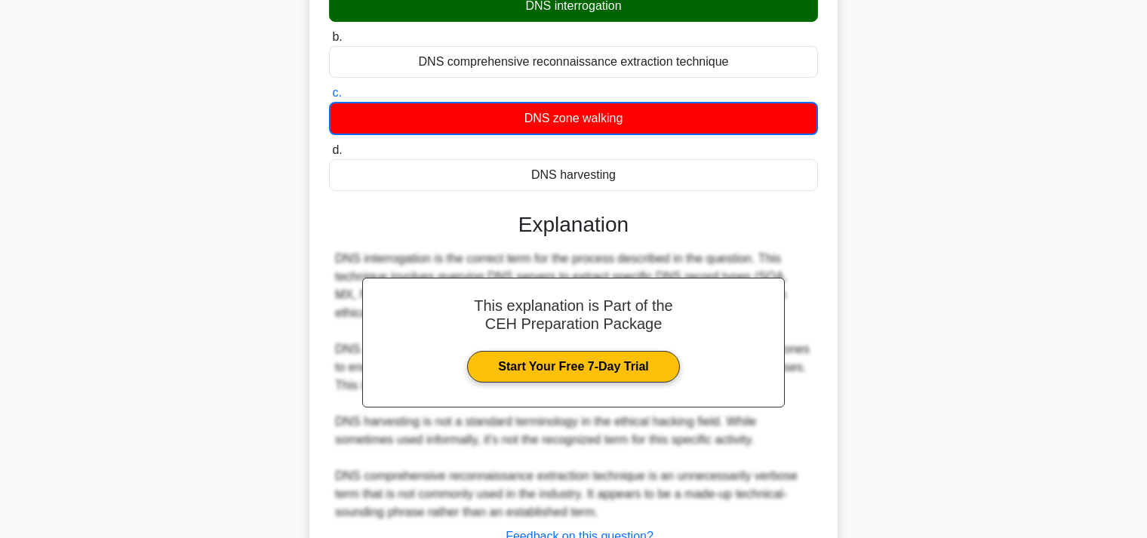
scroll to position [339, 0]
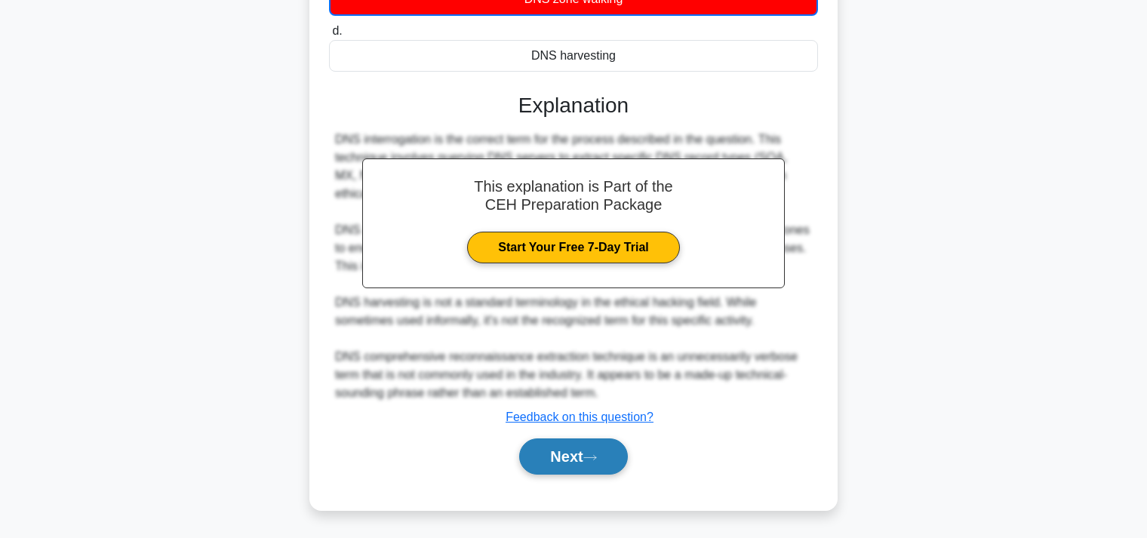
click at [572, 457] on button "Next" at bounding box center [573, 456] width 108 height 36
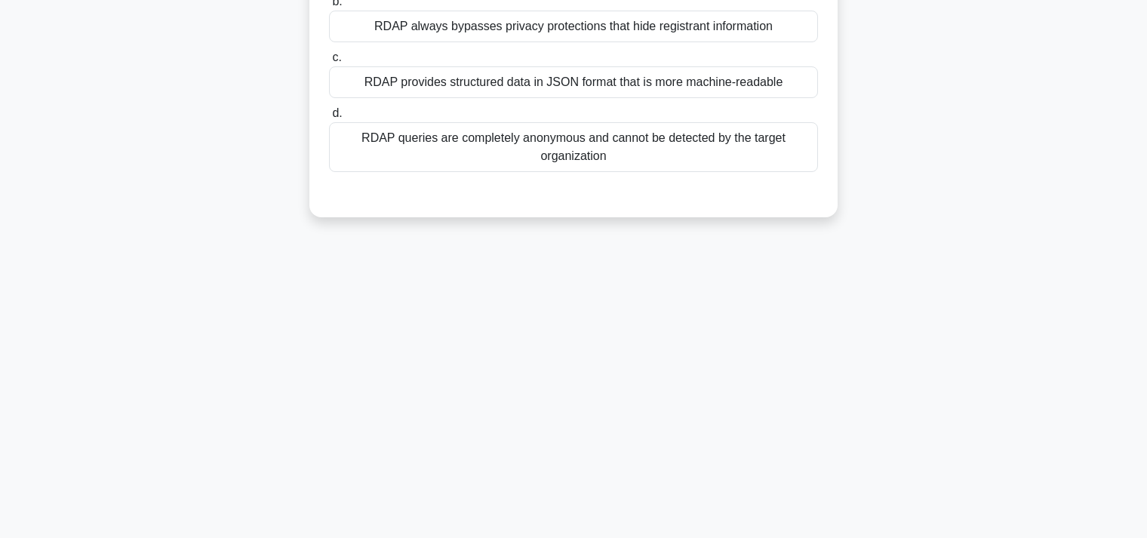
scroll to position [0, 0]
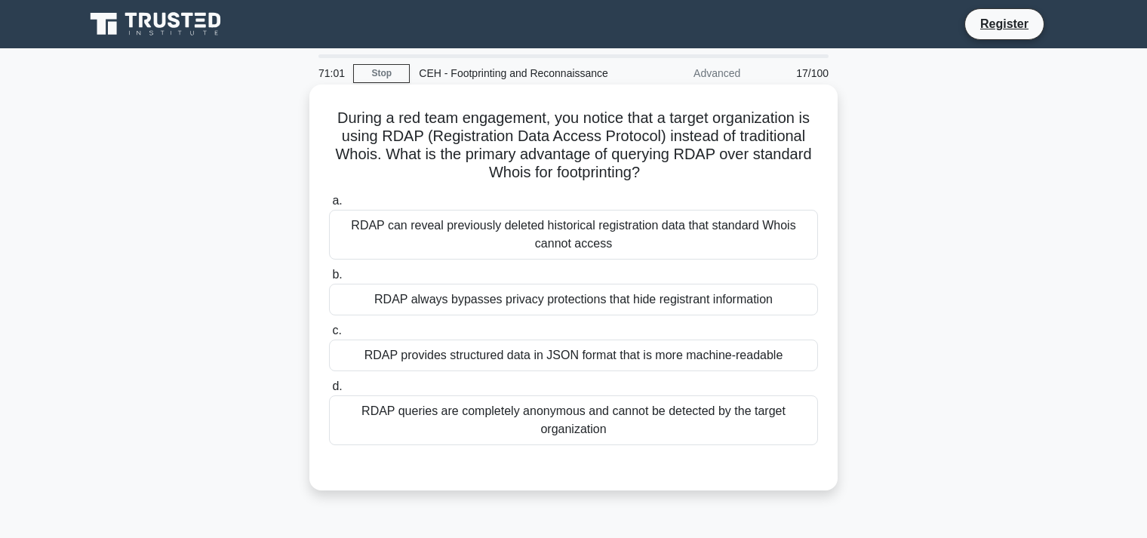
click at [563, 238] on div "RDAP can reveal previously deleted historical registration data that standard W…" at bounding box center [573, 235] width 489 height 50
click at [329, 206] on input "a. RDAP can reveal previously deleted historical registration data that standar…" at bounding box center [329, 201] width 0 height 10
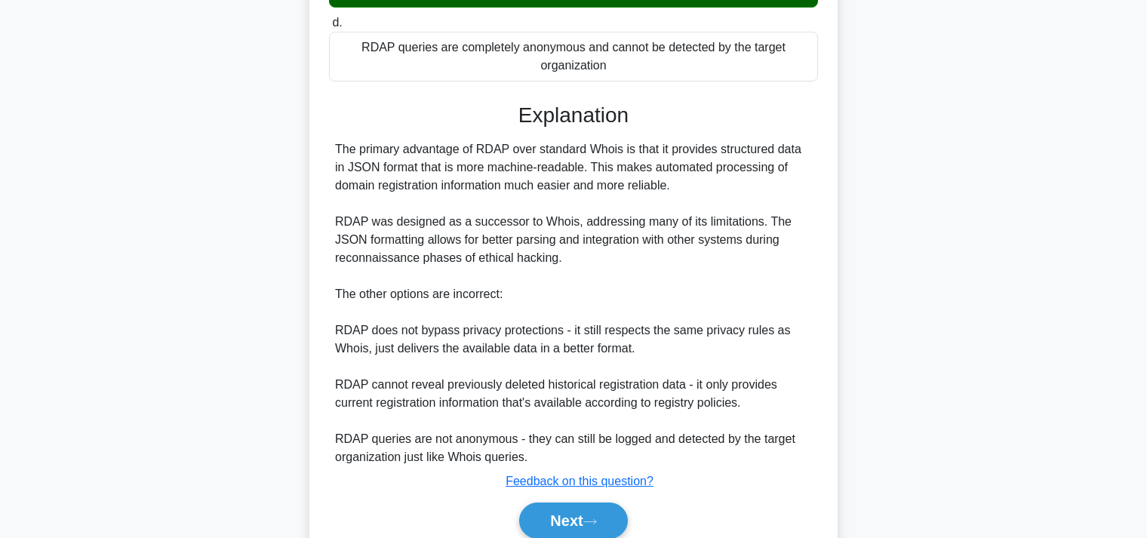
scroll to position [429, 0]
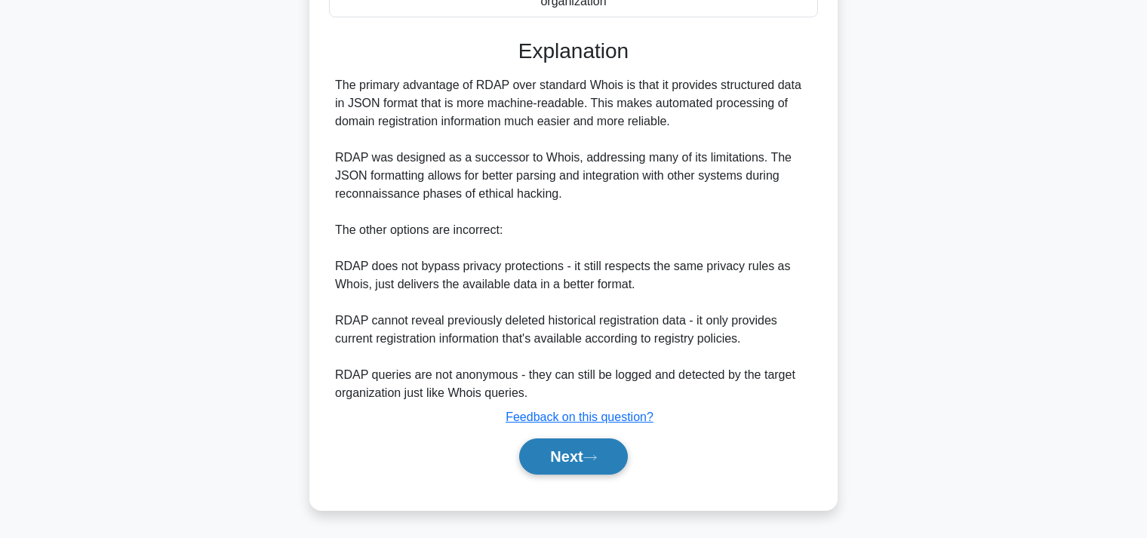
click at [560, 454] on button "Next" at bounding box center [573, 456] width 108 height 36
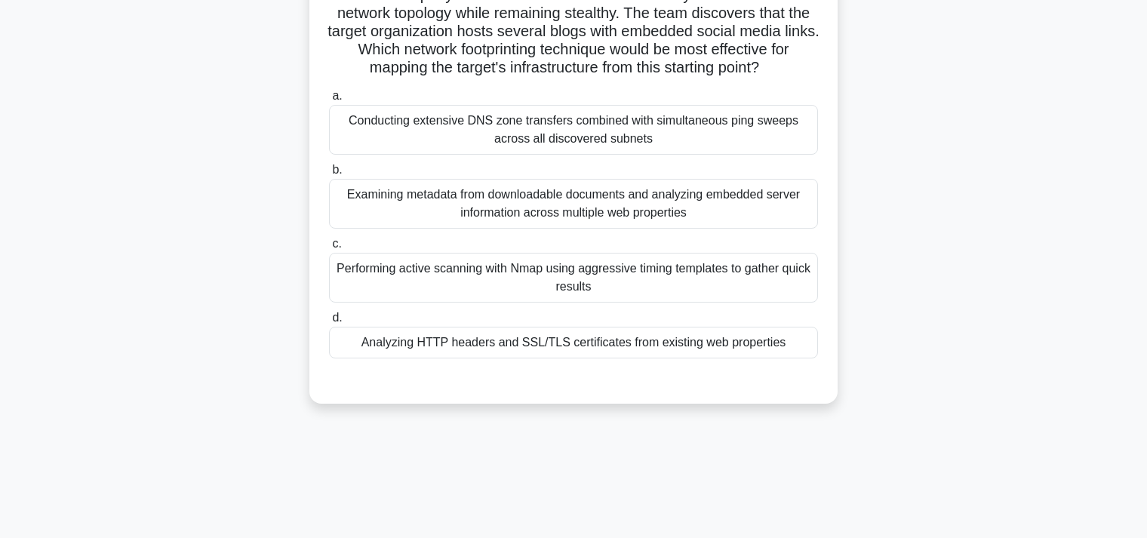
scroll to position [0, 0]
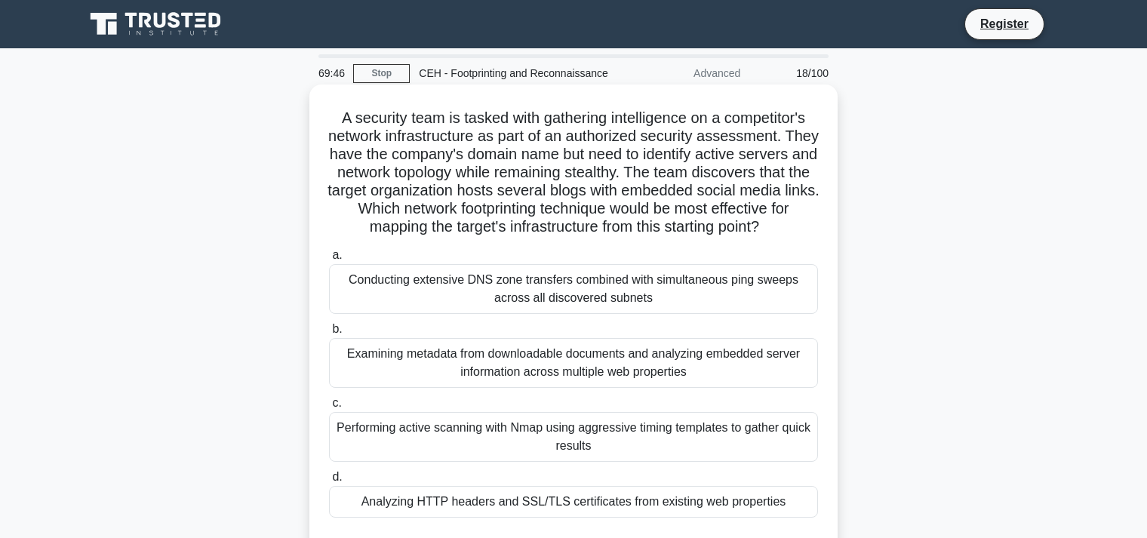
click at [594, 289] on div "Conducting extensive DNS zone transfers combined with simultaneous ping sweeps …" at bounding box center [573, 289] width 489 height 50
click at [329, 260] on input "a. Conducting extensive DNS zone transfers combined with simultaneous ping swee…" at bounding box center [329, 255] width 0 height 10
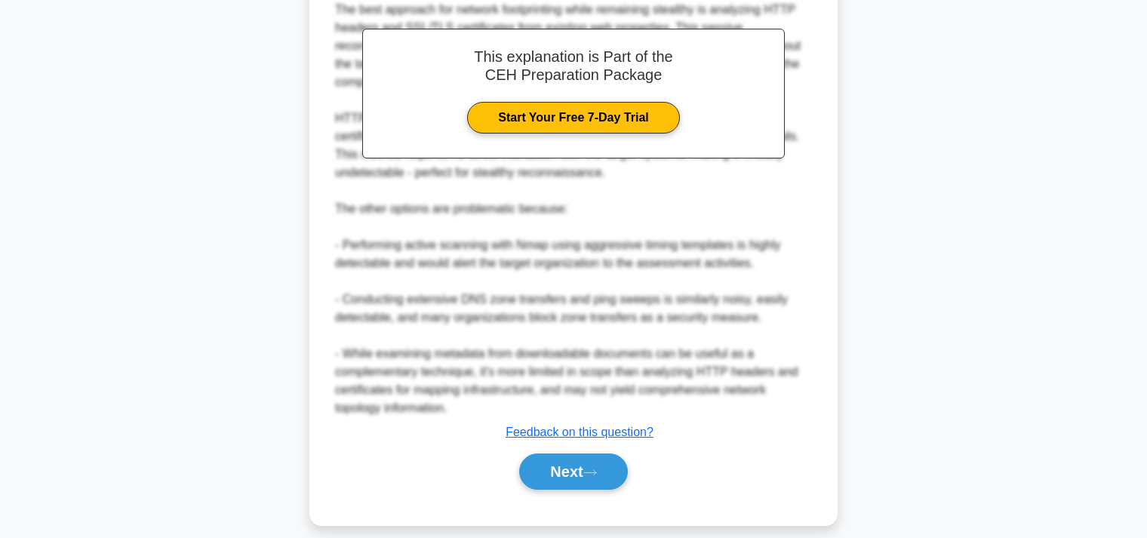
scroll to position [592, 0]
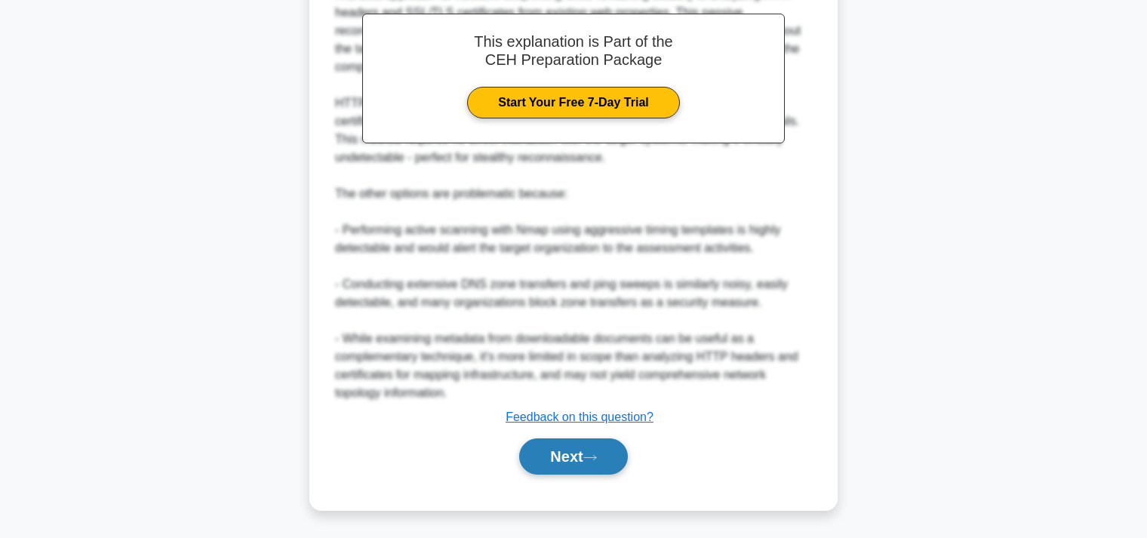
click at [566, 450] on button "Next" at bounding box center [573, 456] width 108 height 36
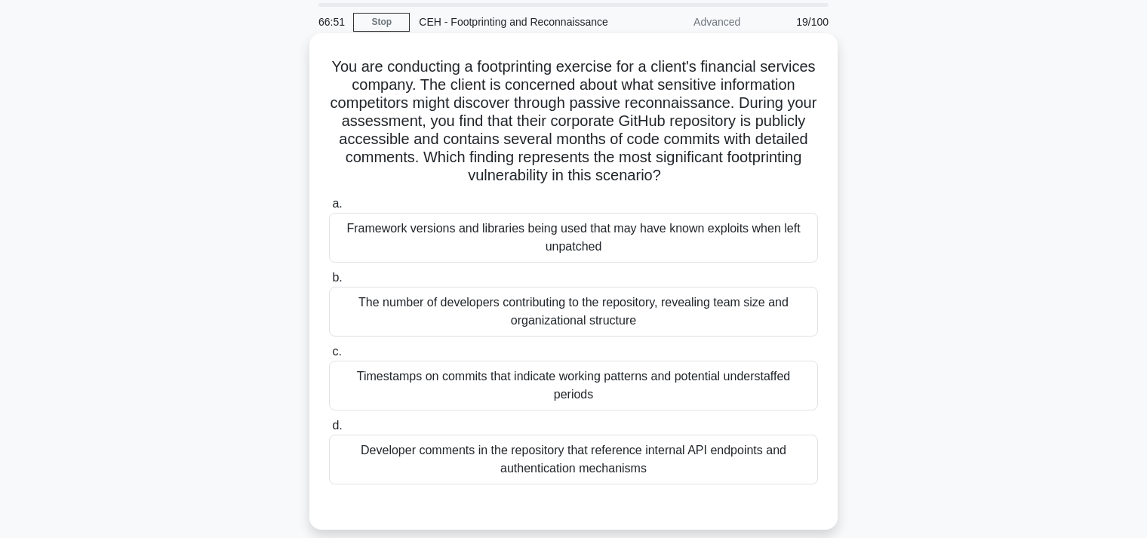
scroll to position [0, 0]
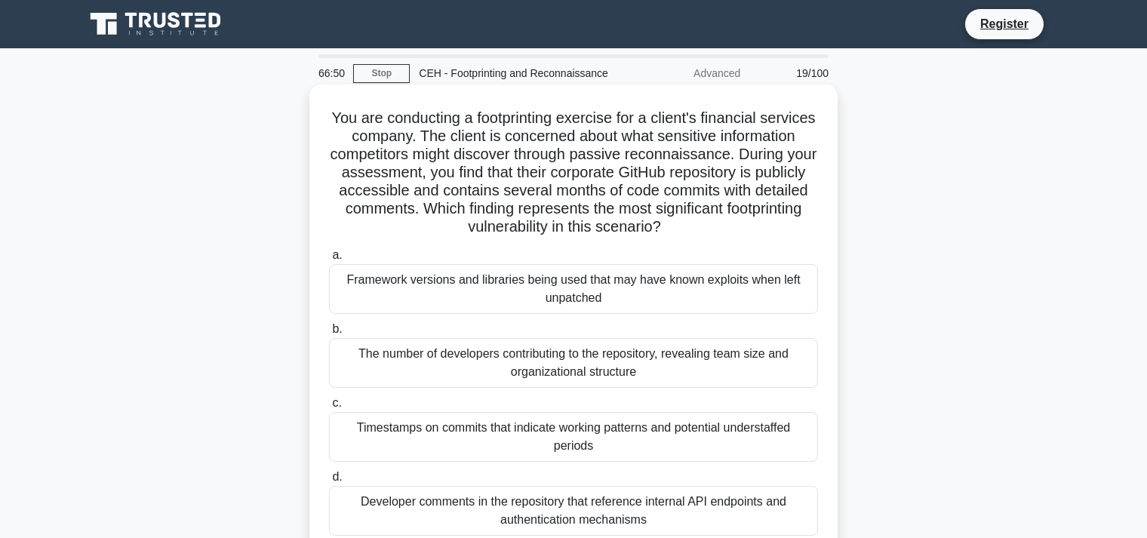
click at [587, 292] on div "Framework versions and libraries being used that may have known exploits when l…" at bounding box center [573, 289] width 489 height 50
click at [329, 260] on input "a. Framework versions and libraries being used that may have known exploits whe…" at bounding box center [329, 255] width 0 height 10
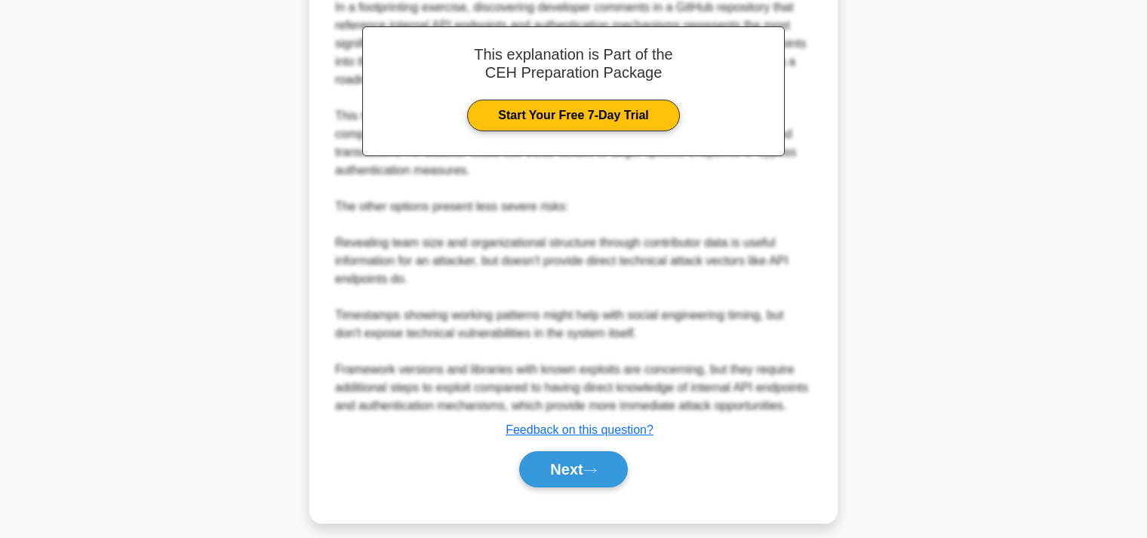
scroll to position [628, 0]
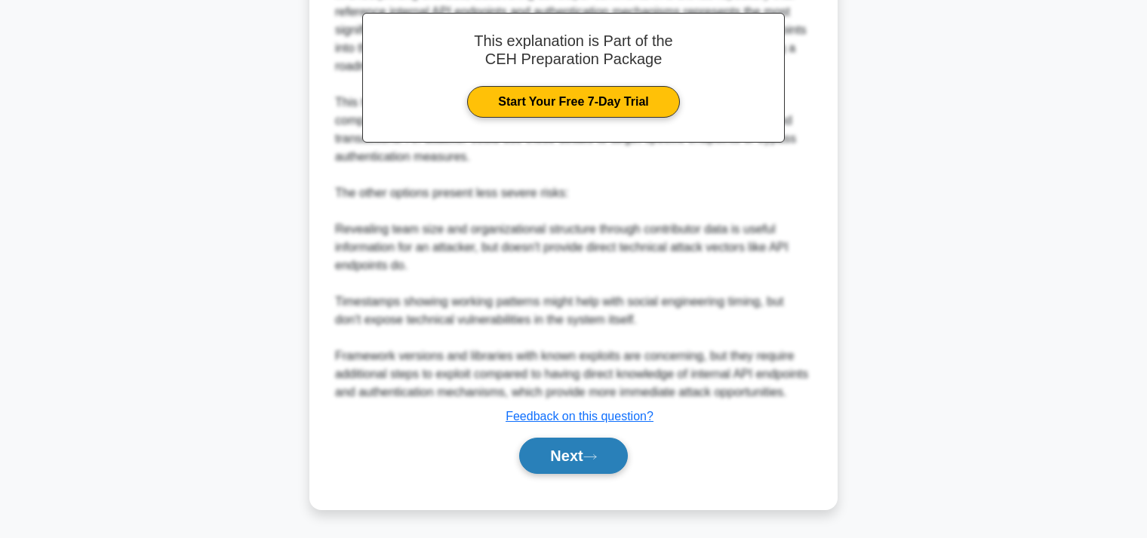
click at [557, 452] on button "Next" at bounding box center [573, 455] width 108 height 36
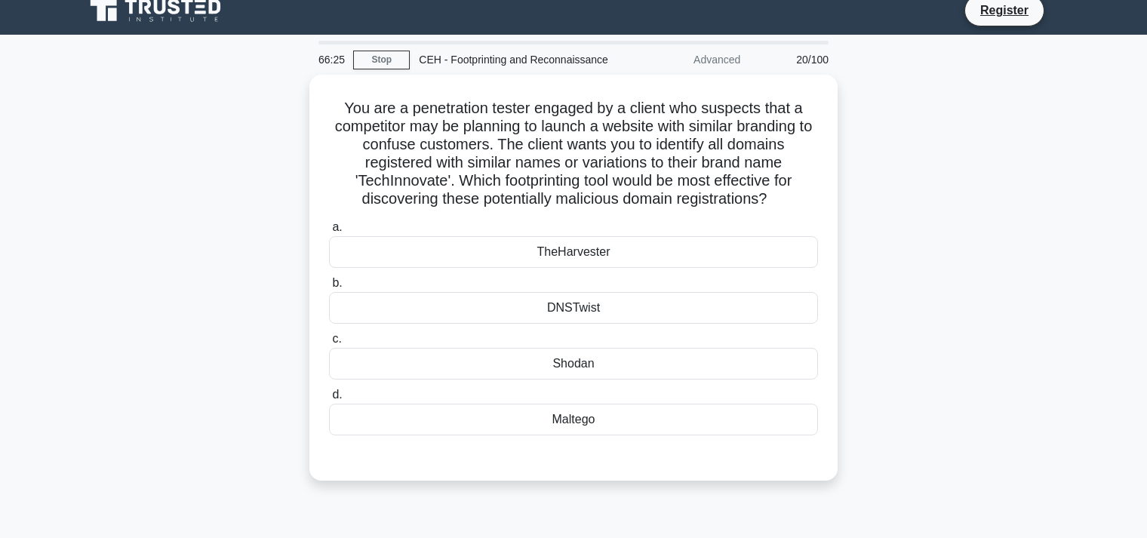
scroll to position [0, 0]
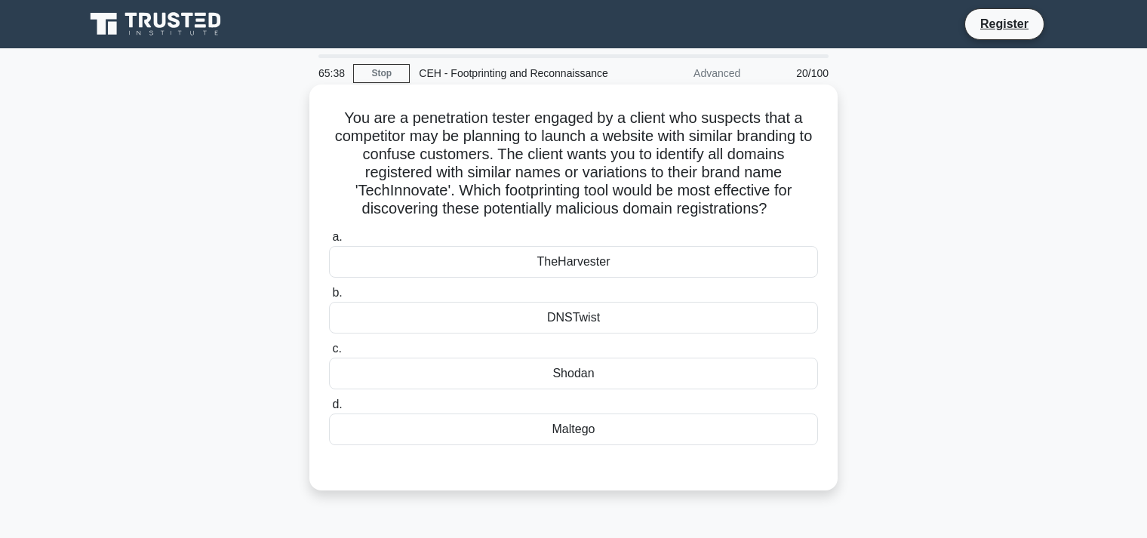
click at [562, 429] on div "Maltego" at bounding box center [573, 429] width 489 height 32
click at [329, 410] on input "d. [GEOGRAPHIC_DATA]" at bounding box center [329, 405] width 0 height 10
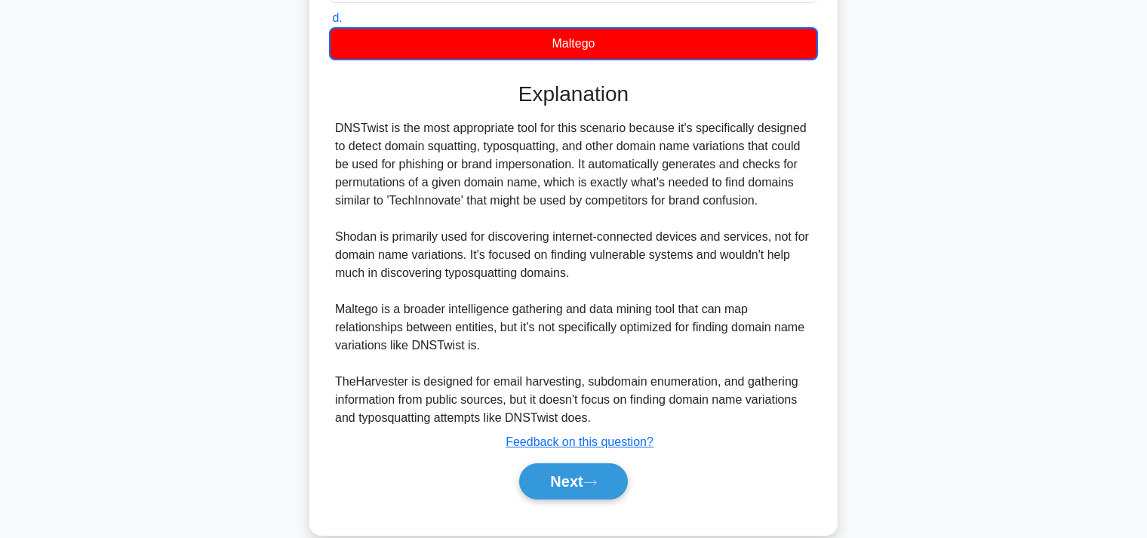
scroll to position [411, 0]
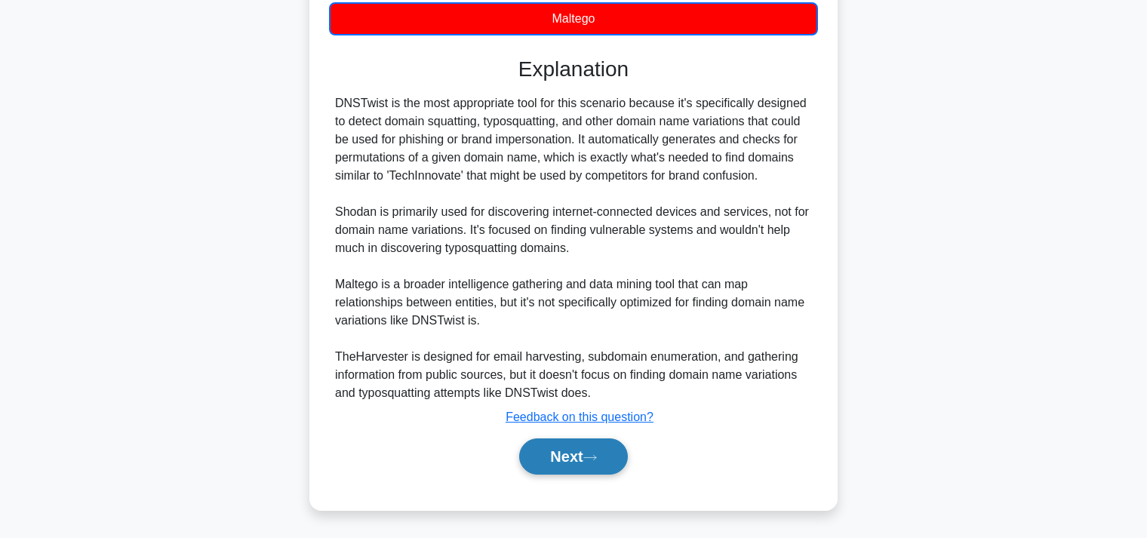
click at [572, 450] on button "Next" at bounding box center [573, 456] width 108 height 36
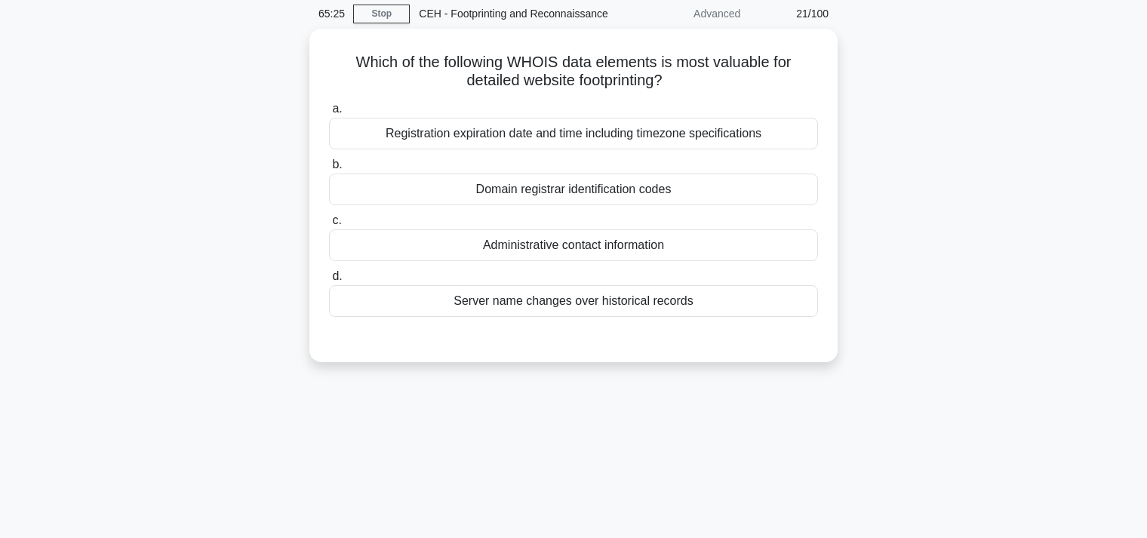
scroll to position [0, 0]
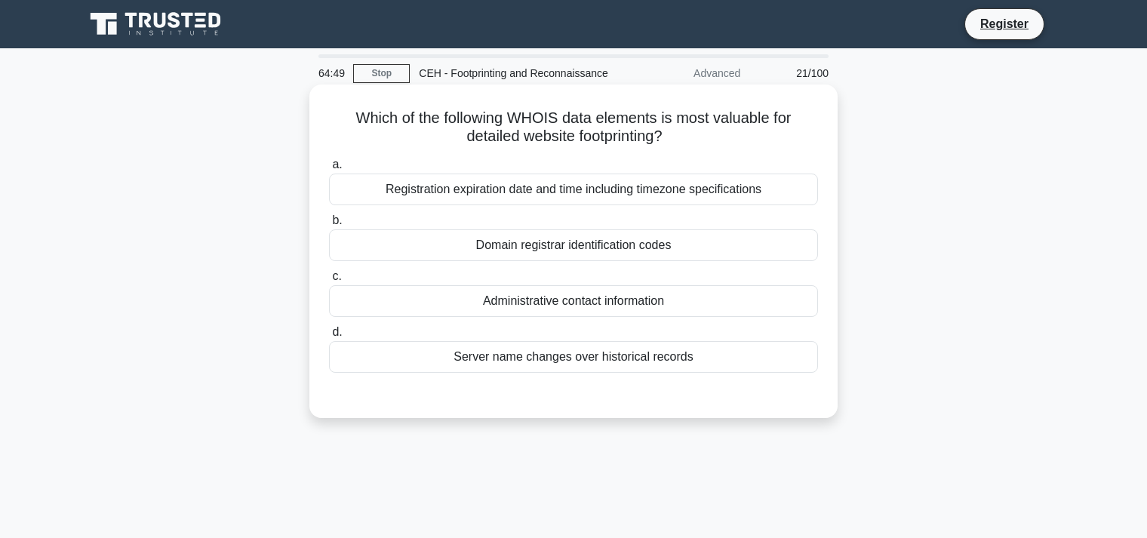
click at [548, 300] on div "Administrative contact information" at bounding box center [573, 301] width 489 height 32
click at [329, 281] on input "c. Administrative contact information" at bounding box center [329, 277] width 0 height 10
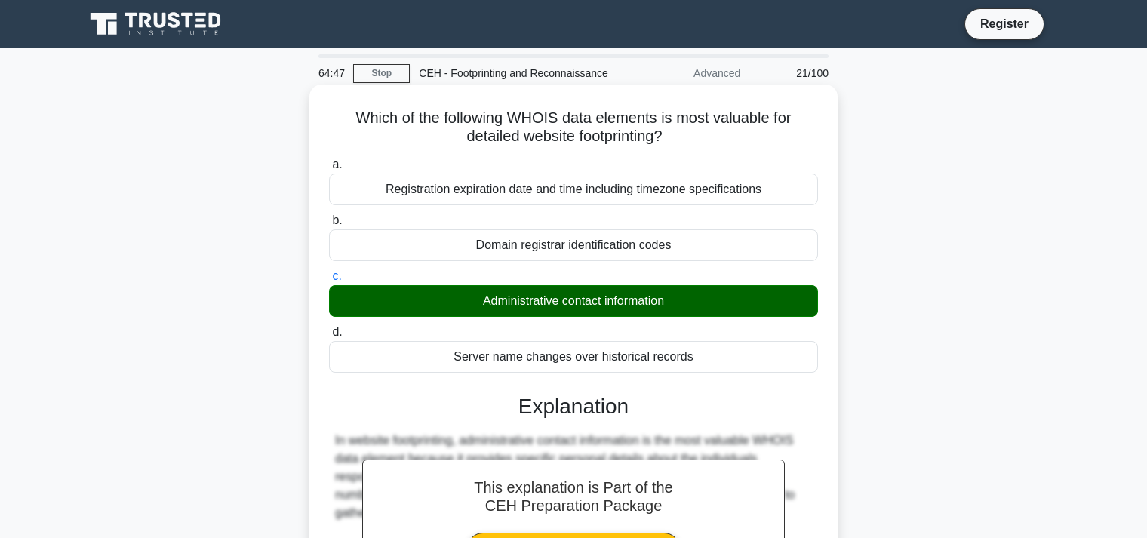
scroll to position [374, 0]
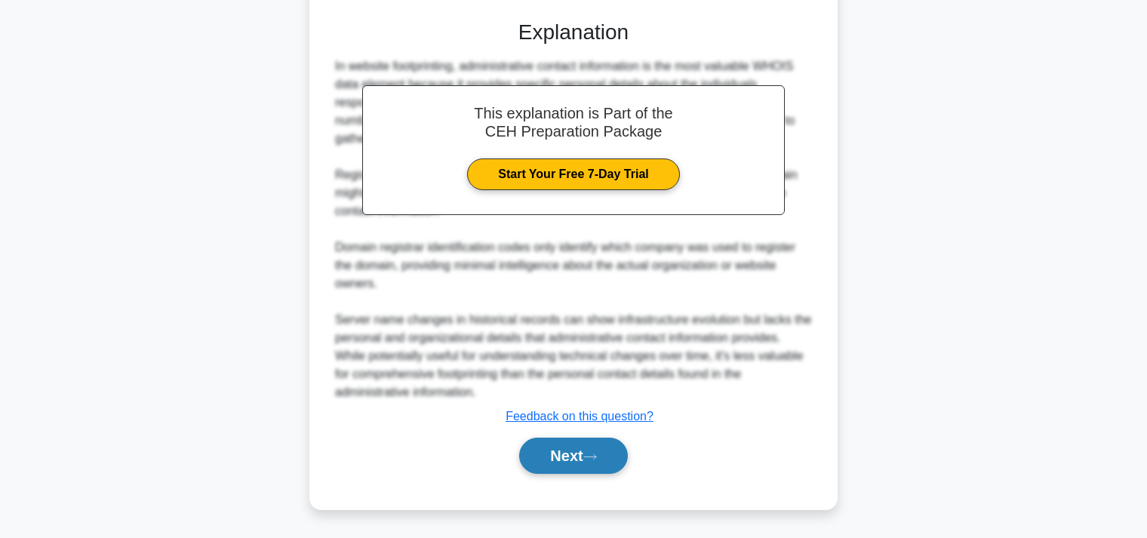
click at [561, 449] on button "Next" at bounding box center [573, 455] width 108 height 36
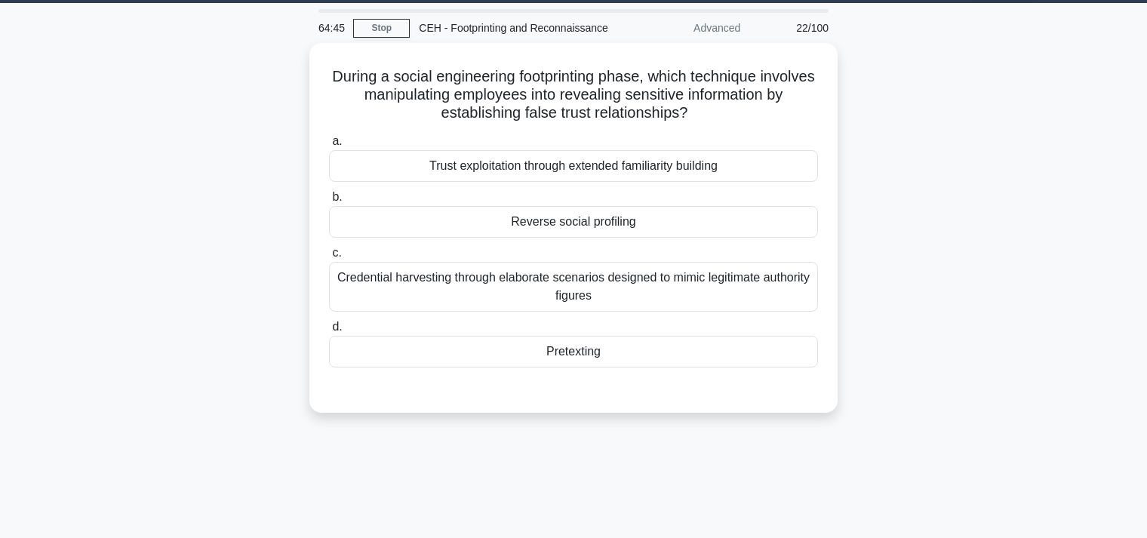
scroll to position [0, 0]
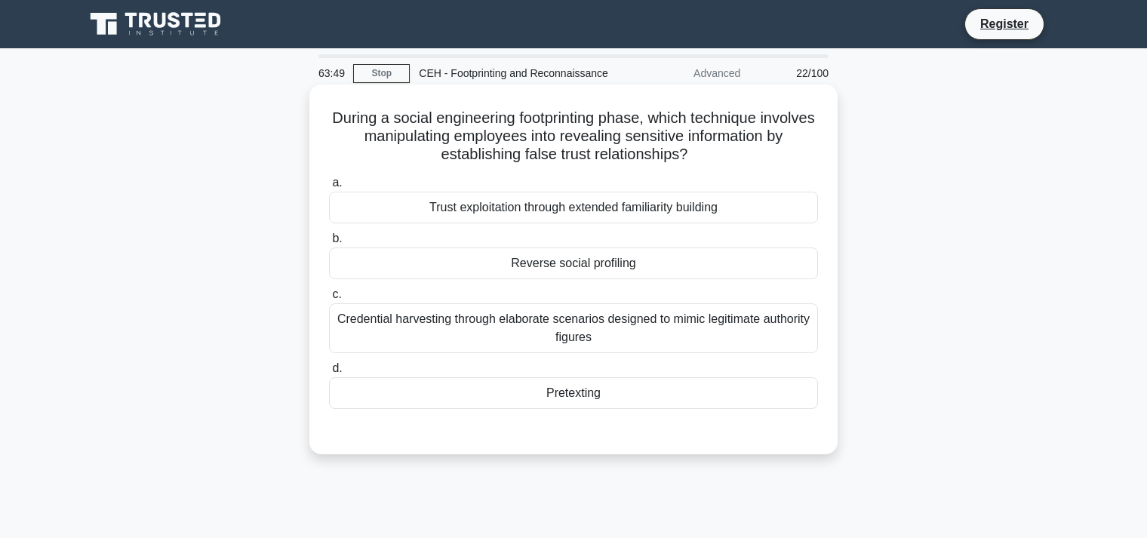
click at [579, 209] on div "Trust exploitation through extended familiarity building" at bounding box center [573, 208] width 489 height 32
click at [329, 188] on input "a. Trust exploitation through extended familiarity building" at bounding box center [329, 183] width 0 height 10
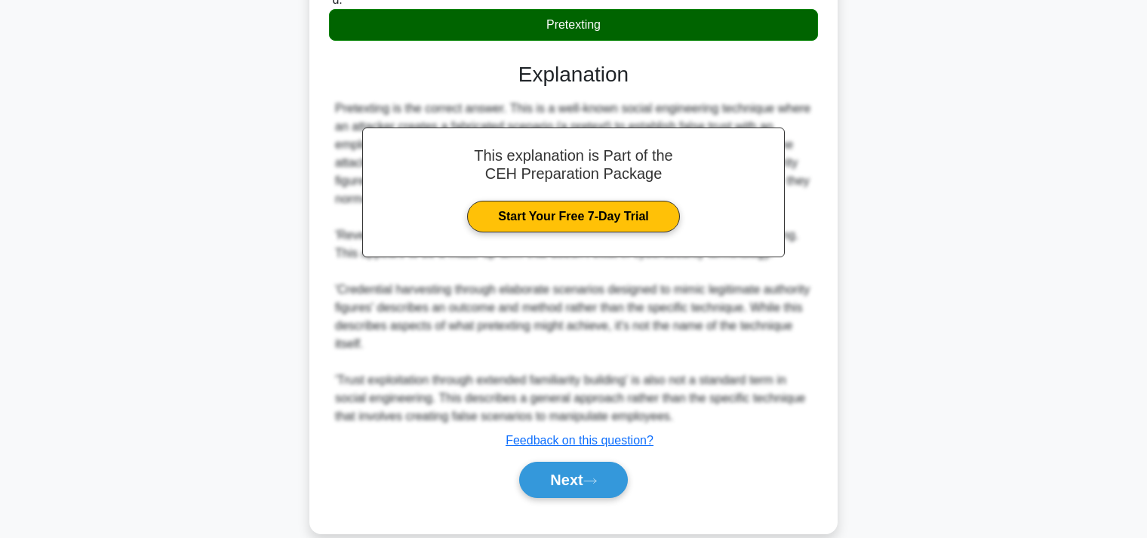
scroll to position [393, 0]
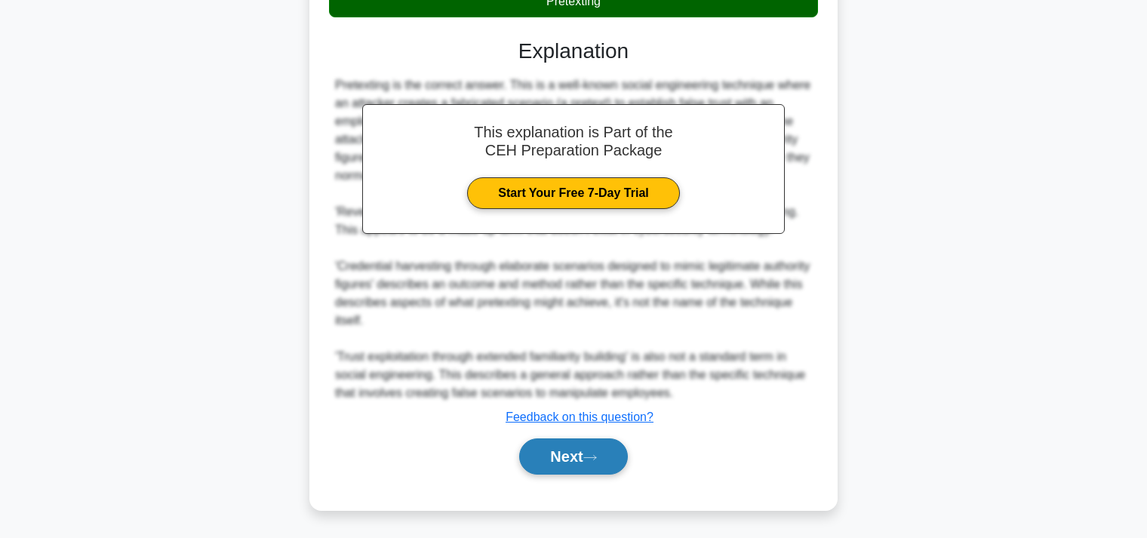
click at [566, 458] on button "Next" at bounding box center [573, 456] width 108 height 36
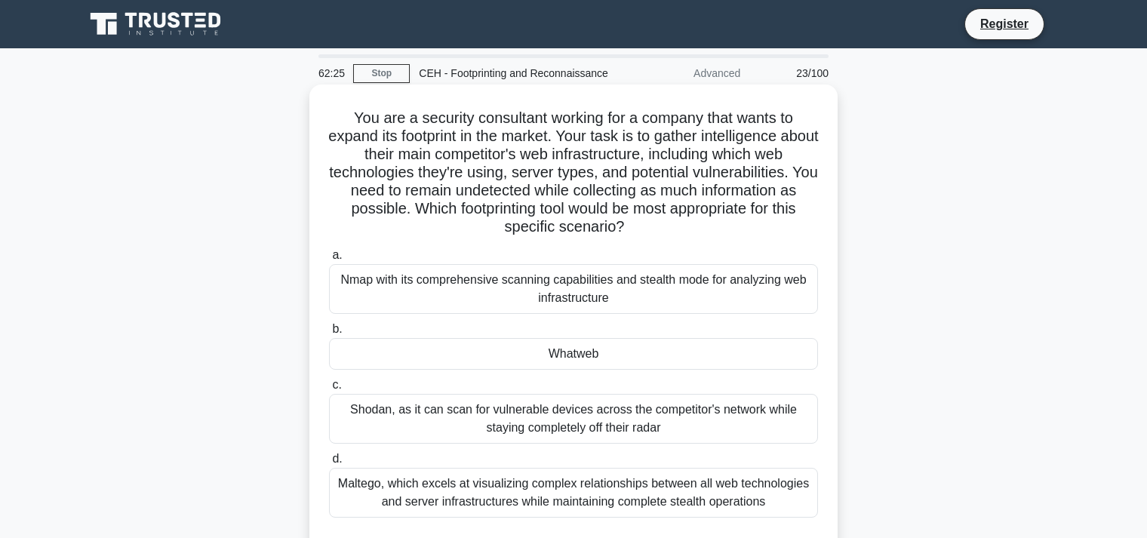
scroll to position [159, 0]
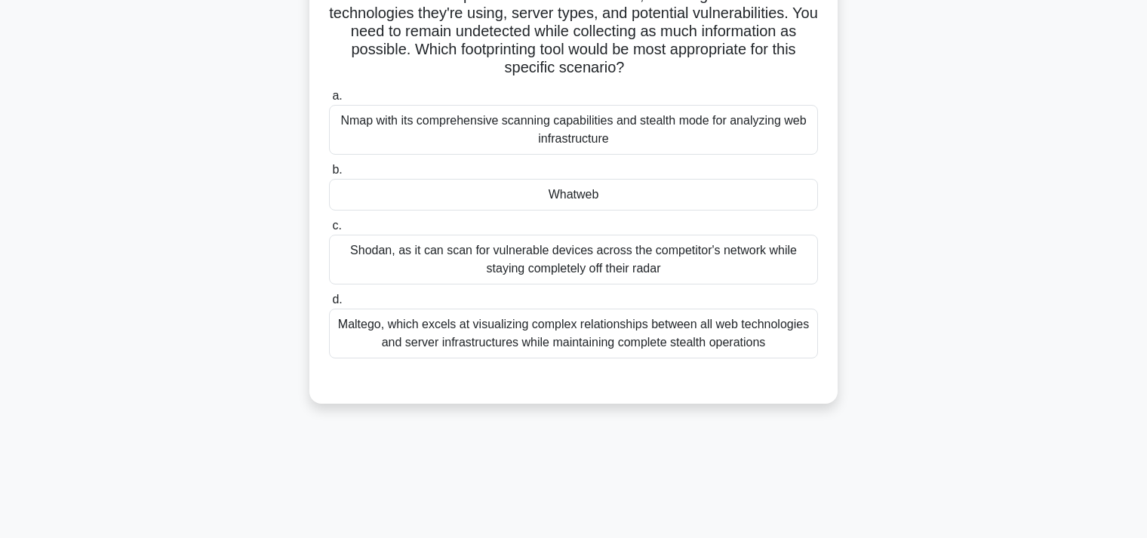
click at [572, 196] on div "Whatweb" at bounding box center [573, 195] width 489 height 32
click at [329, 175] on input "b. Whatweb" at bounding box center [329, 170] width 0 height 10
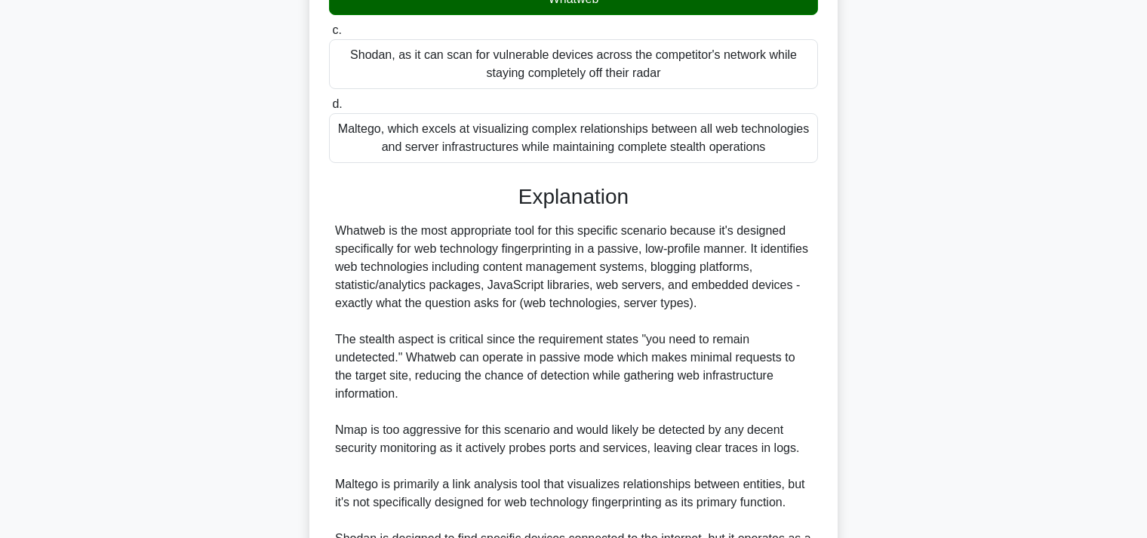
scroll to position [555, 0]
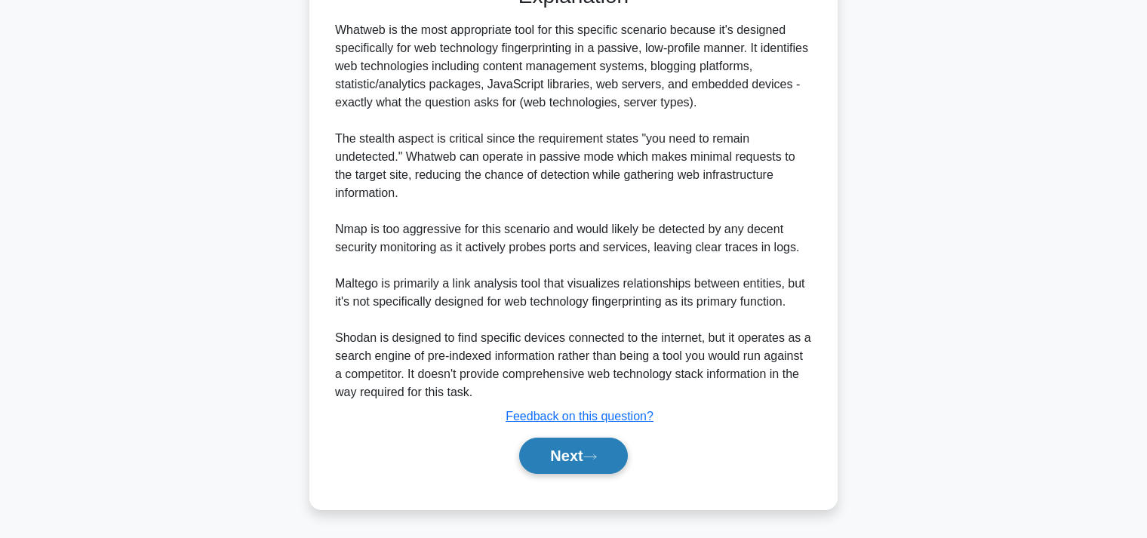
click at [565, 450] on button "Next" at bounding box center [573, 455] width 108 height 36
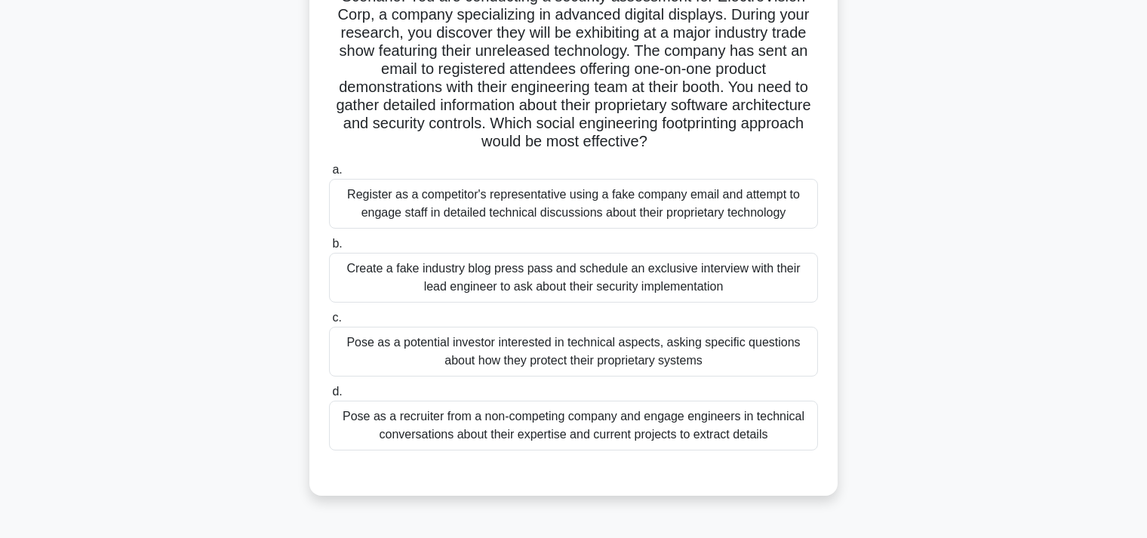
scroll to position [159, 0]
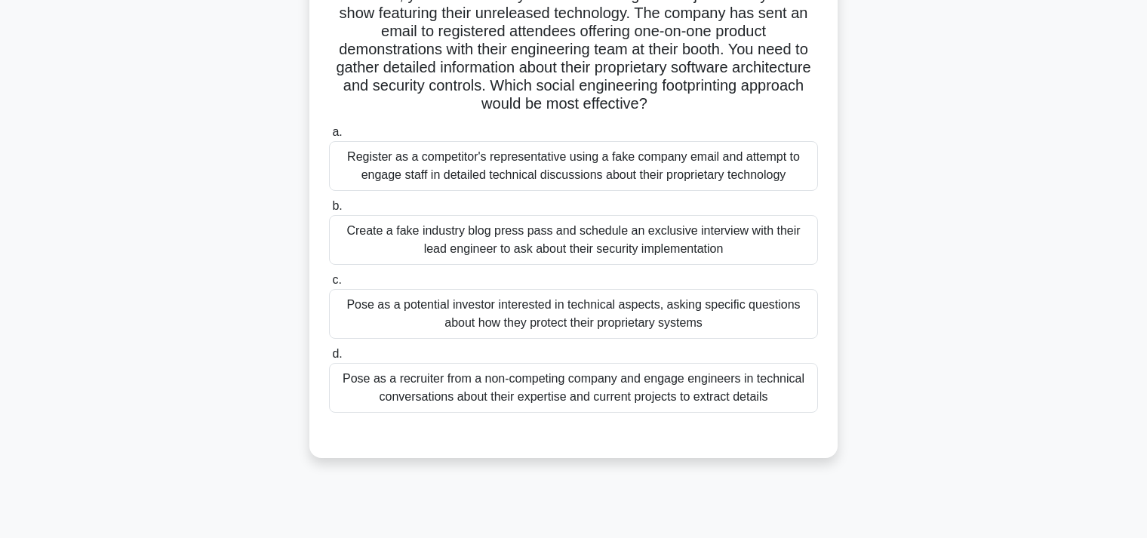
click at [491, 309] on div "Pose as a potential investor interested in technical aspects, asking specific q…" at bounding box center [573, 314] width 489 height 50
click at [329, 285] on input "c. Pose as a potential investor interested in technical aspects, asking specifi…" at bounding box center [329, 280] width 0 height 10
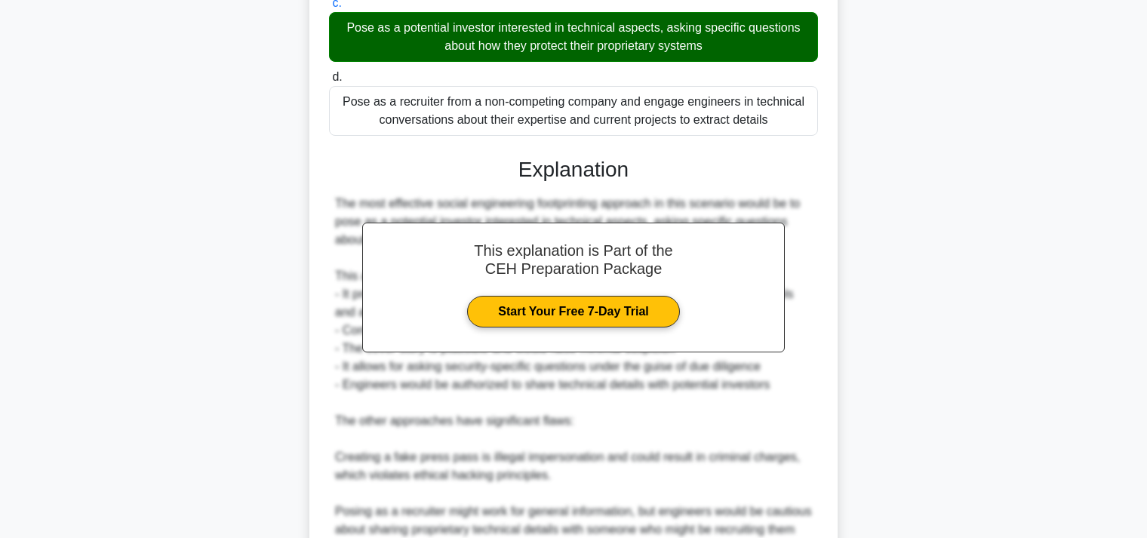
scroll to position [682, 0]
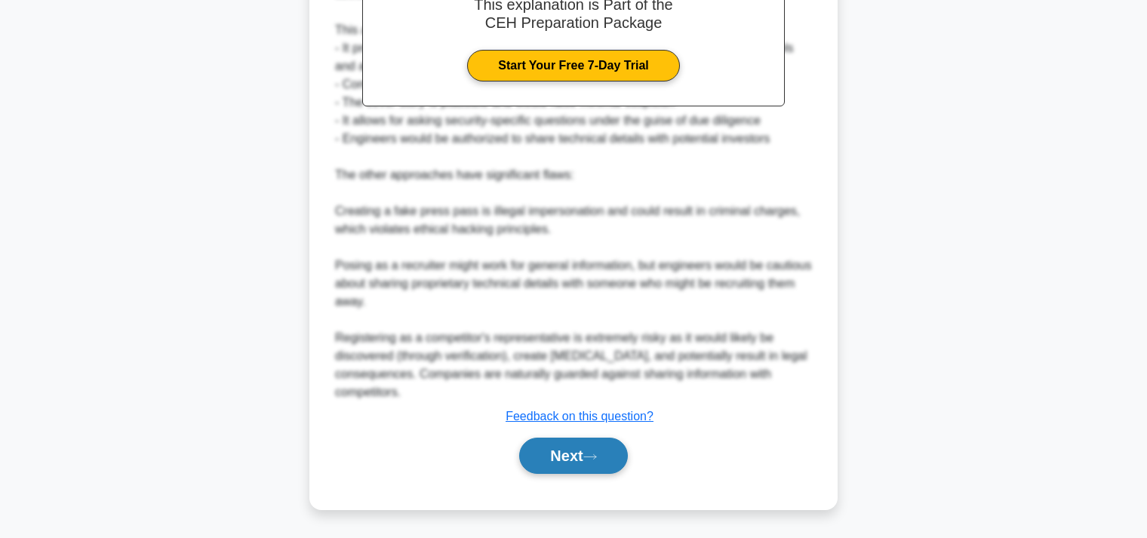
click at [555, 447] on button "Next" at bounding box center [573, 455] width 108 height 36
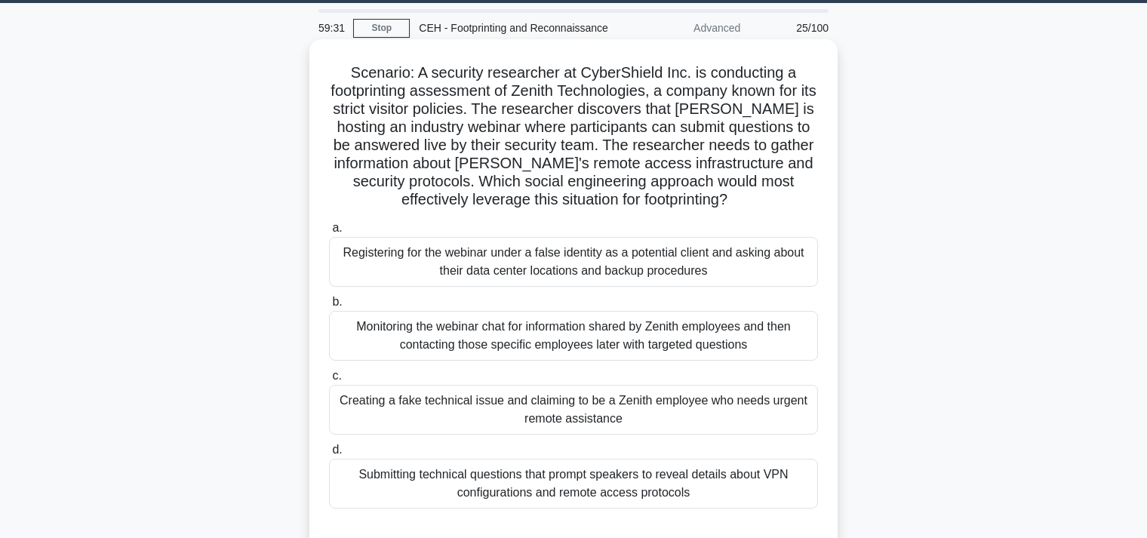
scroll to position [159, 0]
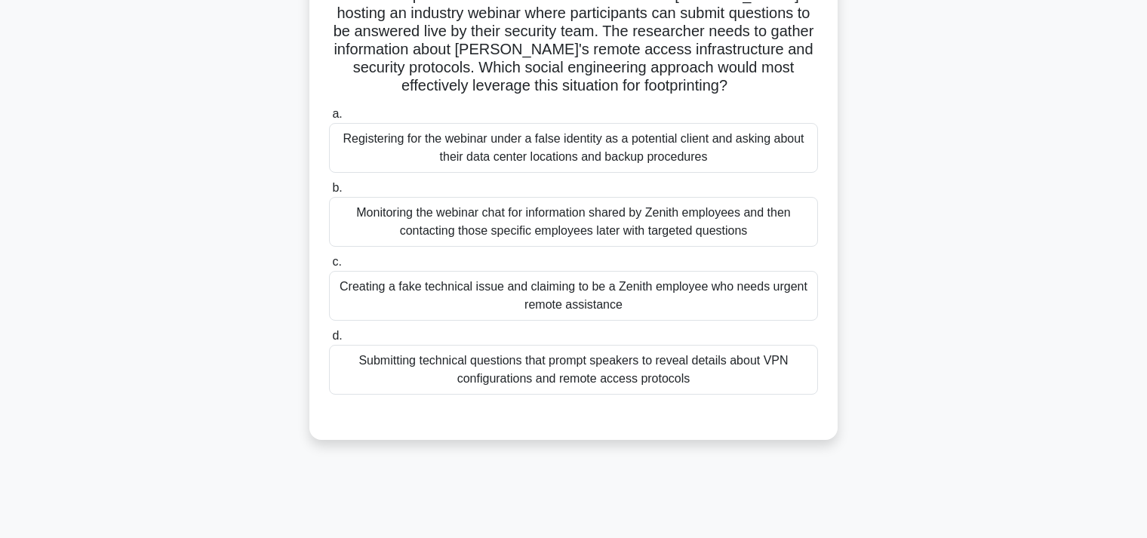
click at [574, 294] on div "Creating a fake technical issue and claiming to be a Zenith employee who needs …" at bounding box center [573, 296] width 489 height 50
click at [329, 267] on input "c. Creating a fake technical issue and claiming to be a [DEMOGRAPHIC_DATA] empl…" at bounding box center [329, 262] width 0 height 10
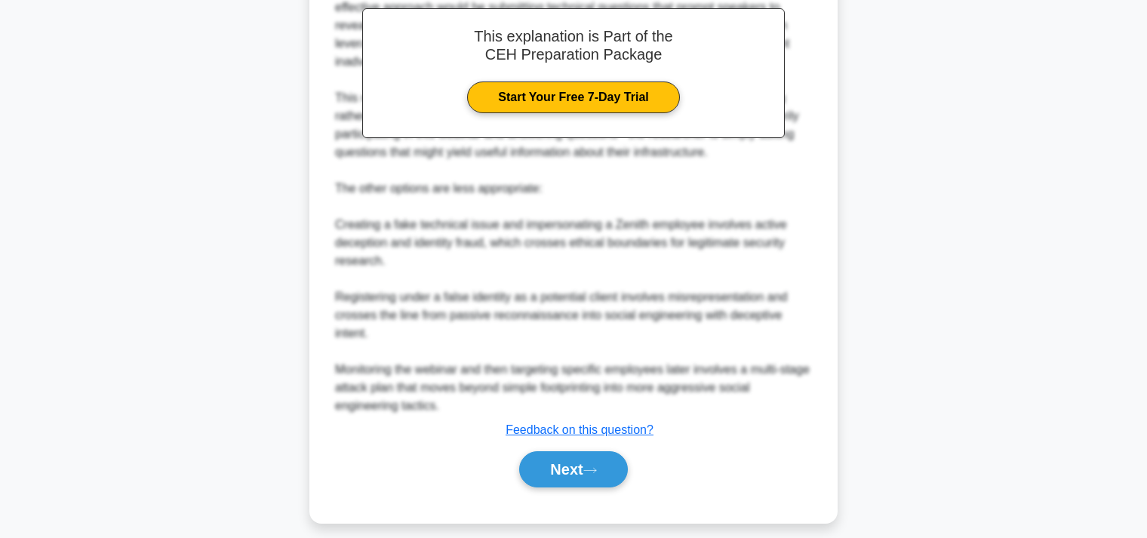
scroll to position [646, 0]
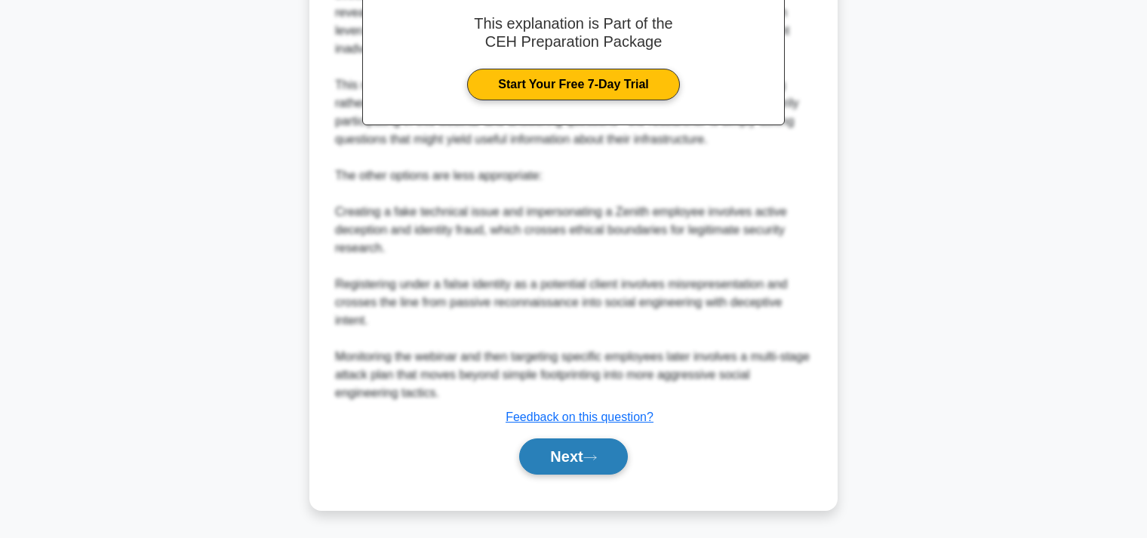
click at [559, 454] on button "Next" at bounding box center [573, 456] width 108 height 36
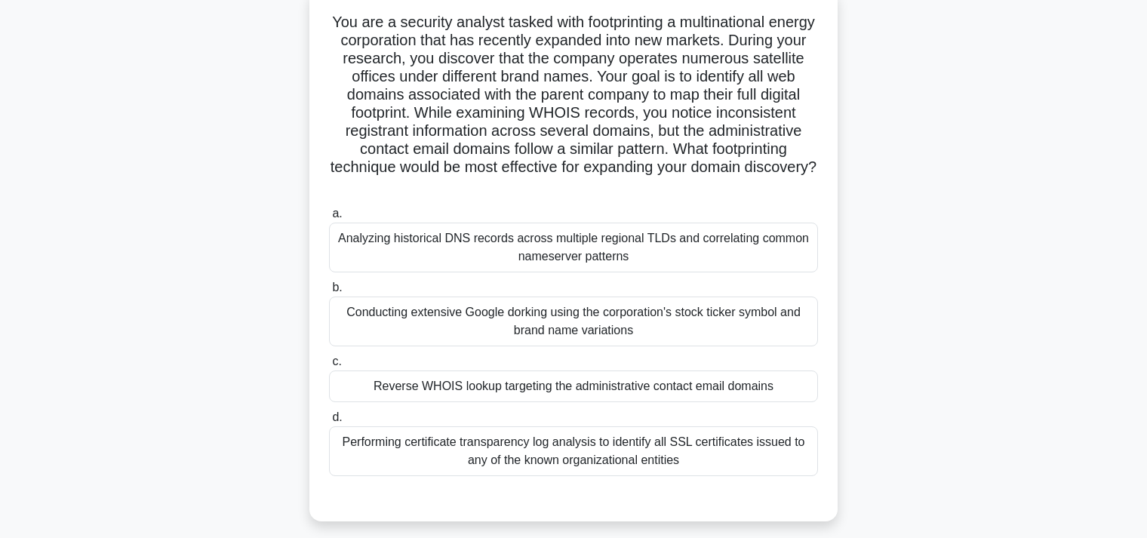
scroll to position [159, 0]
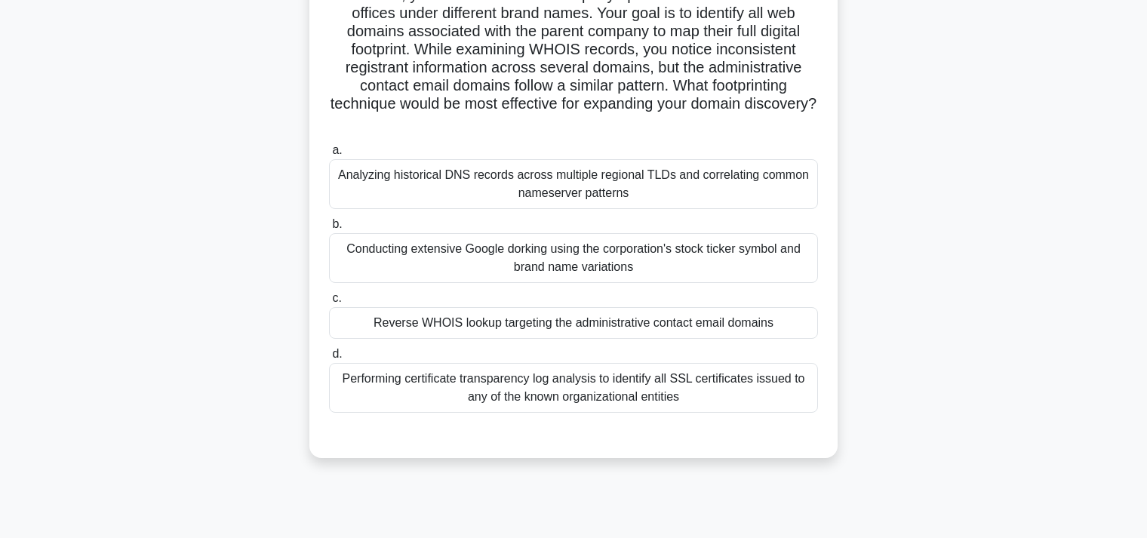
click at [557, 385] on div "Performing certificate transparency log analysis to identify all SSL certificat…" at bounding box center [573, 388] width 489 height 50
click at [329, 359] on input "d. Performing certificate transparency log analysis to identify all SSL certifi…" at bounding box center [329, 354] width 0 height 10
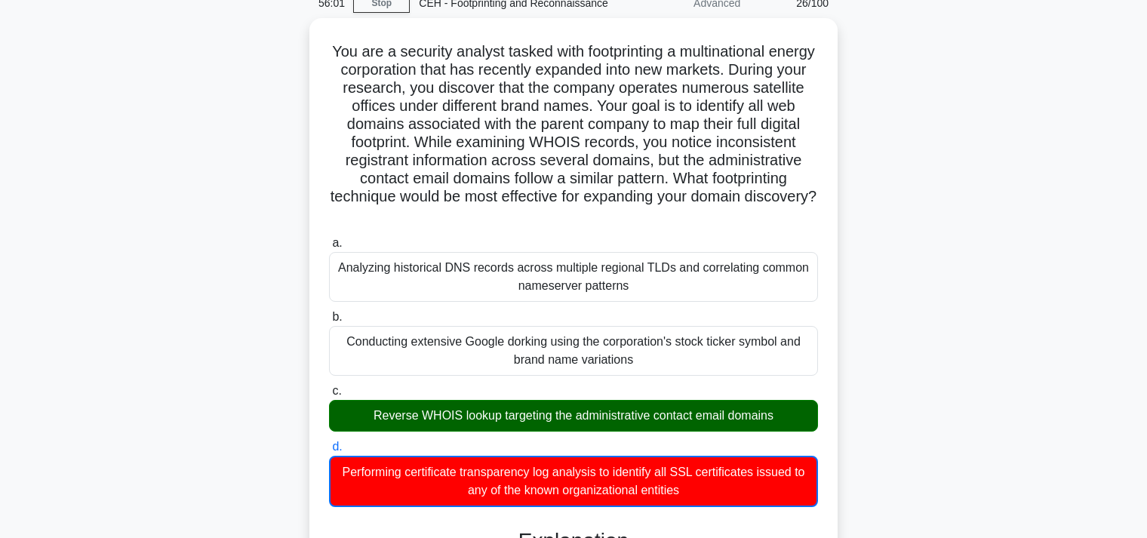
scroll to position [9, 0]
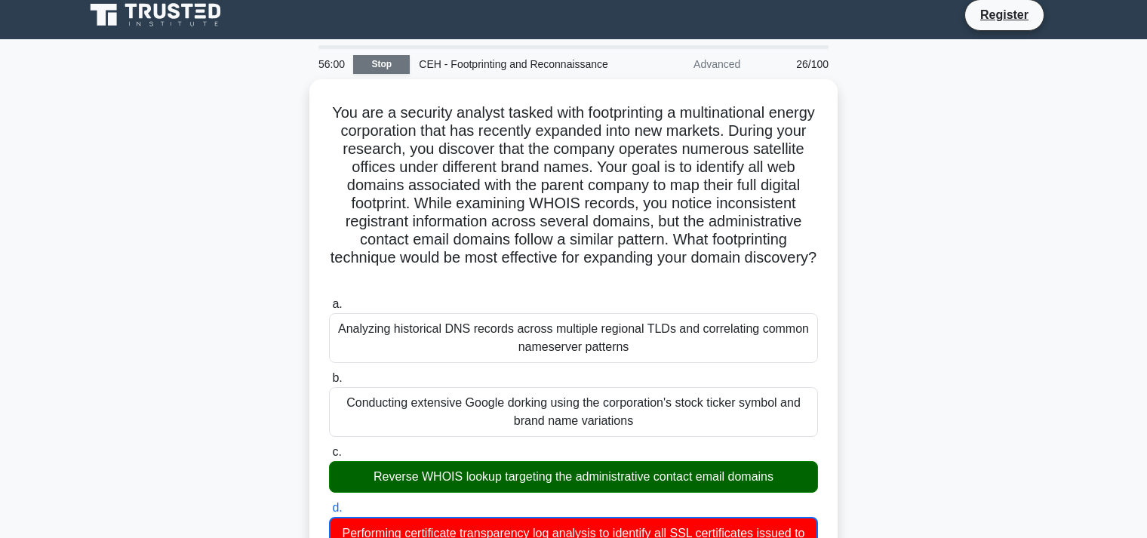
click at [388, 61] on link "Stop" at bounding box center [381, 64] width 57 height 19
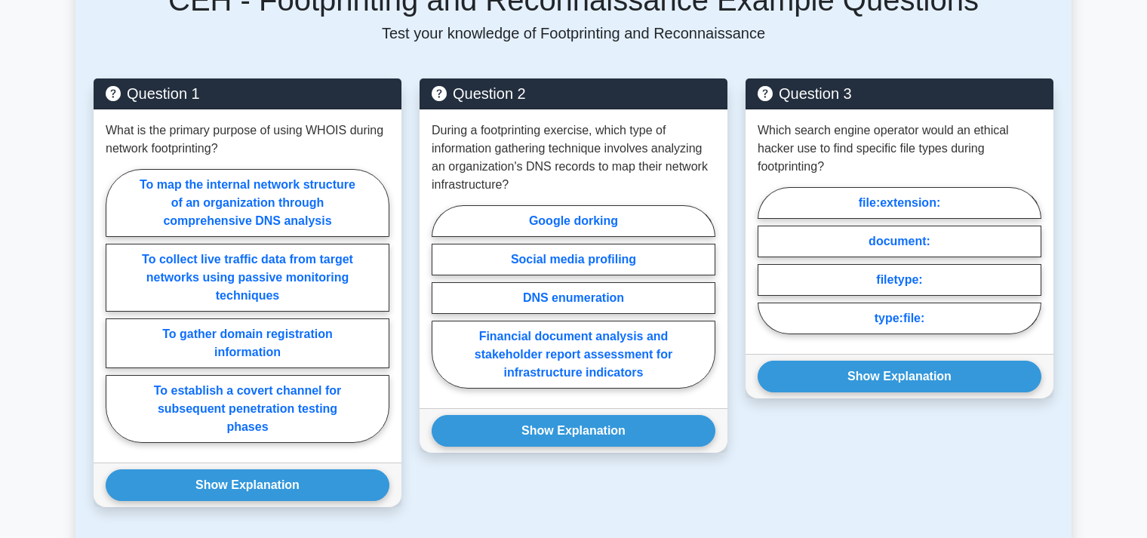
scroll to position [1862, 0]
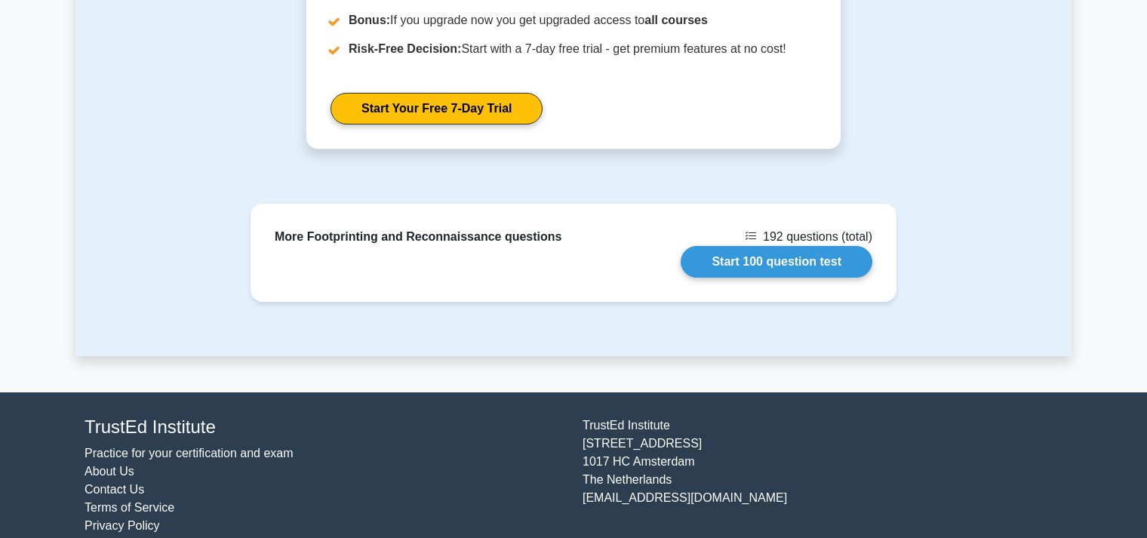
click at [491, 307] on div "More Footprinting and Reconnaissance questions 192 questions (total) Start 100 …" at bounding box center [573, 280] width 996 height 152
click at [878, 444] on div "[GEOGRAPHIC_DATA][STREET_ADDRESS] [EMAIL_ADDRESS][DOMAIN_NAME]" at bounding box center [822, 475] width 498 height 118
